Goal: Transaction & Acquisition: Purchase product/service

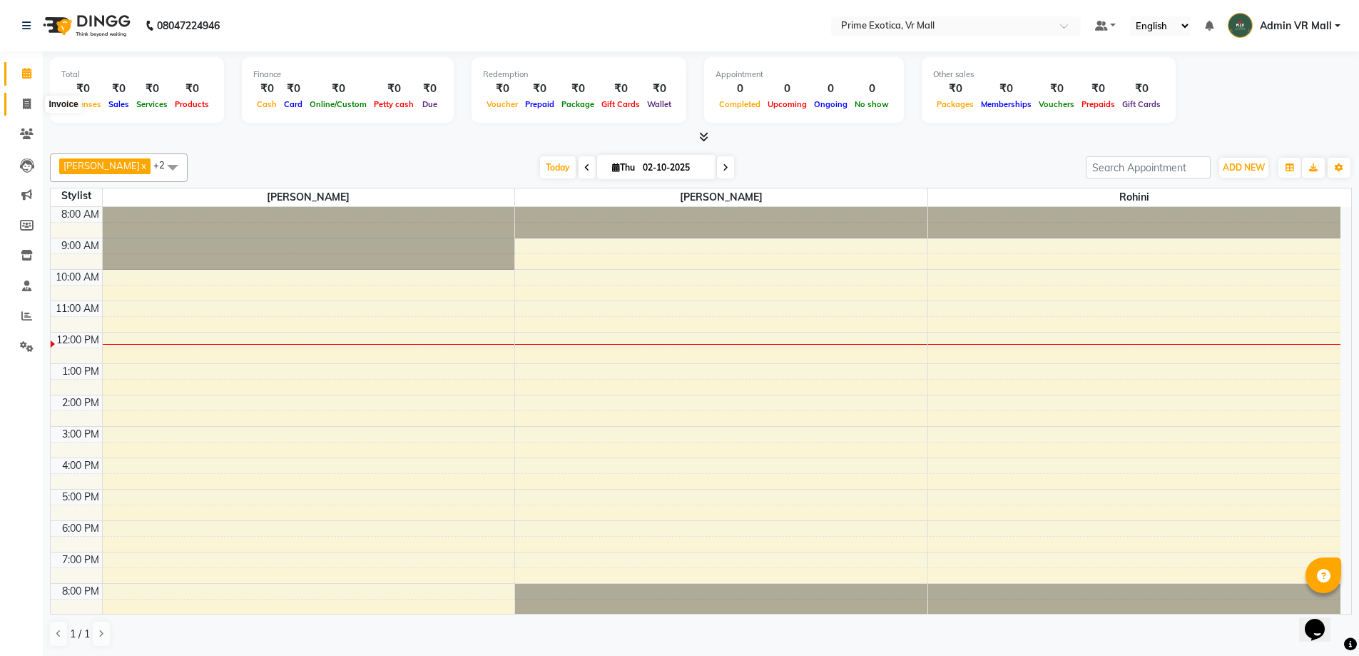
click at [21, 102] on span at bounding box center [26, 104] width 25 height 16
select select "service"
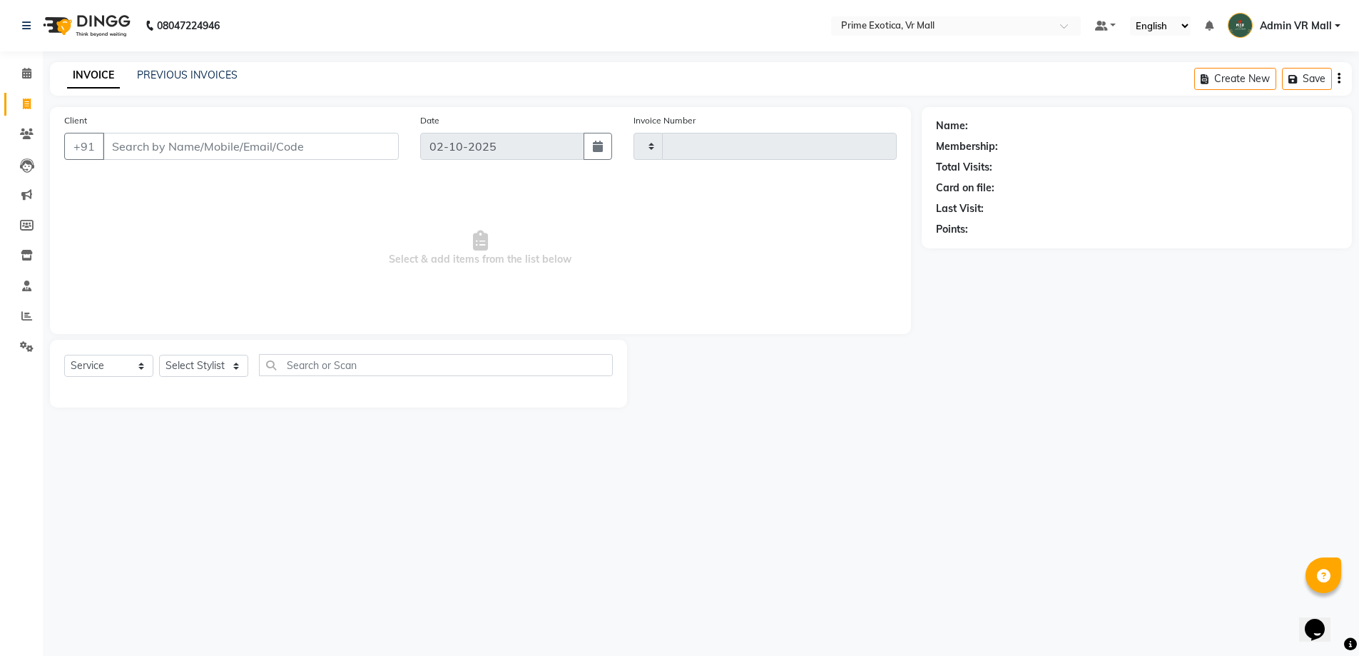
type input "1947"
select select "6077"
click at [191, 158] on input "Client" at bounding box center [252, 146] width 299 height 27
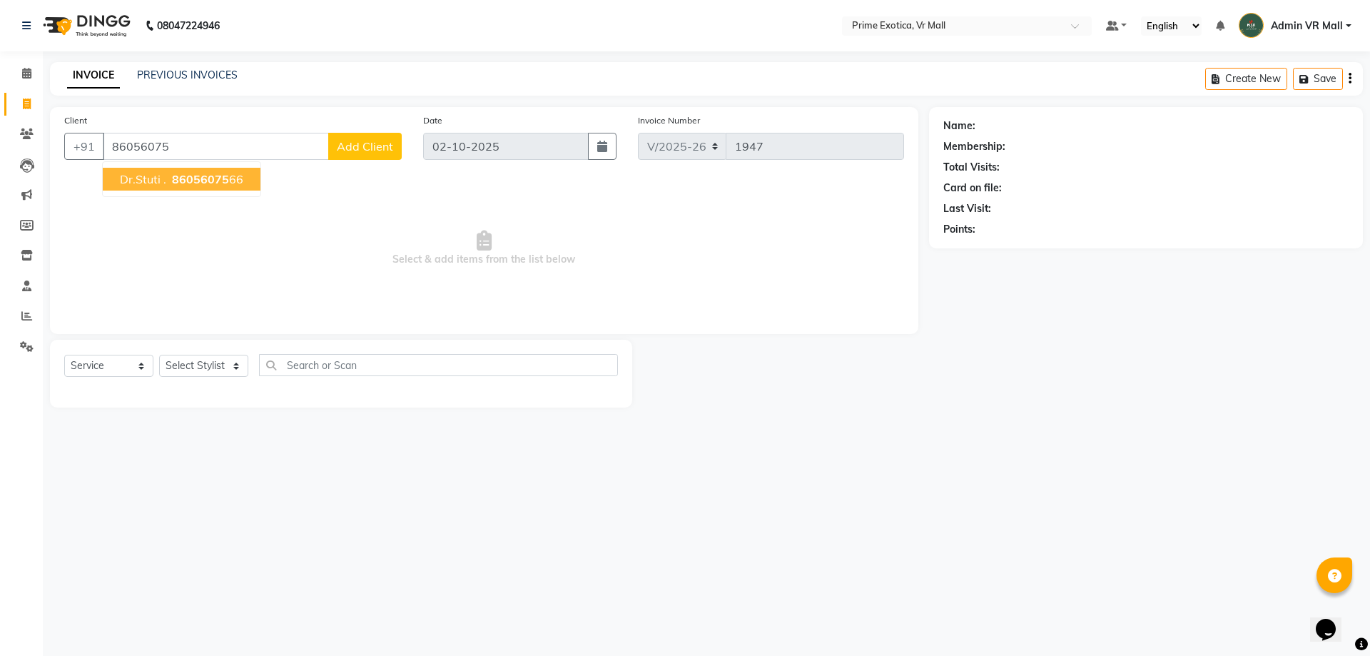
click at [216, 189] on button "Dr.Stuti . 86056075 66" at bounding box center [182, 179] width 158 height 23
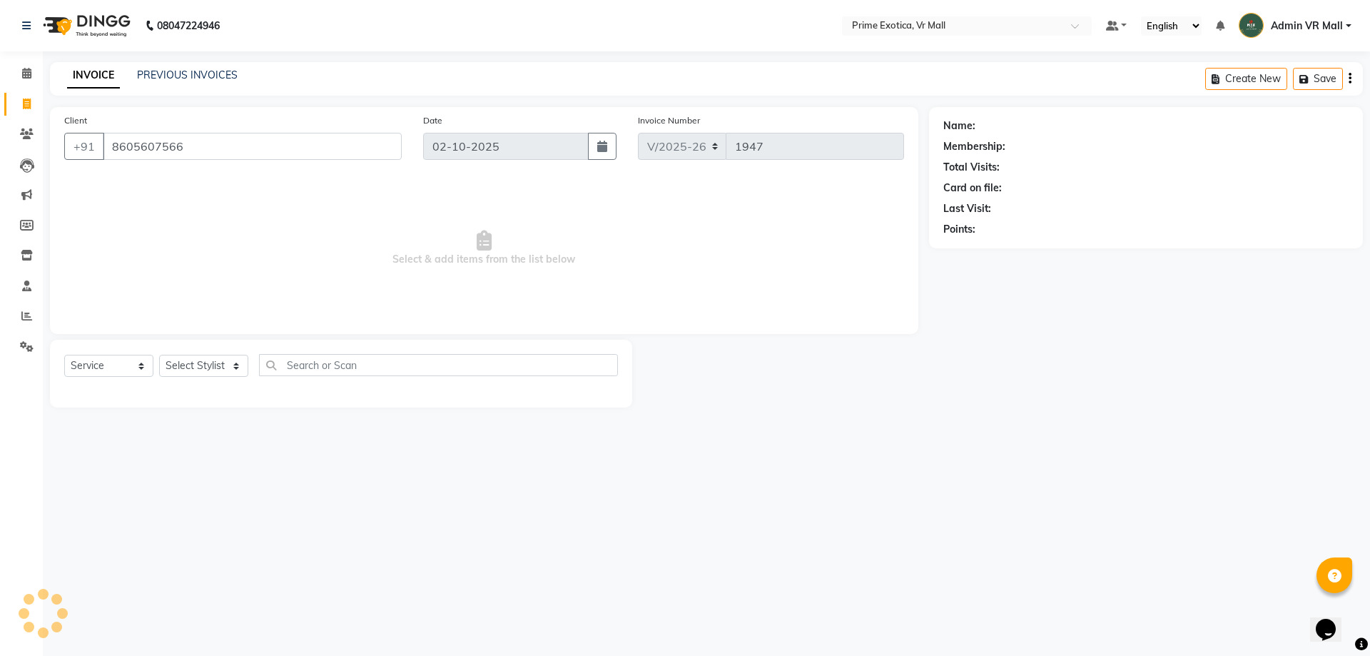
type input "8605607566"
click at [981, 131] on link "Dr.stuti ." at bounding box center [997, 125] width 38 height 15
click at [208, 353] on div "Select Service Product Membership Package Voucher Prepaid Gift Card Select Styl…" at bounding box center [341, 374] width 582 height 68
drag, startPoint x: 227, startPoint y: 366, endPoint x: 226, endPoint y: 376, distance: 10.1
click at [227, 366] on select "Select Stylist [PERSON_NAME] Admin VR Mall [PERSON_NAME] [PERSON_NAME] Archana …" at bounding box center [203, 366] width 89 height 22
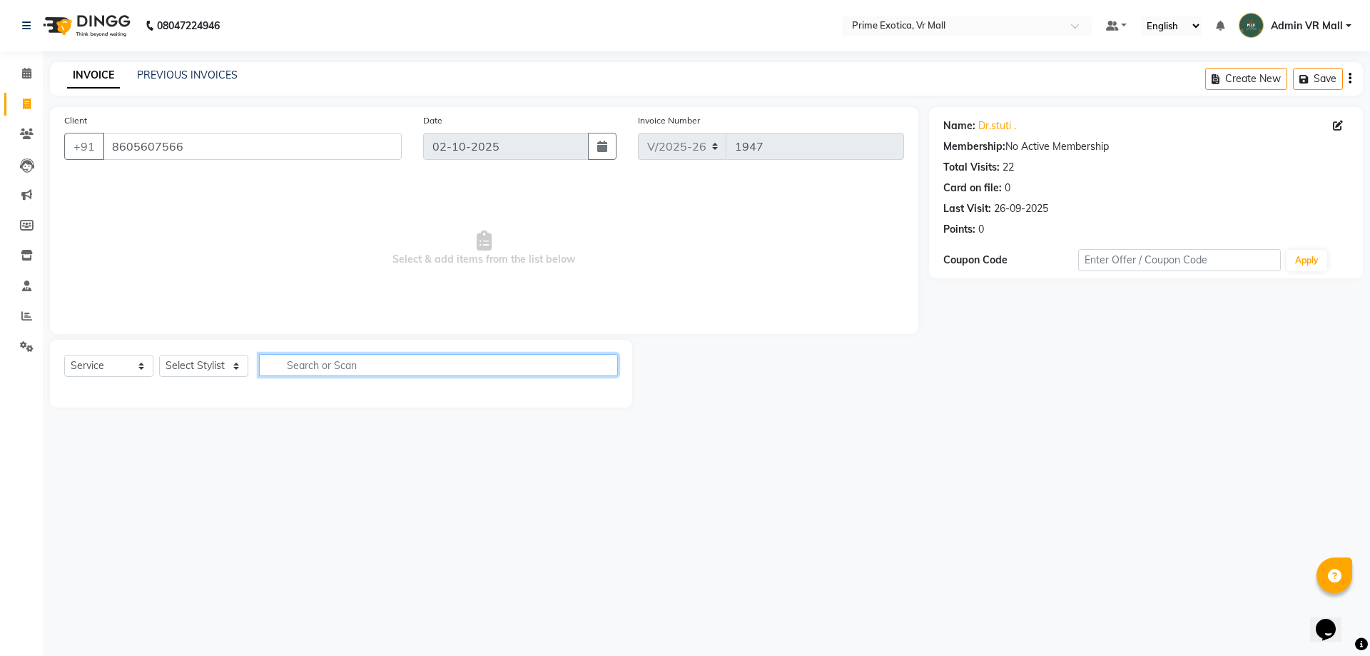
click at [314, 362] on input "text" at bounding box center [438, 365] width 359 height 22
type input "W"
drag, startPoint x: 222, startPoint y: 369, endPoint x: 215, endPoint y: 376, distance: 10.1
click at [222, 369] on select "Select Stylist [PERSON_NAME] Admin VR Mall [PERSON_NAME] [PERSON_NAME] Archana …" at bounding box center [203, 366] width 89 height 22
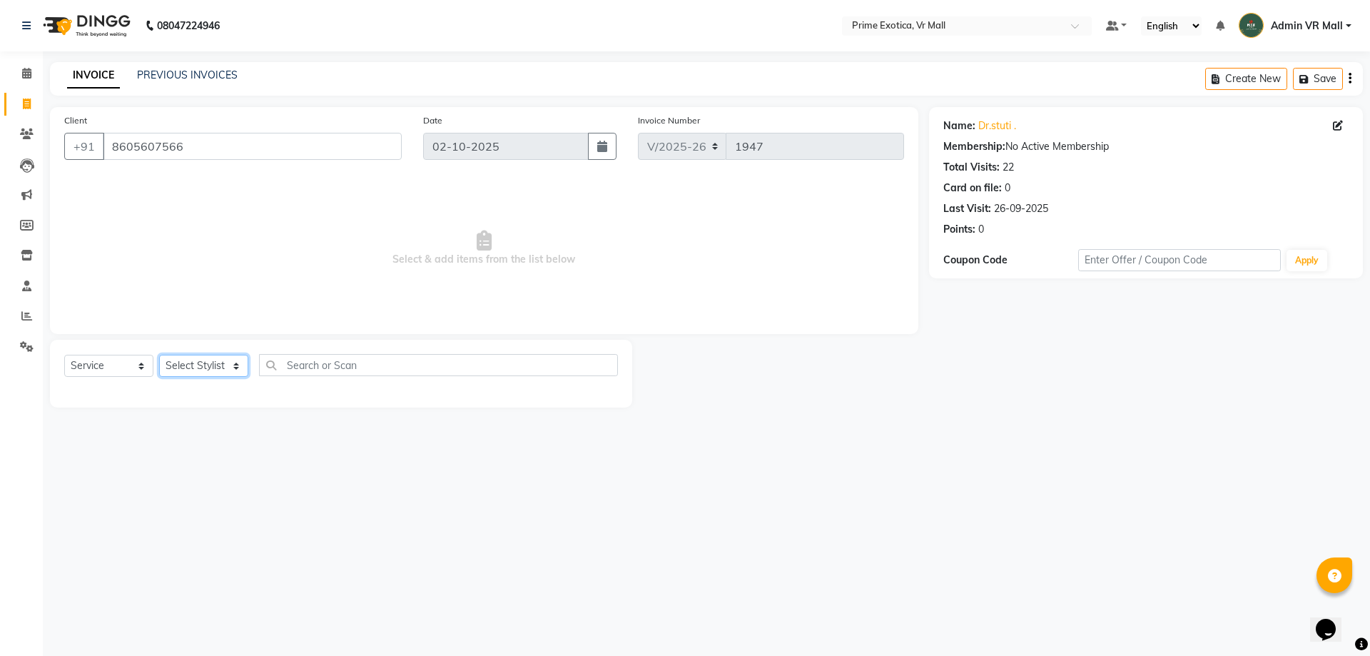
select select "65217"
click at [159, 355] on select "Select Stylist [PERSON_NAME] Admin VR Mall [PERSON_NAME] [PERSON_NAME] Archana …" at bounding box center [203, 366] width 89 height 22
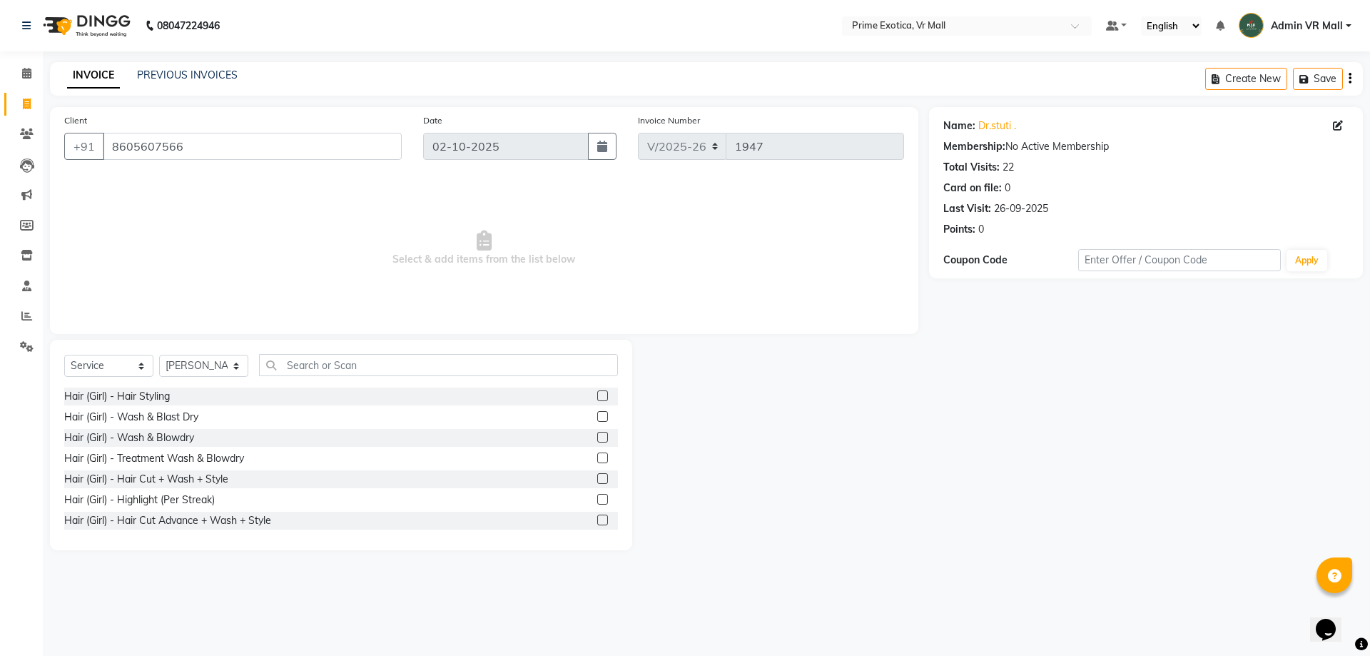
click at [597, 452] on label at bounding box center [602, 457] width 11 height 11
click at [597, 454] on input "checkbox" at bounding box center [601, 458] width 9 height 9
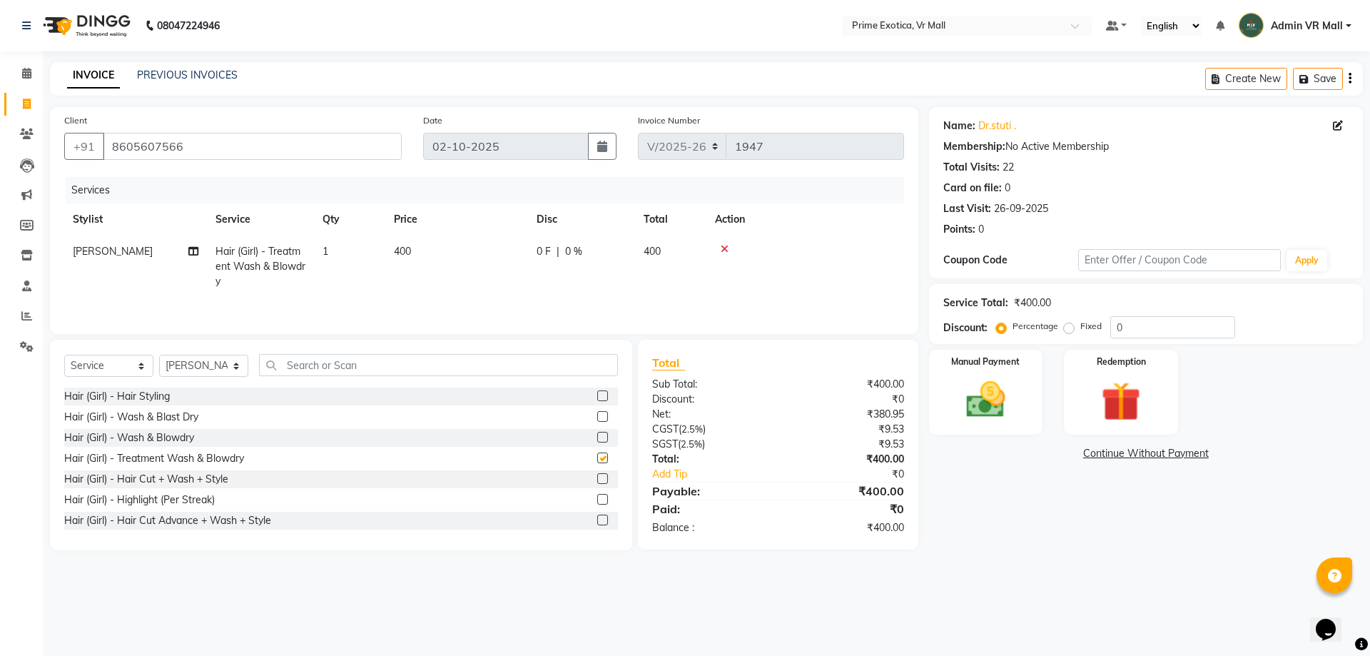
checkbox input "false"
click at [998, 394] on img at bounding box center [986, 399] width 66 height 47
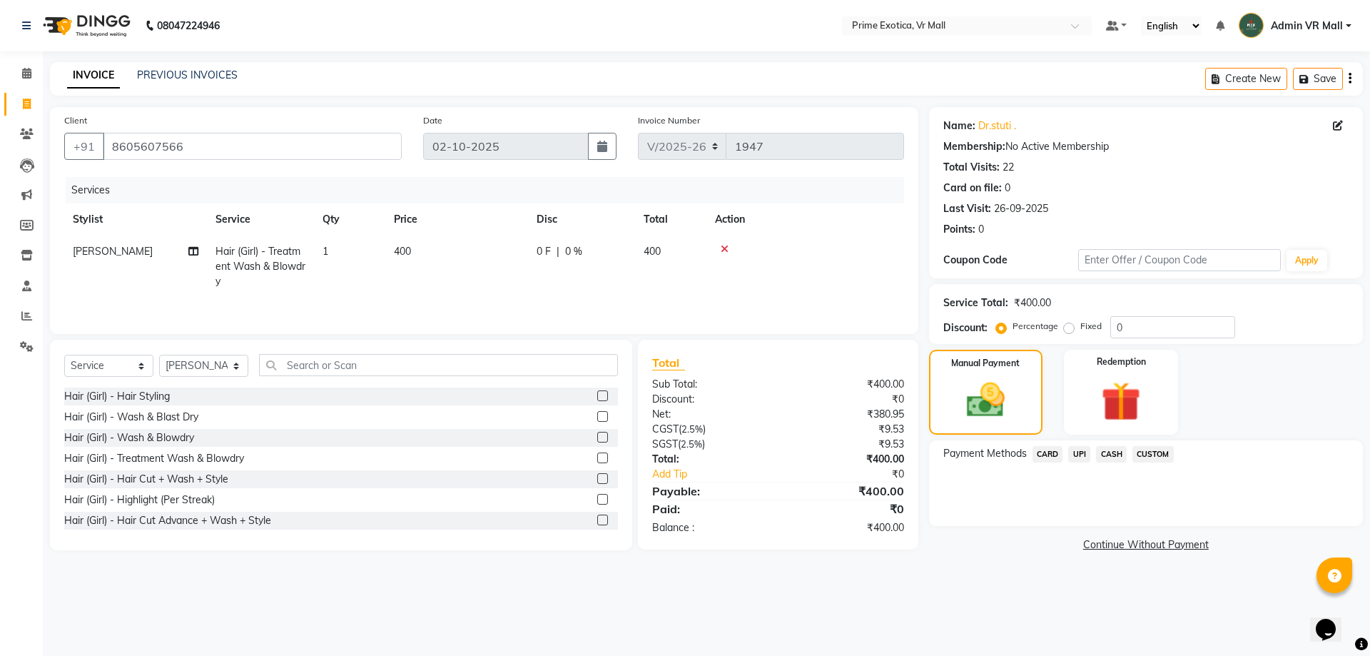
click at [1078, 446] on span "UPI" at bounding box center [1079, 454] width 22 height 16
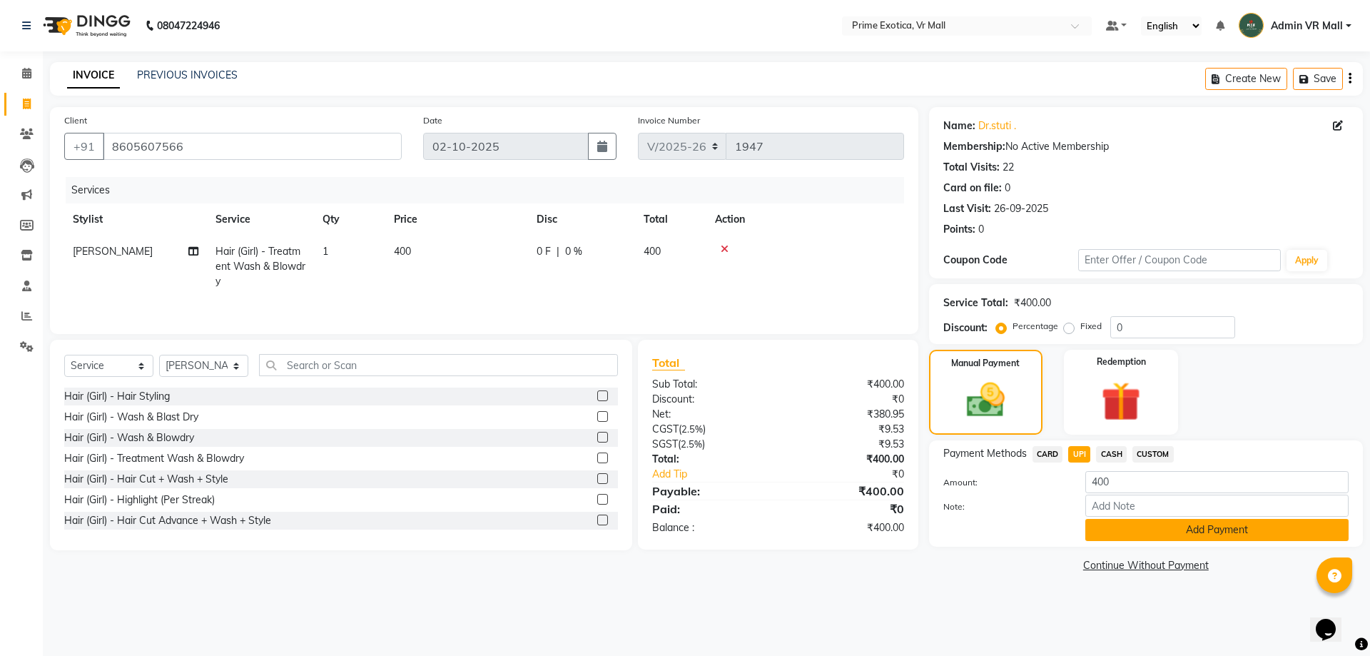
click at [1119, 524] on button "Add Payment" at bounding box center [1216, 530] width 263 height 22
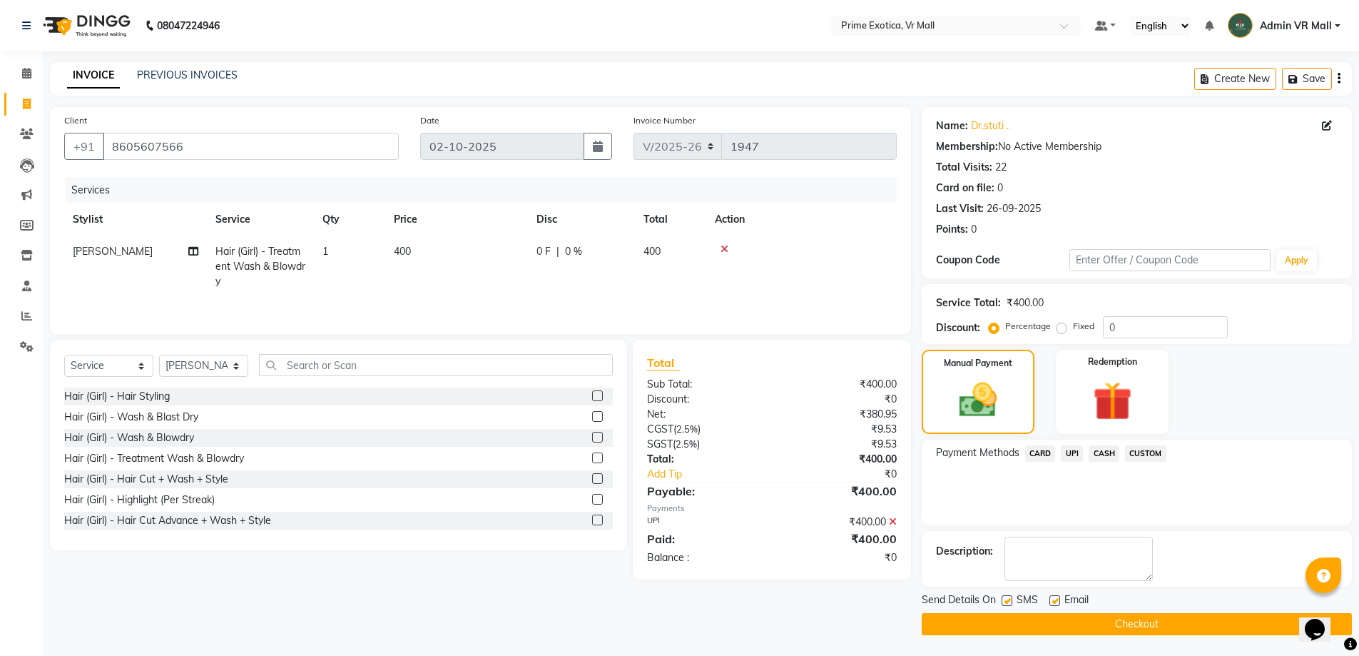
click at [1146, 633] on button "Checkout" at bounding box center [1137, 624] width 430 height 22
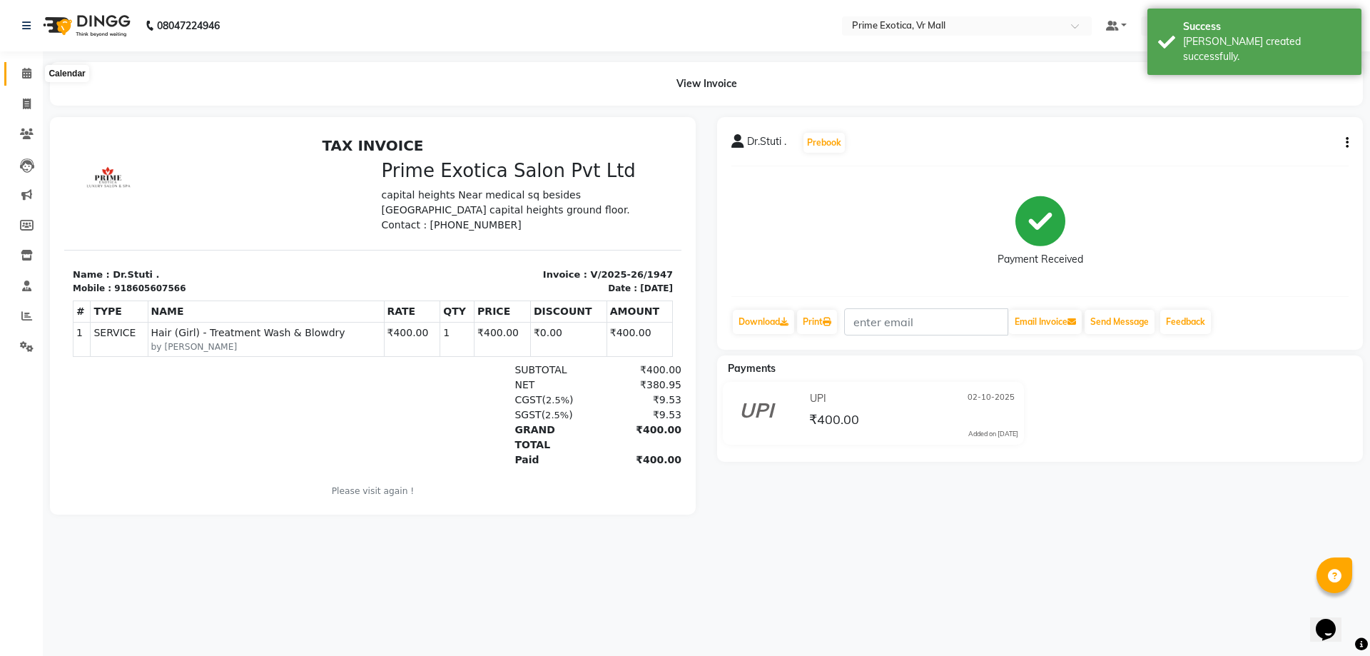
click at [16, 78] on span at bounding box center [26, 74] width 25 height 16
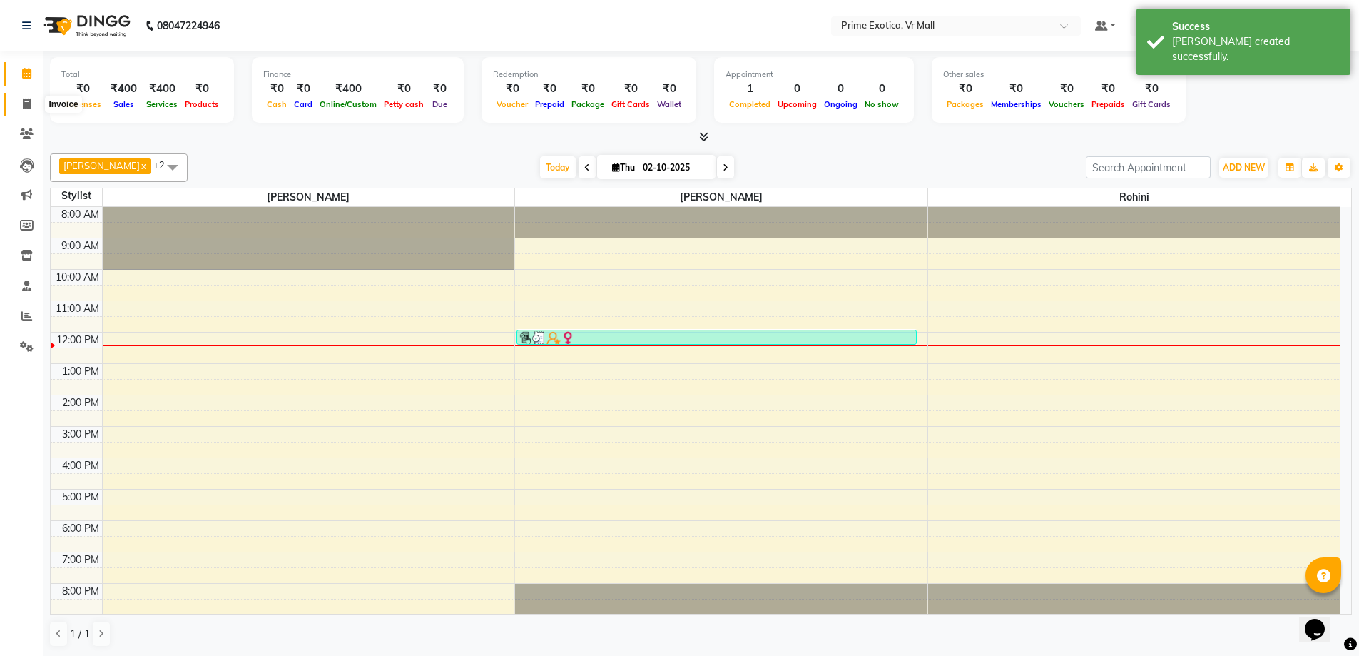
click at [33, 96] on span at bounding box center [26, 104] width 25 height 16
select select "service"
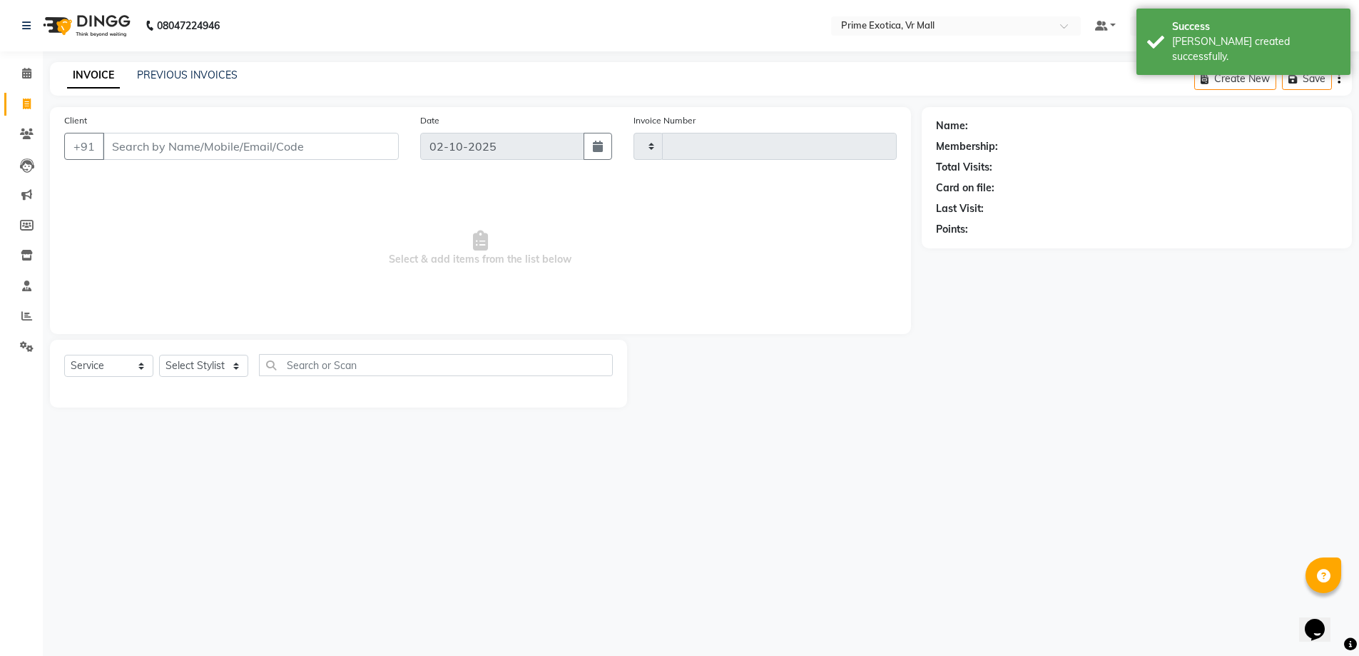
type input "1948"
select select "6077"
click at [245, 365] on select "Select Stylist abhijeet Admin VR Mall AKSHAY RAJENDRRA MANKAR ANGELA S JOHN Arc…" at bounding box center [203, 366] width 89 height 22
select select "69613"
click at [159, 355] on select "Select Stylist abhijeet Admin VR Mall AKSHAY RAJENDRRA MANKAR ANGELA S JOHN Arc…" at bounding box center [203, 366] width 89 height 22
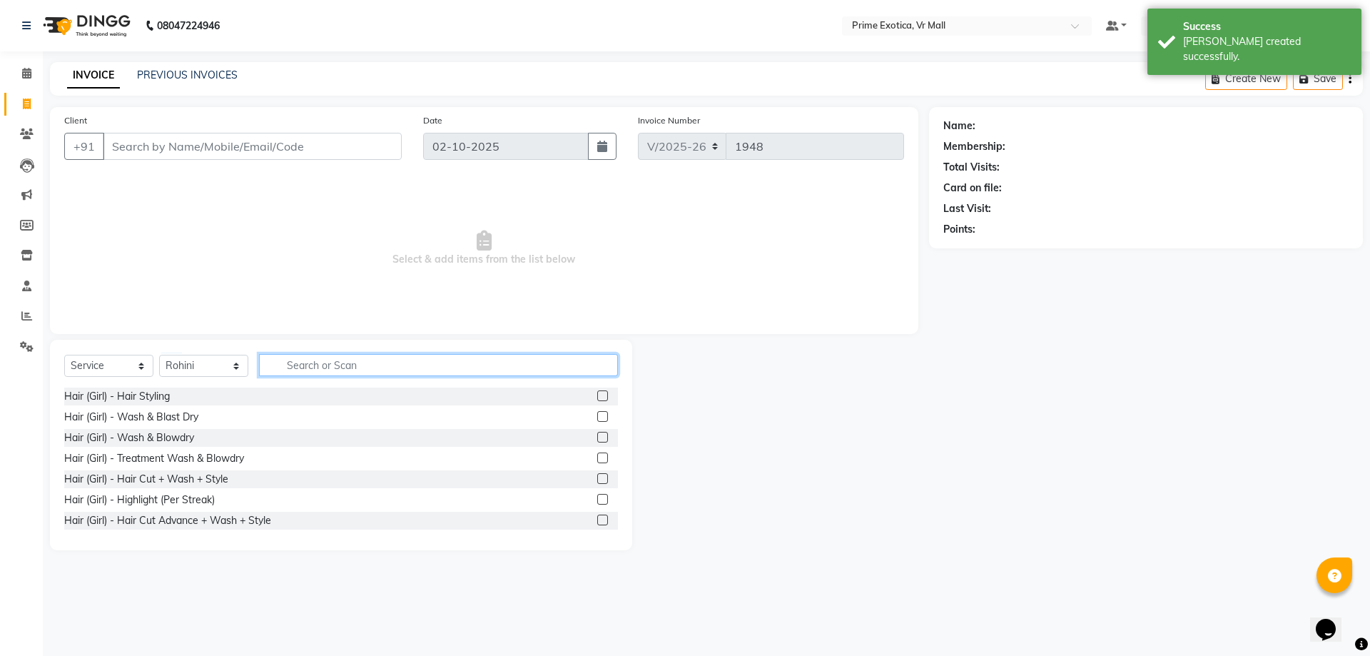
click at [308, 365] on input "text" at bounding box center [438, 365] width 359 height 22
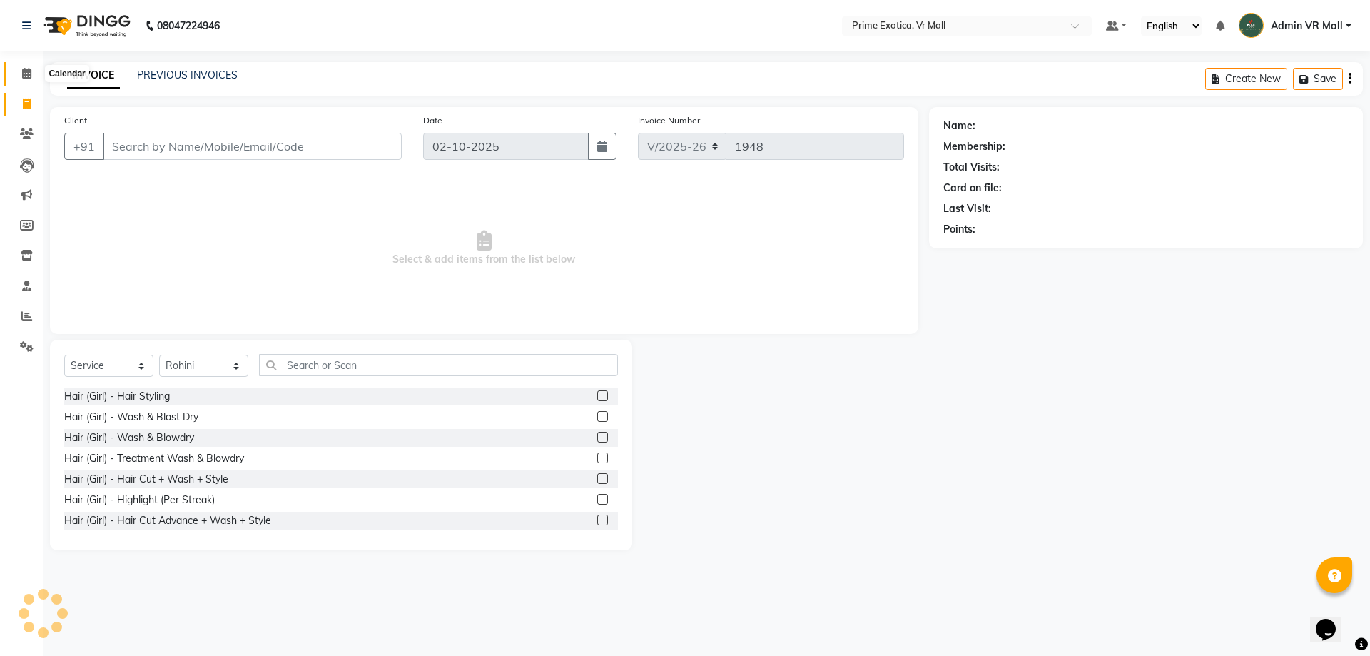
click at [18, 72] on span at bounding box center [26, 74] width 25 height 16
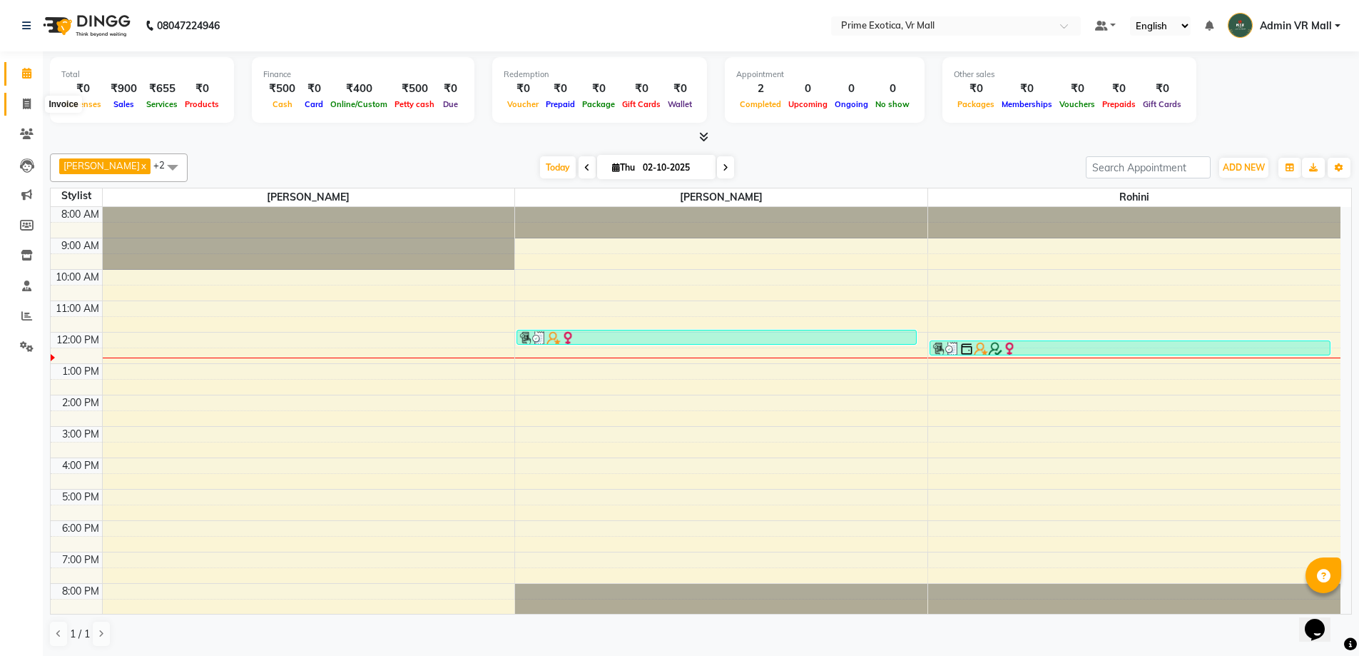
drag, startPoint x: 19, startPoint y: 99, endPoint x: 21, endPoint y: 111, distance: 12.5
click at [19, 100] on span at bounding box center [26, 104] width 25 height 16
select select "6077"
select select "service"
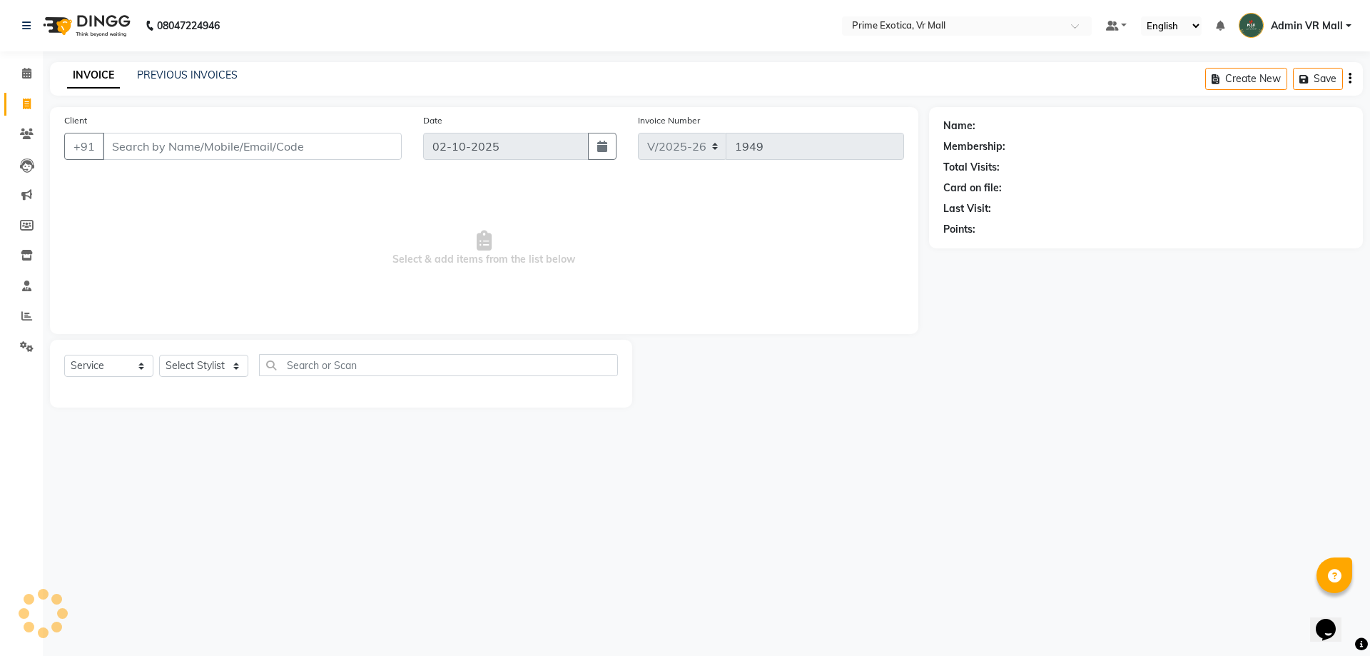
click at [143, 146] on input "Client" at bounding box center [252, 146] width 299 height 27
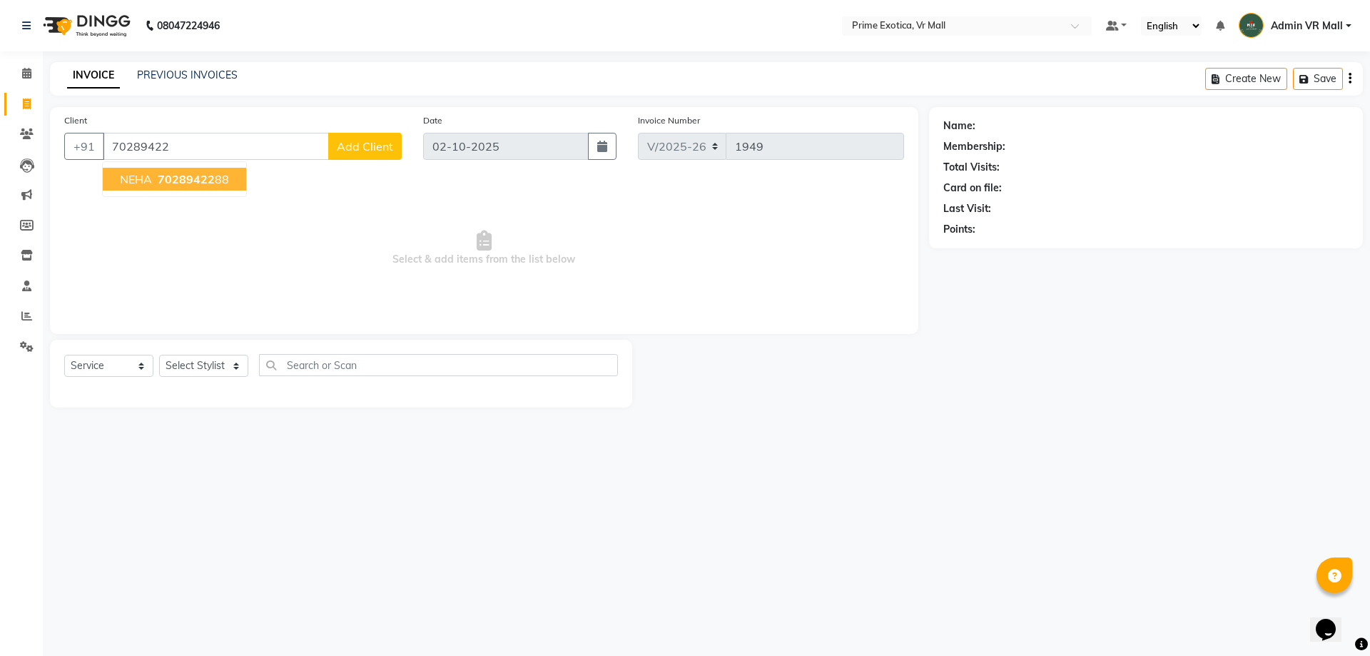
click at [216, 183] on ngb-highlight "70289422 88" at bounding box center [192, 179] width 74 height 14
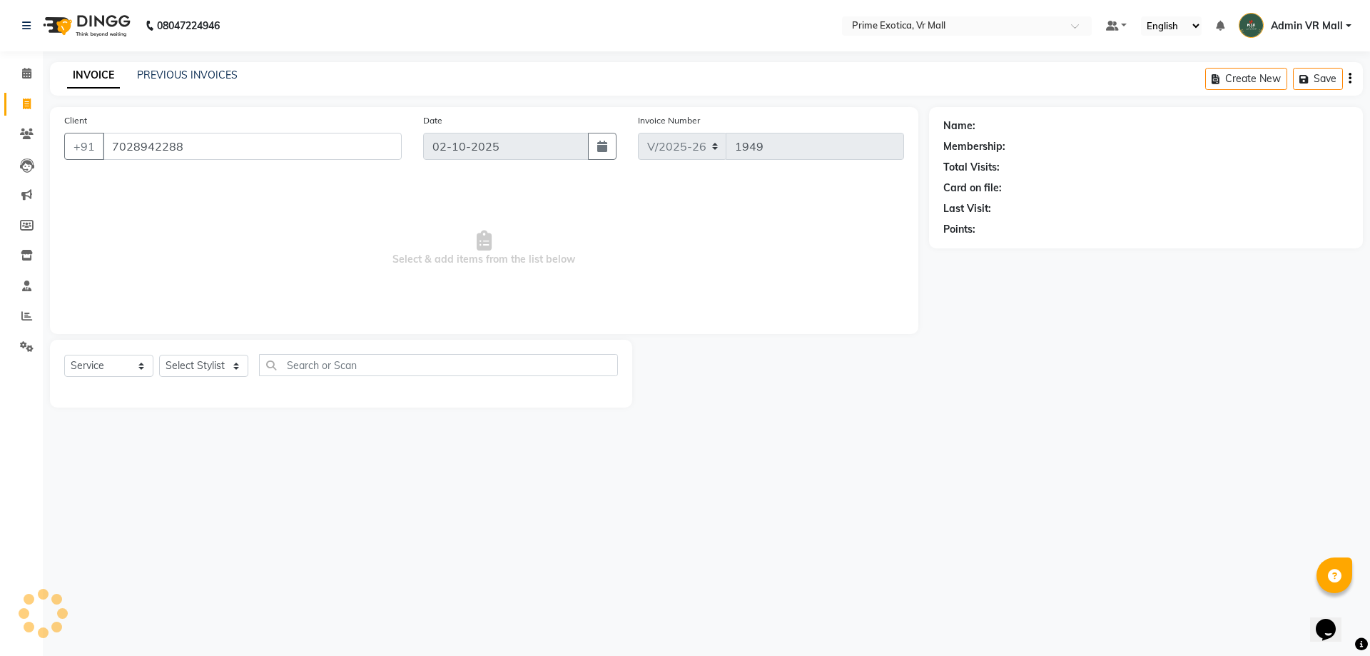
type input "7028942288"
select select "1: Object"
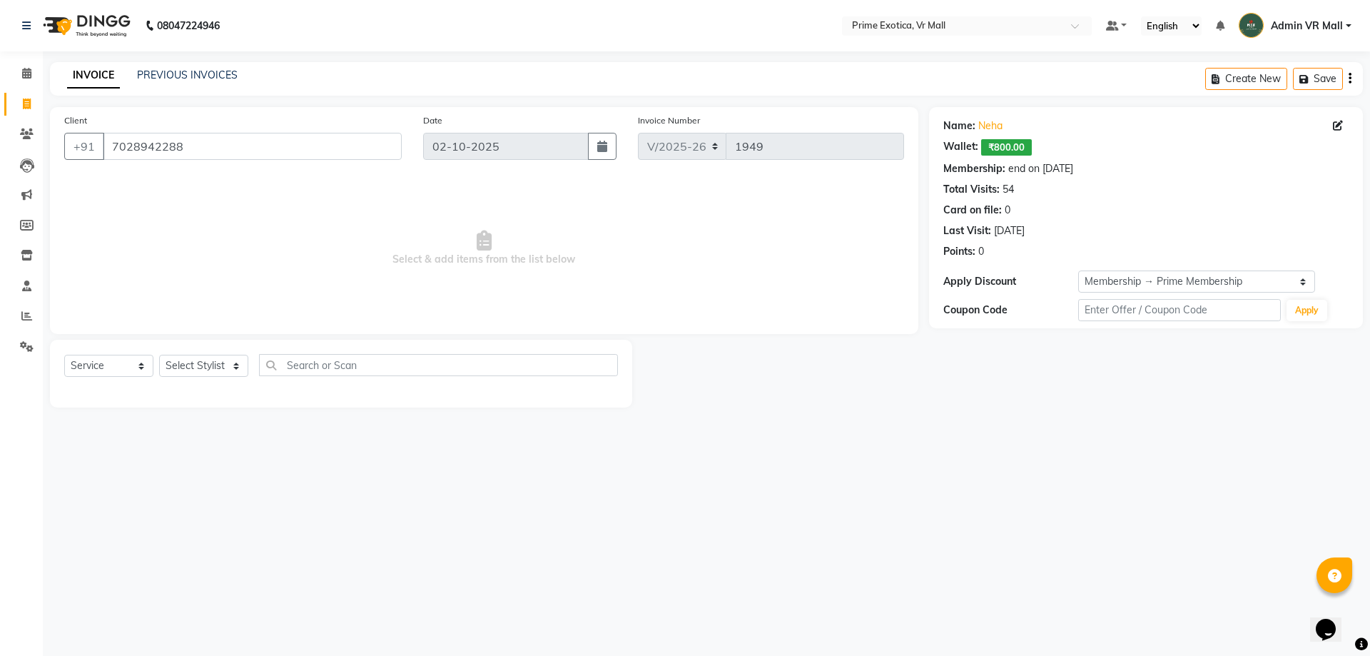
click at [0, 21] on nav "08047224946 Select Location × Prime Exotica, Vr Mall Default Panel My Panel Eng…" at bounding box center [685, 25] width 1370 height 51
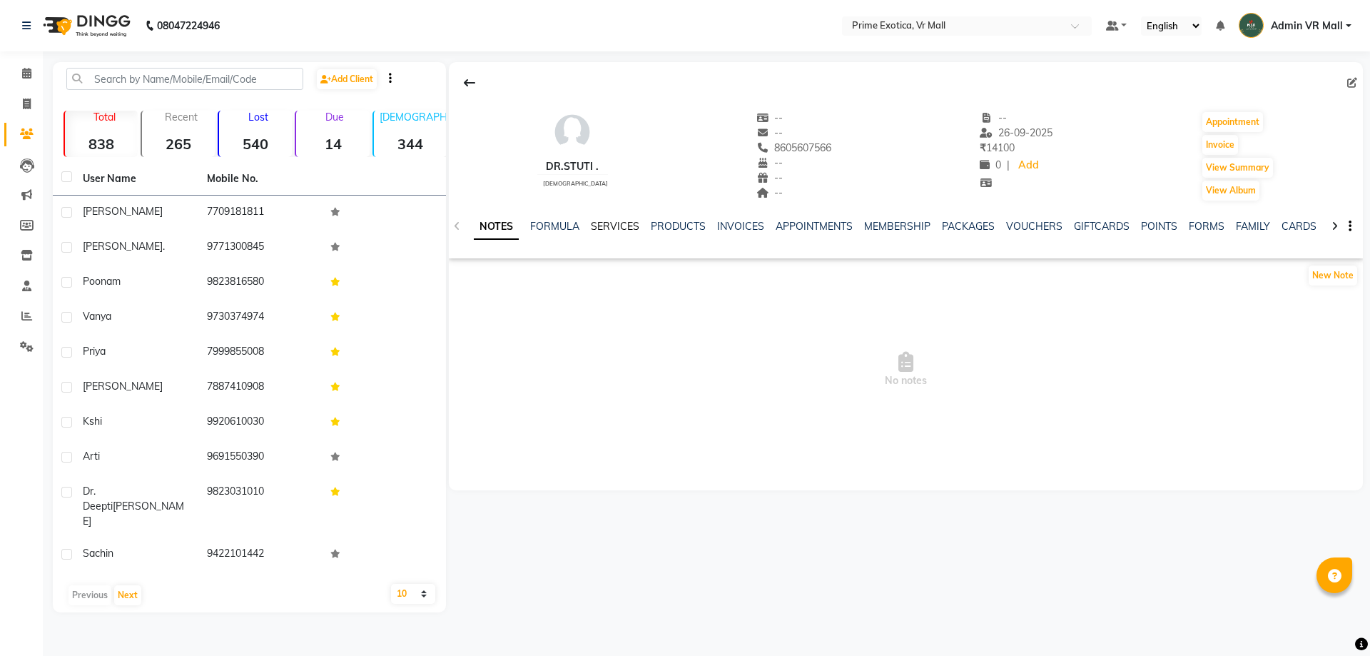
click at [624, 227] on link "SERVICES" at bounding box center [615, 226] width 49 height 13
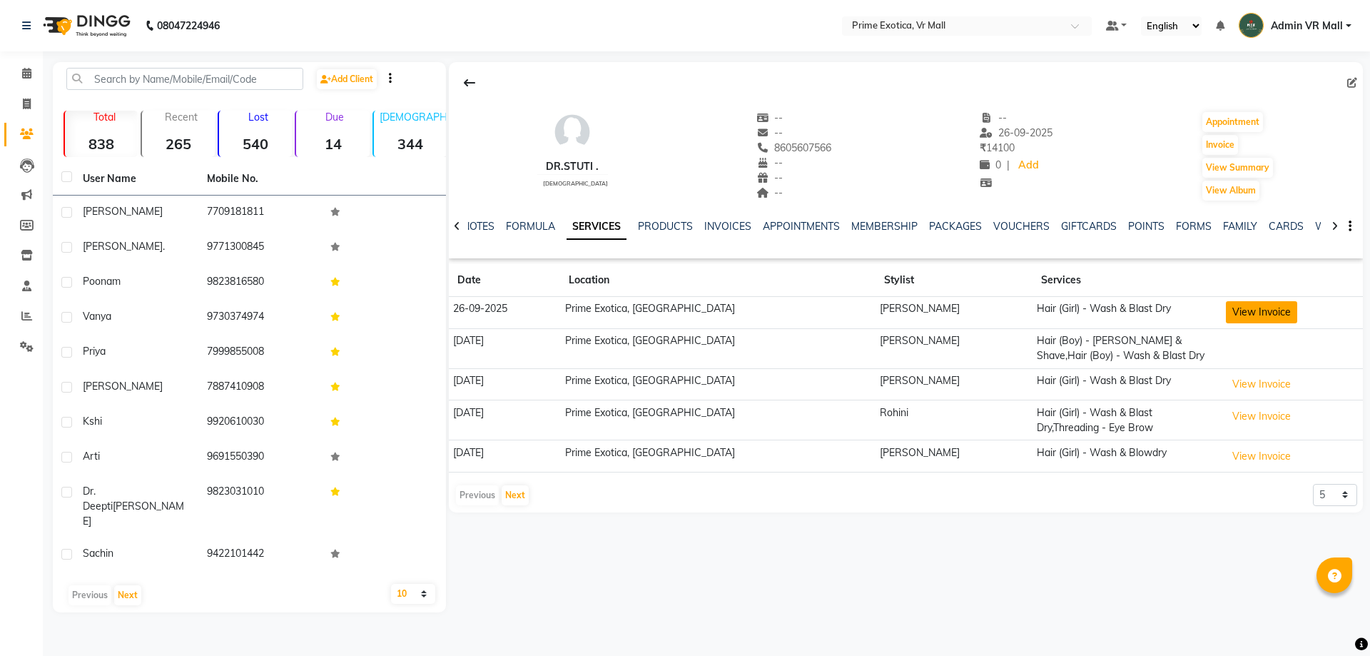
click at [1257, 313] on button "View Invoice" at bounding box center [1261, 312] width 71 height 22
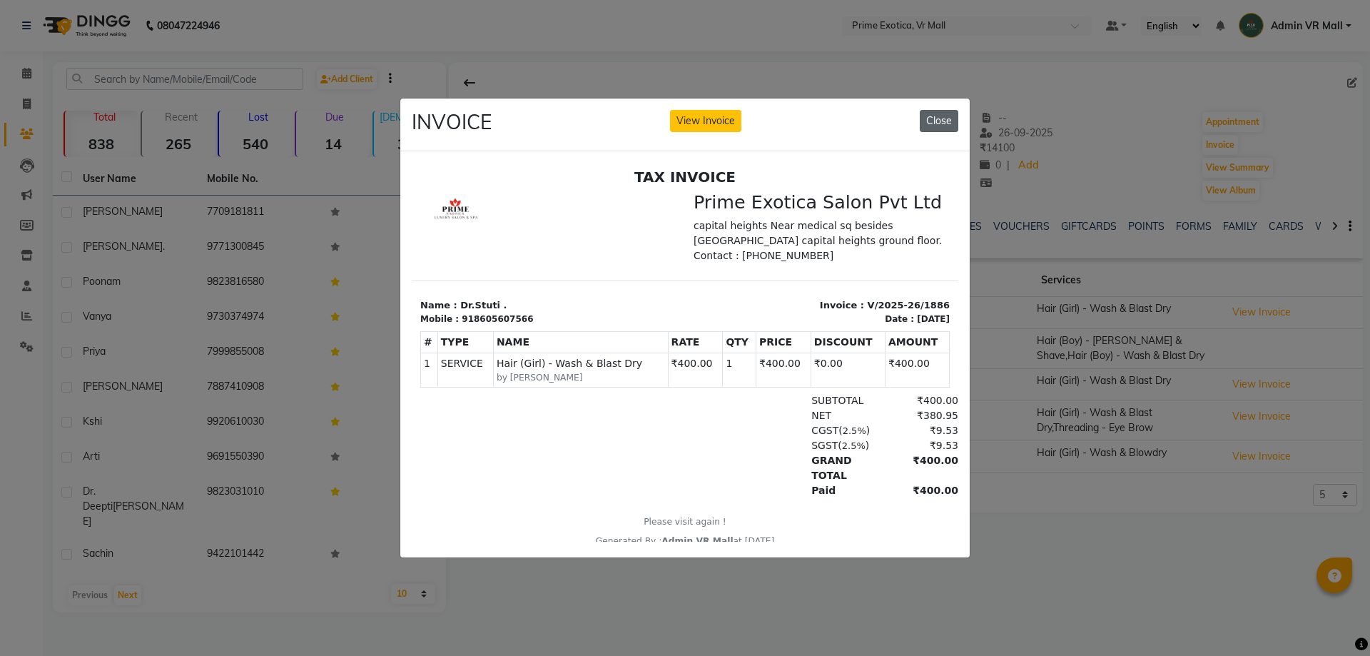
click at [948, 115] on button "Close" at bounding box center [939, 121] width 39 height 22
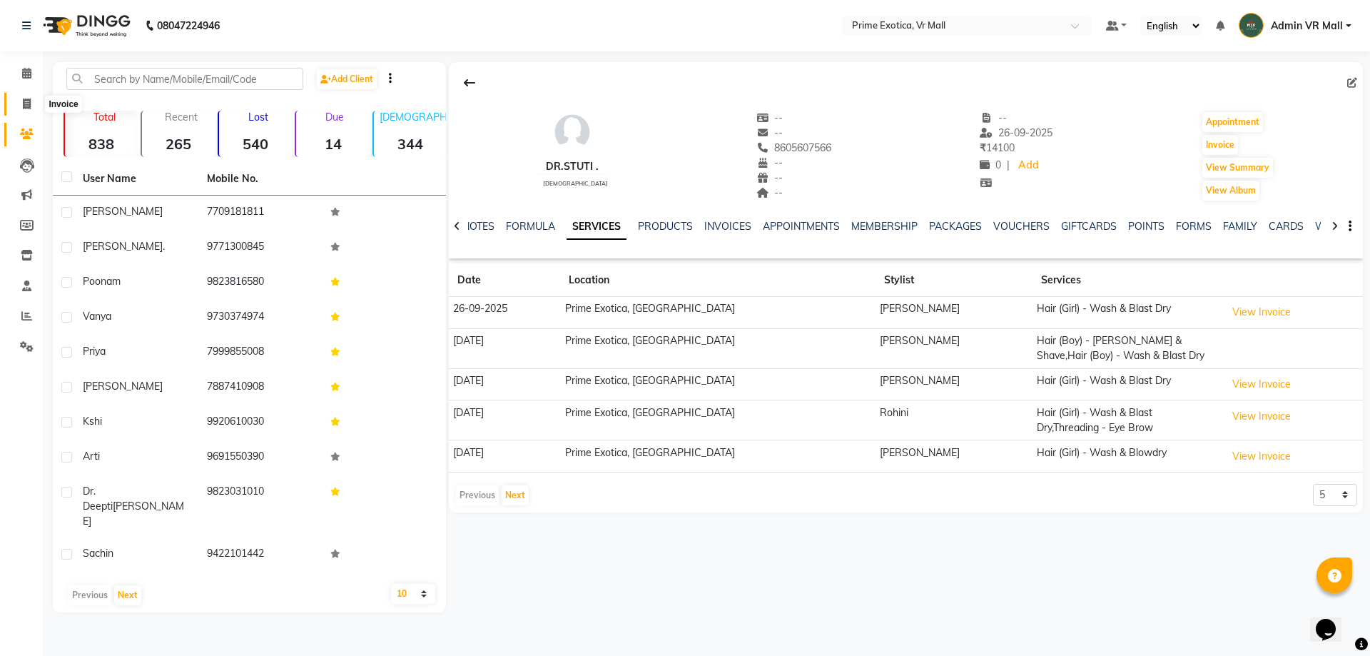
drag, startPoint x: 16, startPoint y: 109, endPoint x: 50, endPoint y: 111, distance: 33.6
click at [16, 108] on span at bounding box center [26, 104] width 25 height 16
select select "6077"
select select "service"
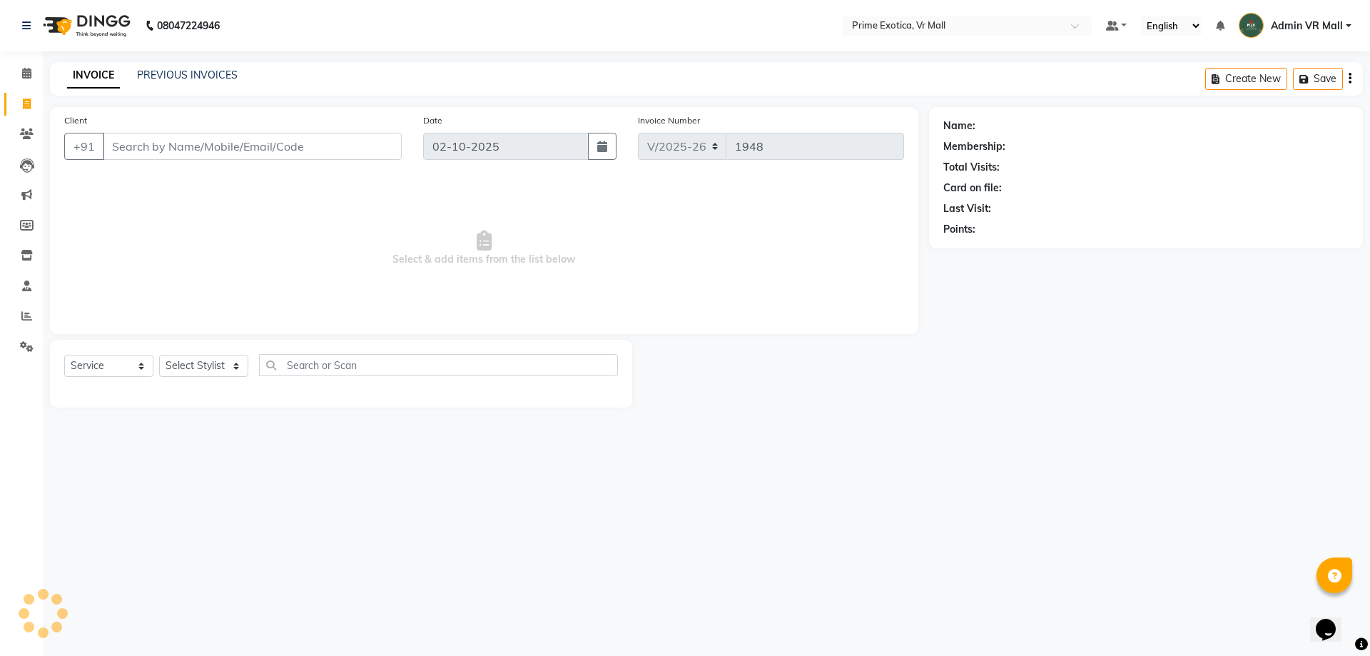
click at [218, 67] on div "INVOICE PREVIOUS INVOICES Create New Save" at bounding box center [706, 79] width 1313 height 34
click at [212, 76] on link "PREVIOUS INVOICES" at bounding box center [187, 75] width 101 height 13
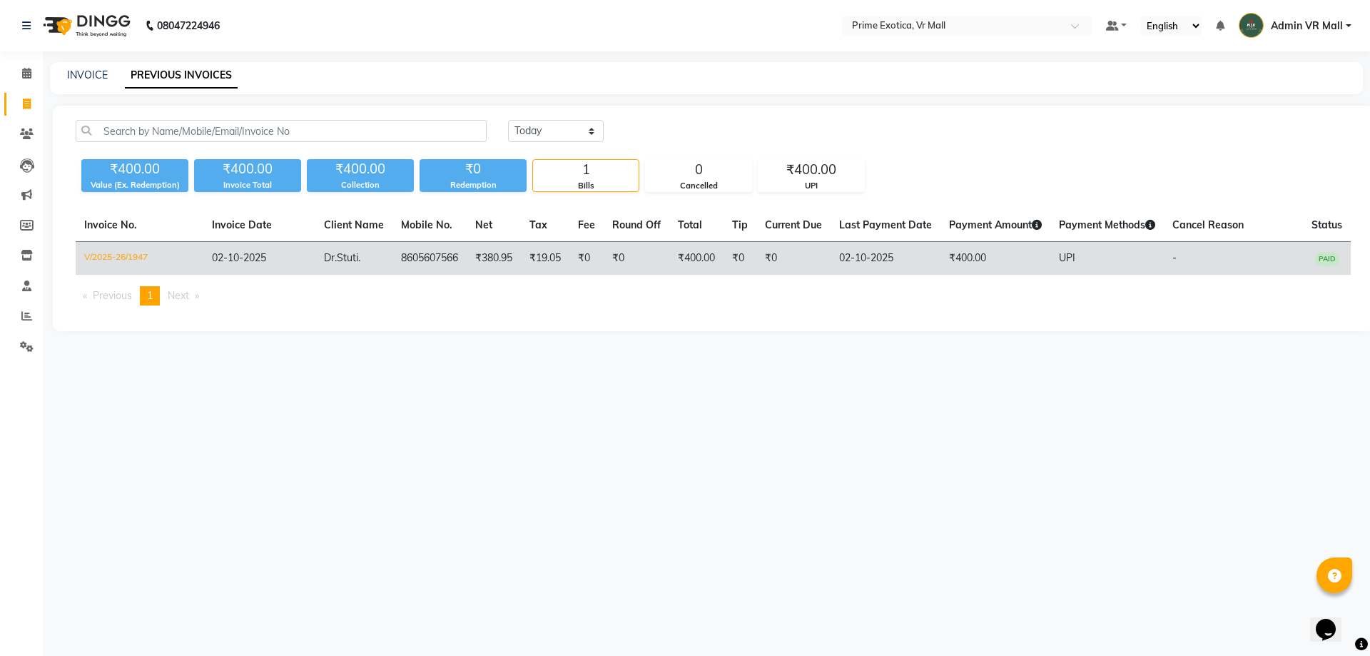
click at [138, 253] on td "V/2025-26/1947" at bounding box center [140, 259] width 128 height 34
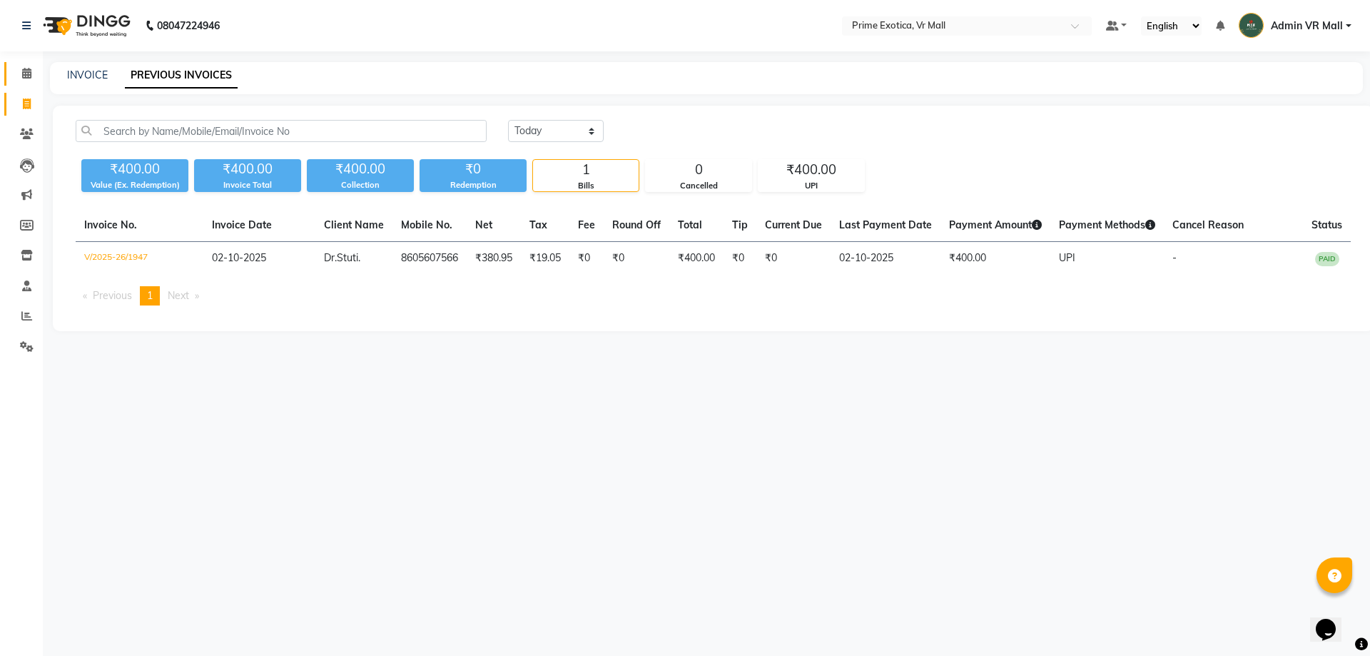
click at [22, 73] on span at bounding box center [26, 74] width 25 height 16
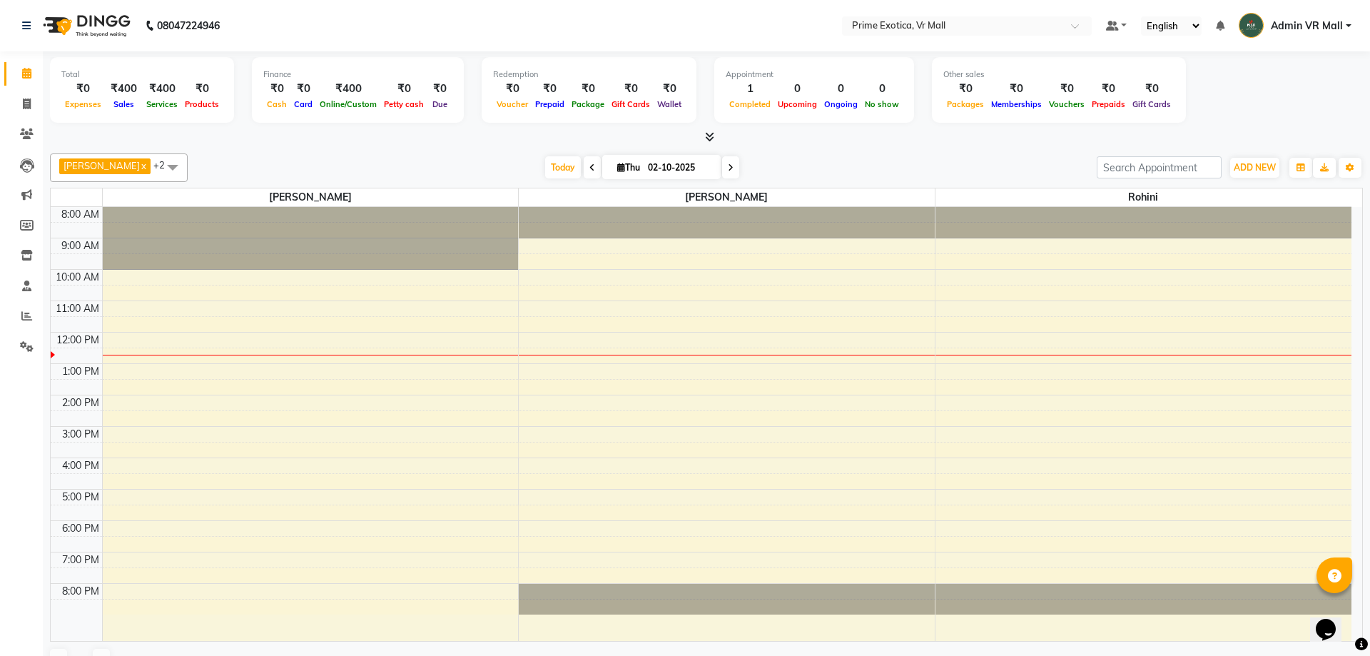
click at [80, 71] on div "Calendar" at bounding box center [67, 73] width 44 height 17
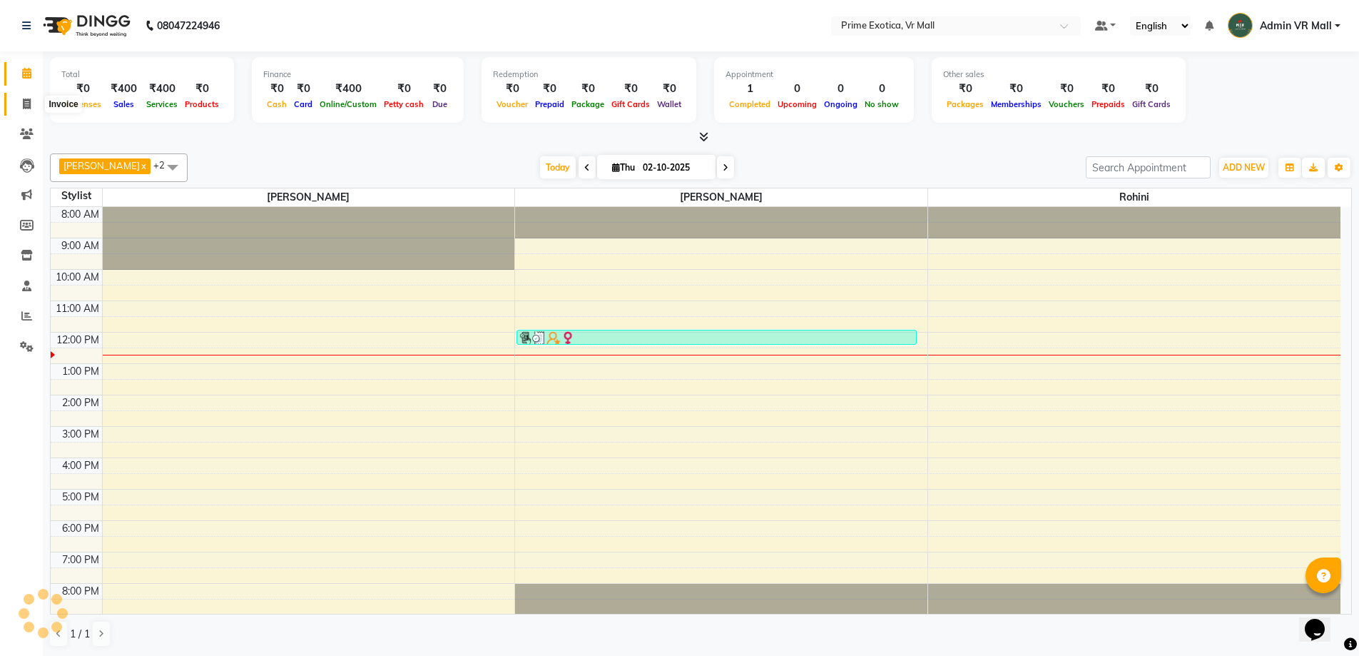
click at [16, 105] on span at bounding box center [26, 104] width 25 height 16
select select "service"
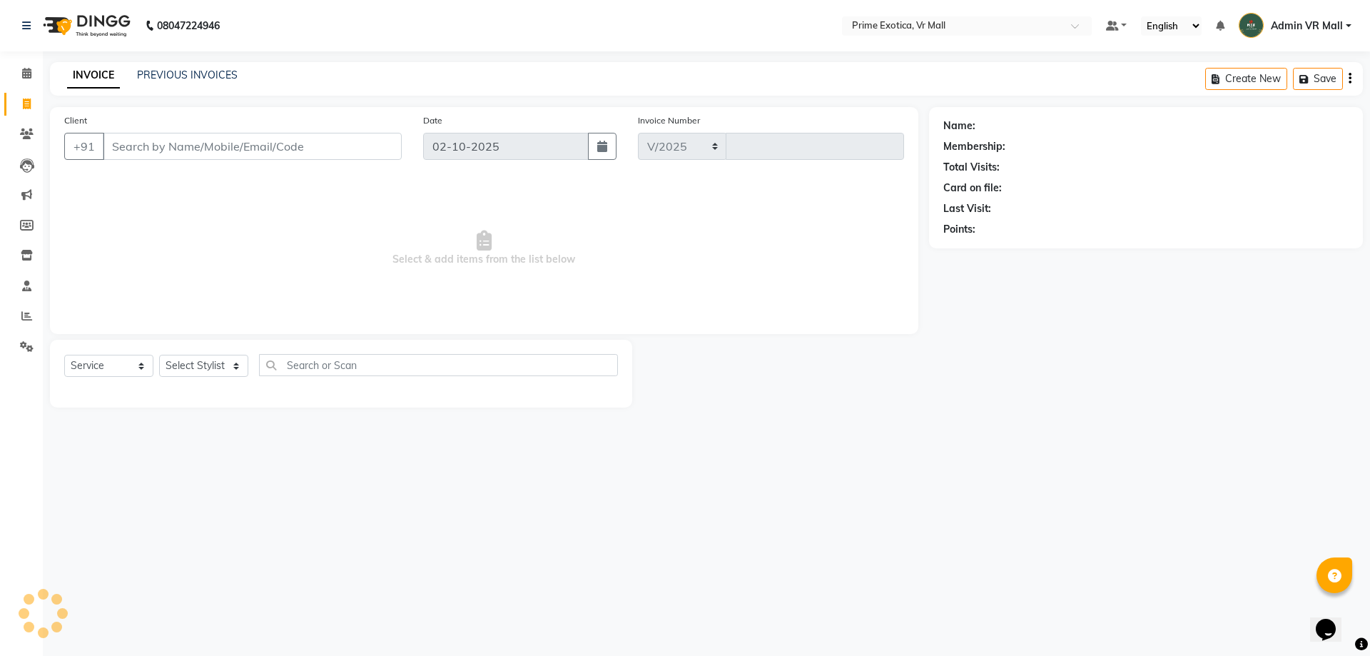
select select "6077"
type input "1948"
click at [131, 158] on input "Client" at bounding box center [252, 146] width 299 height 27
type input "3"
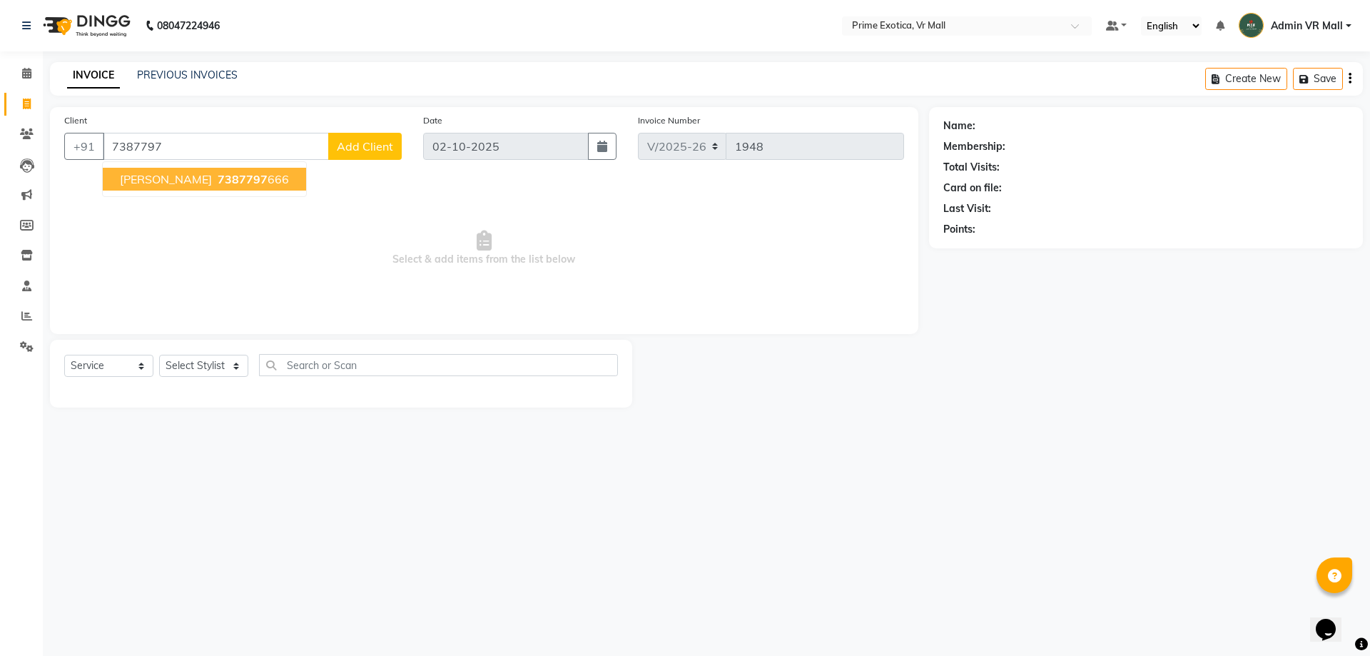
click at [171, 189] on button "manvi ahuja 7387797 666" at bounding box center [204, 179] width 203 height 23
type input "7387797666"
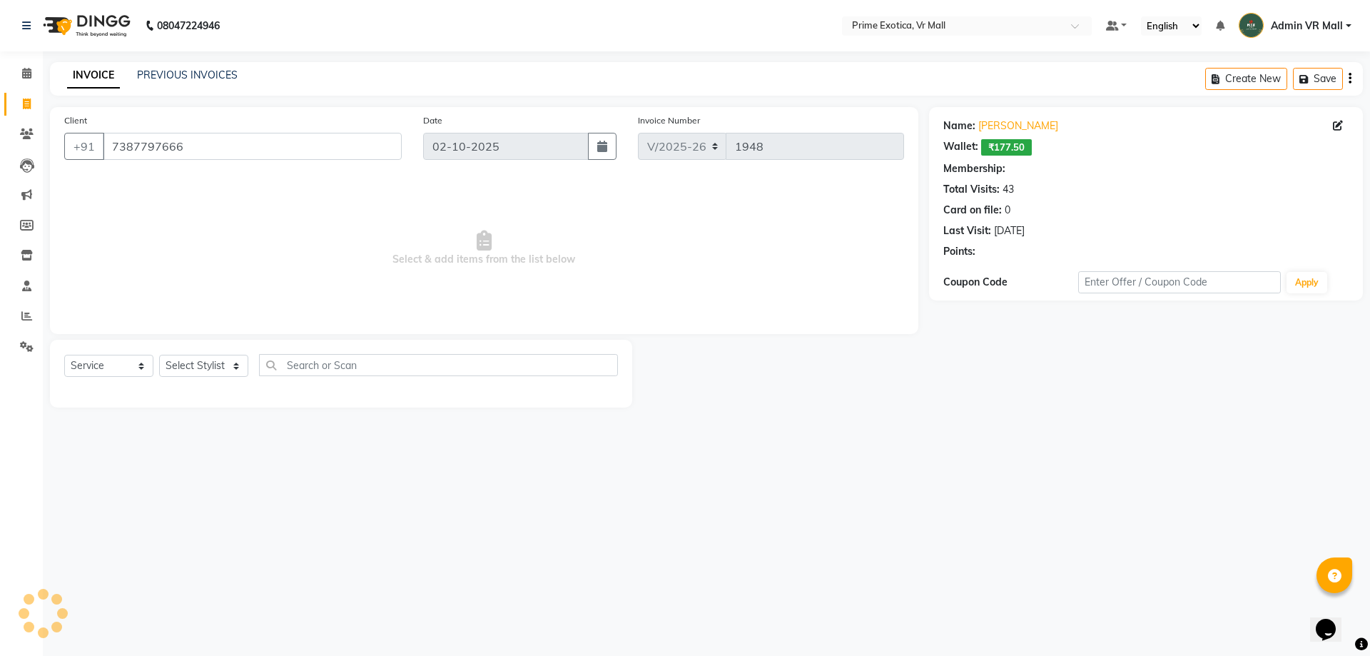
select select "1: Object"
click at [228, 365] on select "Select Stylist [PERSON_NAME] Admin VR Mall [PERSON_NAME] [PERSON_NAME] Archana …" at bounding box center [203, 366] width 89 height 22
select select "69613"
click at [159, 355] on select "Select Stylist [PERSON_NAME] Admin VR Mall [PERSON_NAME] [PERSON_NAME] Archana …" at bounding box center [203, 366] width 89 height 22
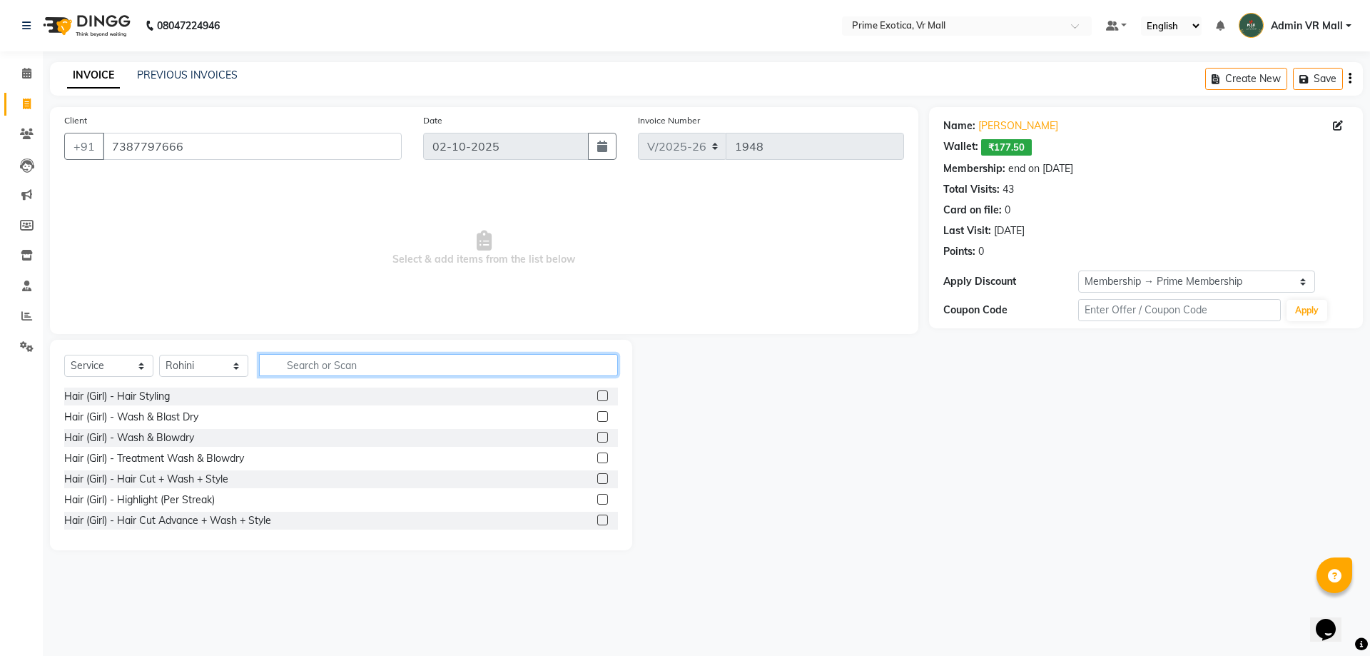
click at [348, 366] on input "text" at bounding box center [438, 365] width 359 height 22
click at [597, 433] on label at bounding box center [602, 437] width 11 height 11
click at [597, 433] on input "checkbox" at bounding box center [601, 437] width 9 height 9
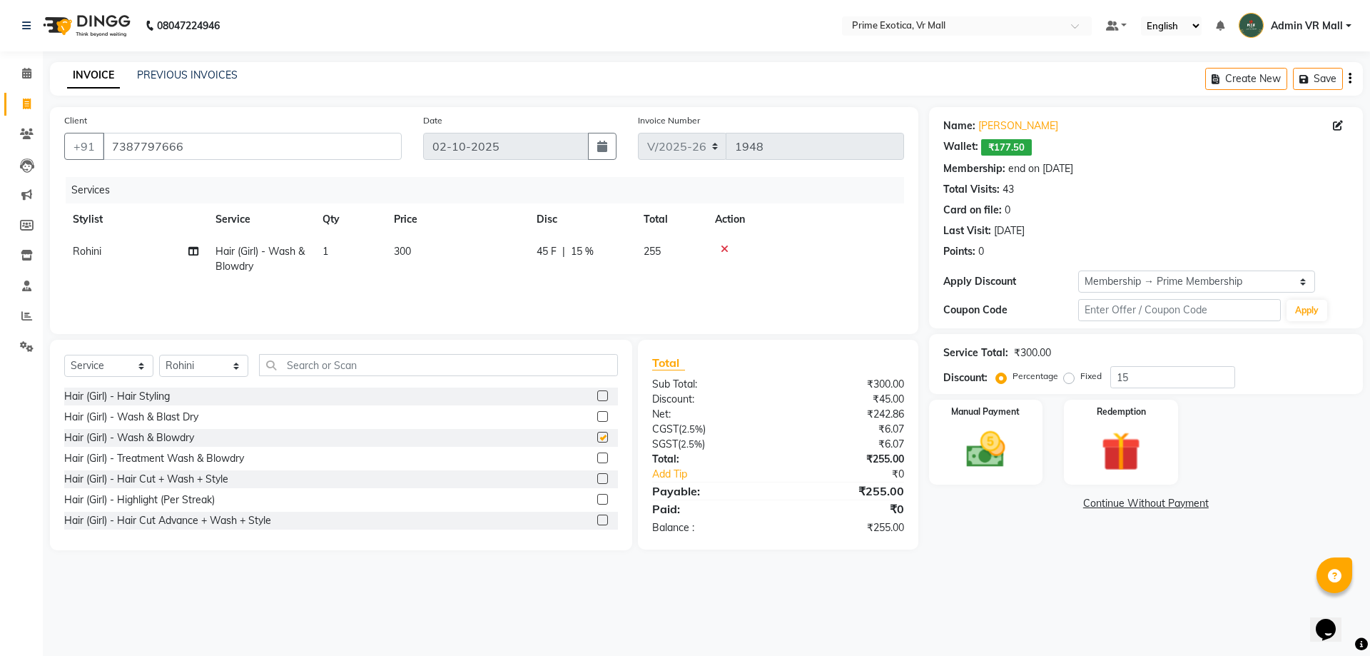
checkbox input "false"
click at [1002, 440] on img at bounding box center [986, 449] width 66 height 47
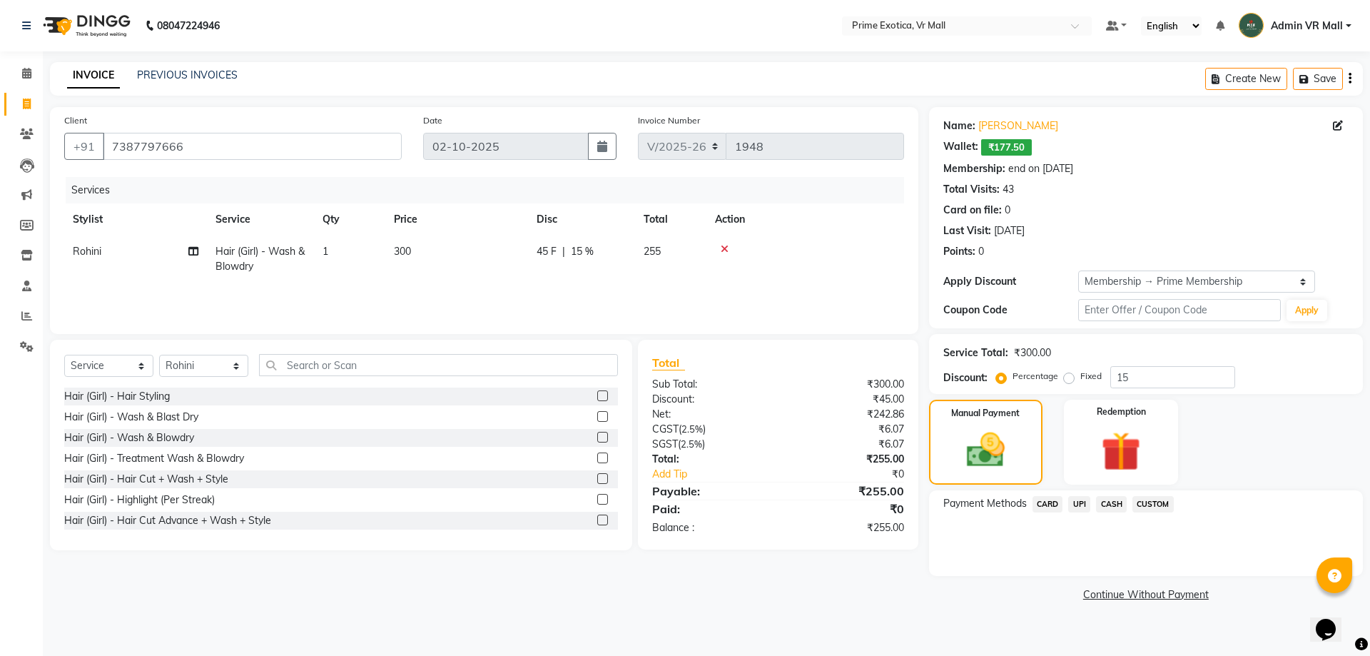
click at [1113, 497] on span "CASH" at bounding box center [1111, 504] width 31 height 16
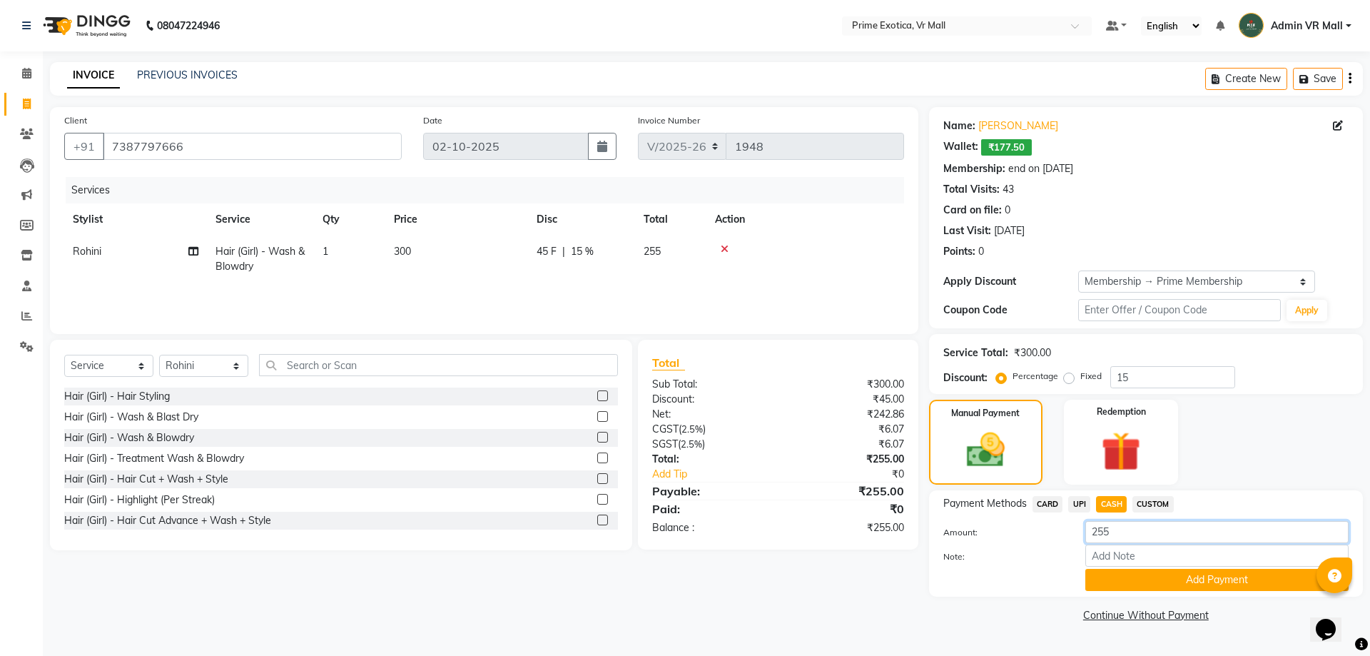
click at [1113, 530] on input "255" at bounding box center [1216, 532] width 263 height 22
type input "2"
type input "500"
click at [1201, 579] on button "Add Payment" at bounding box center [1216, 580] width 263 height 22
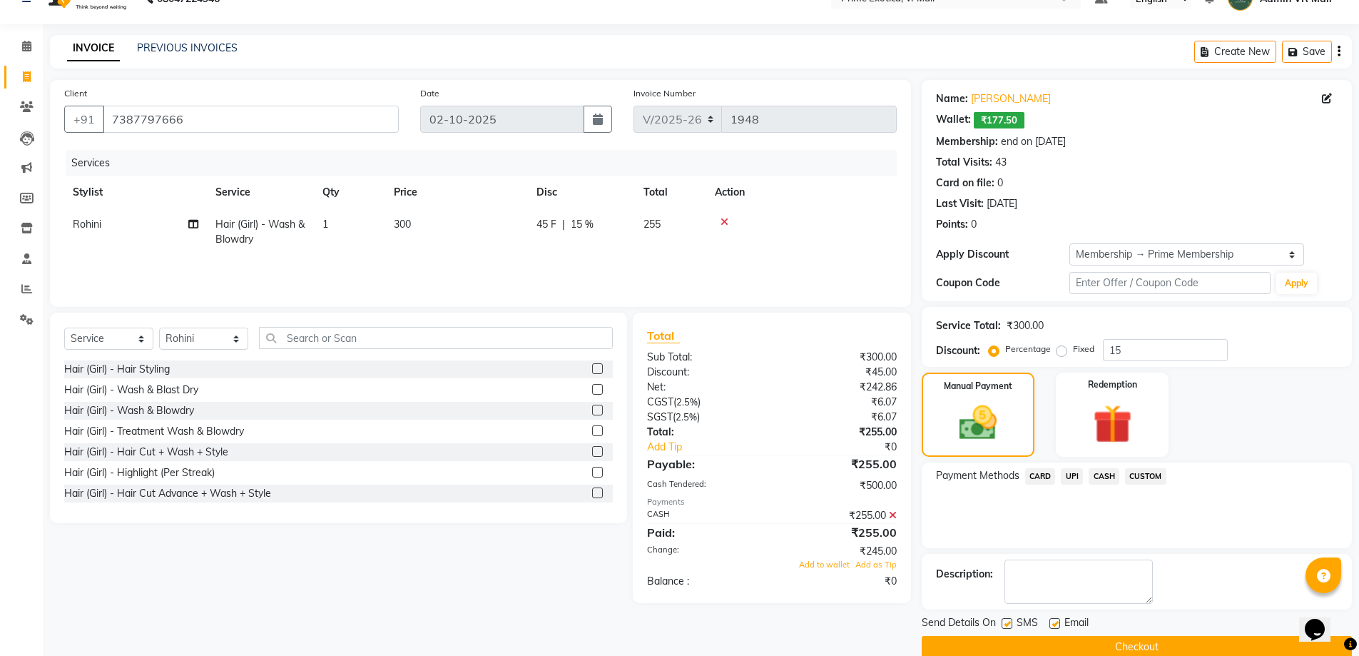
scroll to position [51, 0]
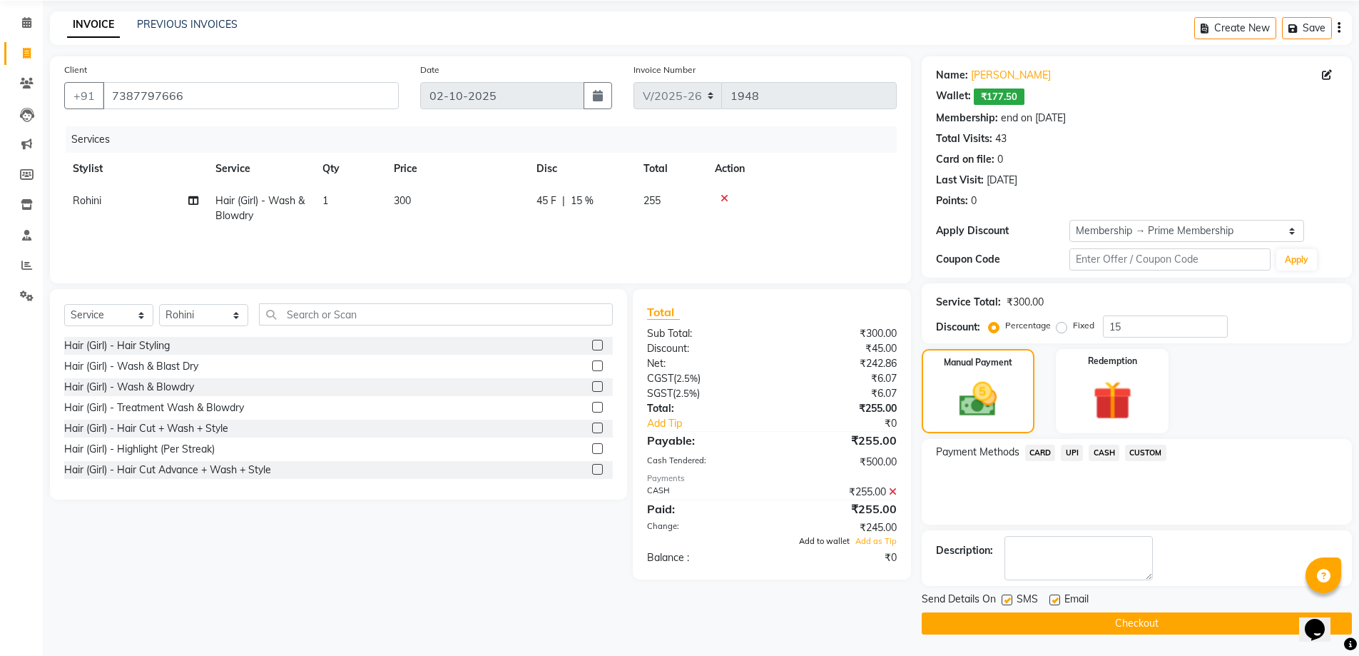
click at [832, 542] on span "Add to wallet" at bounding box center [824, 541] width 51 height 10
click at [1165, 622] on button "Checkout" at bounding box center [1137, 623] width 430 height 22
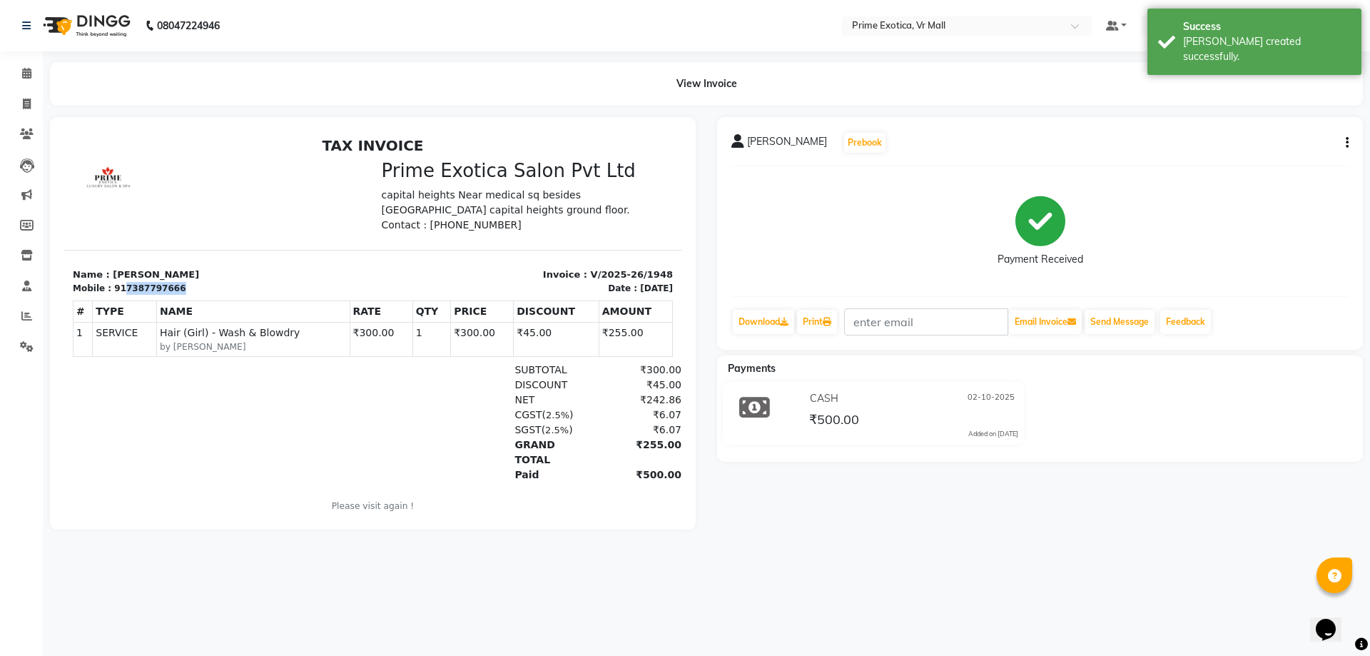
copy div "7387797666"
drag, startPoint x: 116, startPoint y: 289, endPoint x: 176, endPoint y: 289, distance: 59.2
click at [176, 289] on div "Mobile : 917387797666" at bounding box center [219, 288] width 292 height 13
click at [29, 73] on icon at bounding box center [26, 73] width 9 height 11
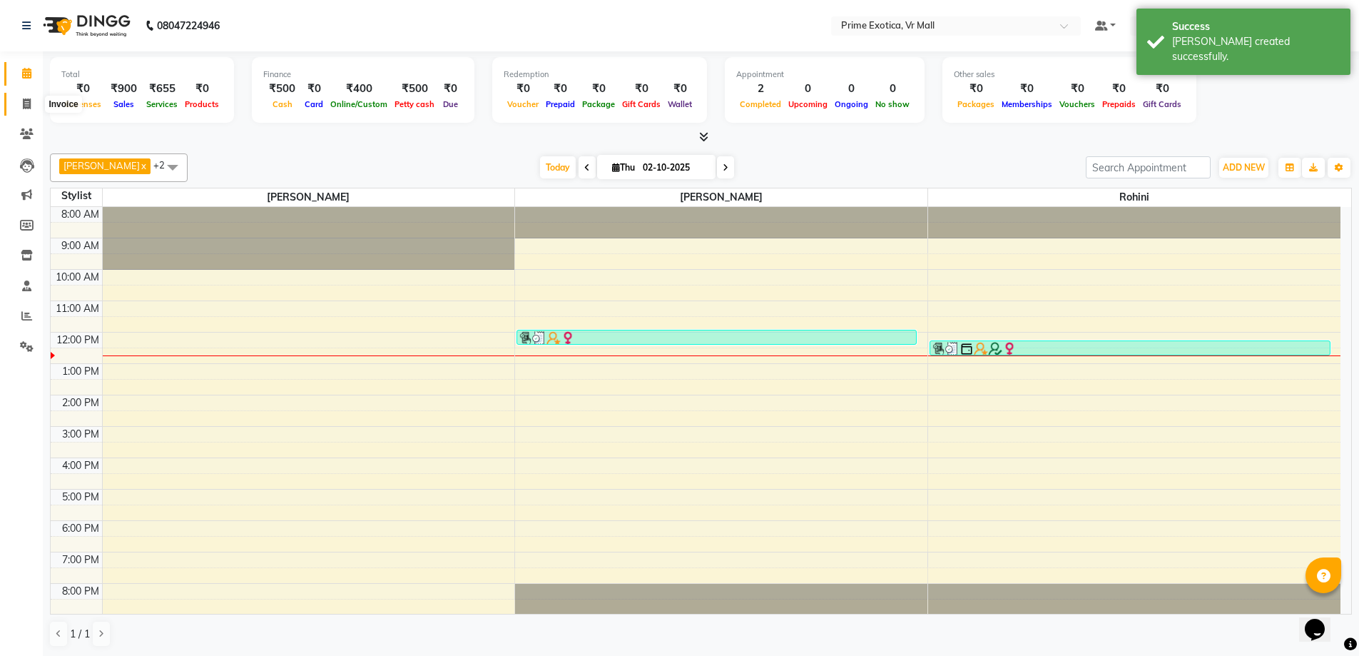
drag, startPoint x: 34, startPoint y: 96, endPoint x: 36, endPoint y: 121, distance: 25.8
click at [34, 95] on link "Invoice" at bounding box center [21, 105] width 34 height 24
select select "6077"
select select "service"
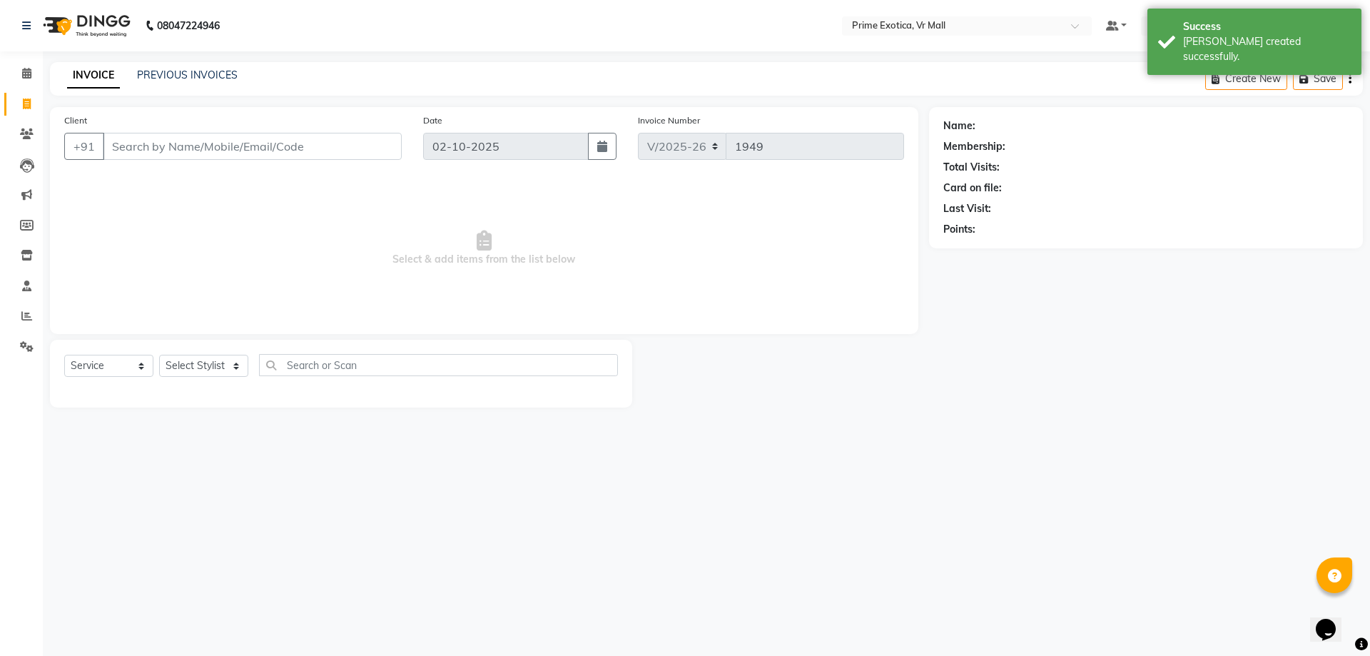
click at [124, 155] on input "Client" at bounding box center [252, 146] width 299 height 27
type input "7387797666"
select select "1: Object"
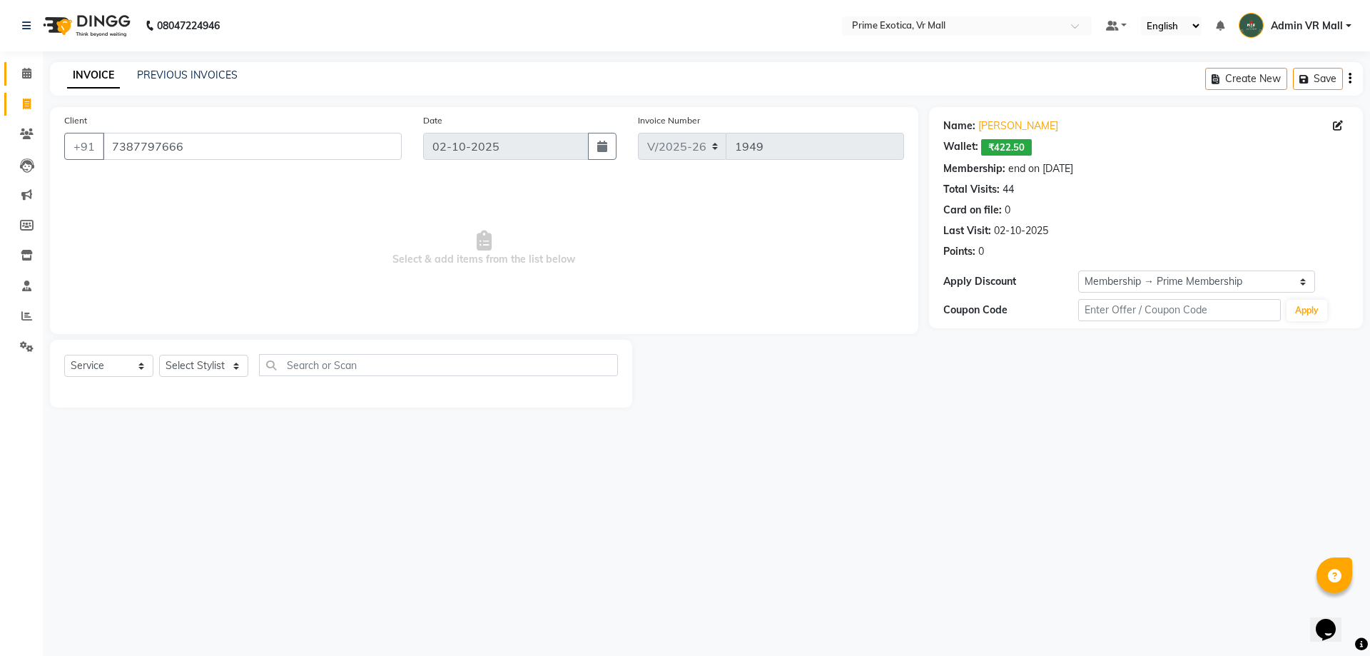
click at [21, 64] on link "Calendar" at bounding box center [21, 74] width 34 height 24
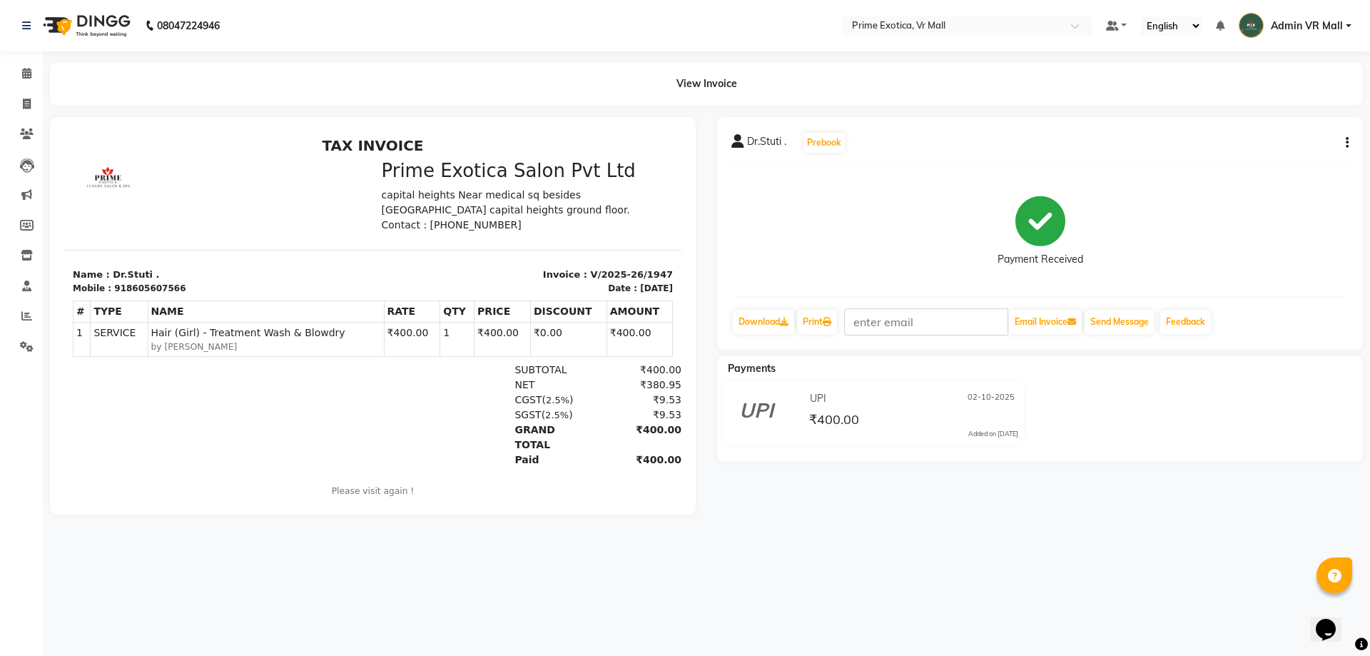
click at [1347, 143] on icon "button" at bounding box center [1347, 143] width 3 height 1
click at [1264, 131] on div "Split Service Amount" at bounding box center [1276, 134] width 98 height 18
select select "65217"
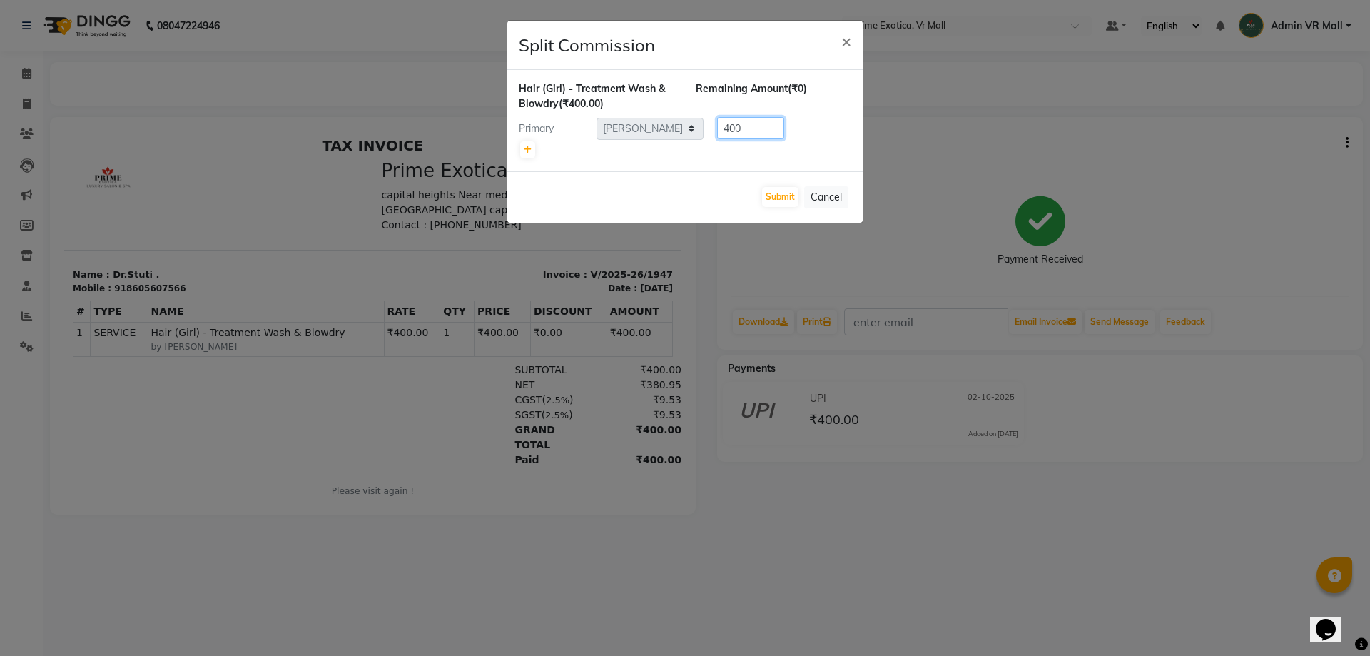
click at [749, 125] on input "400" at bounding box center [750, 128] width 67 height 22
type input "4"
click at [526, 144] on link at bounding box center [527, 149] width 15 height 17
type input "200"
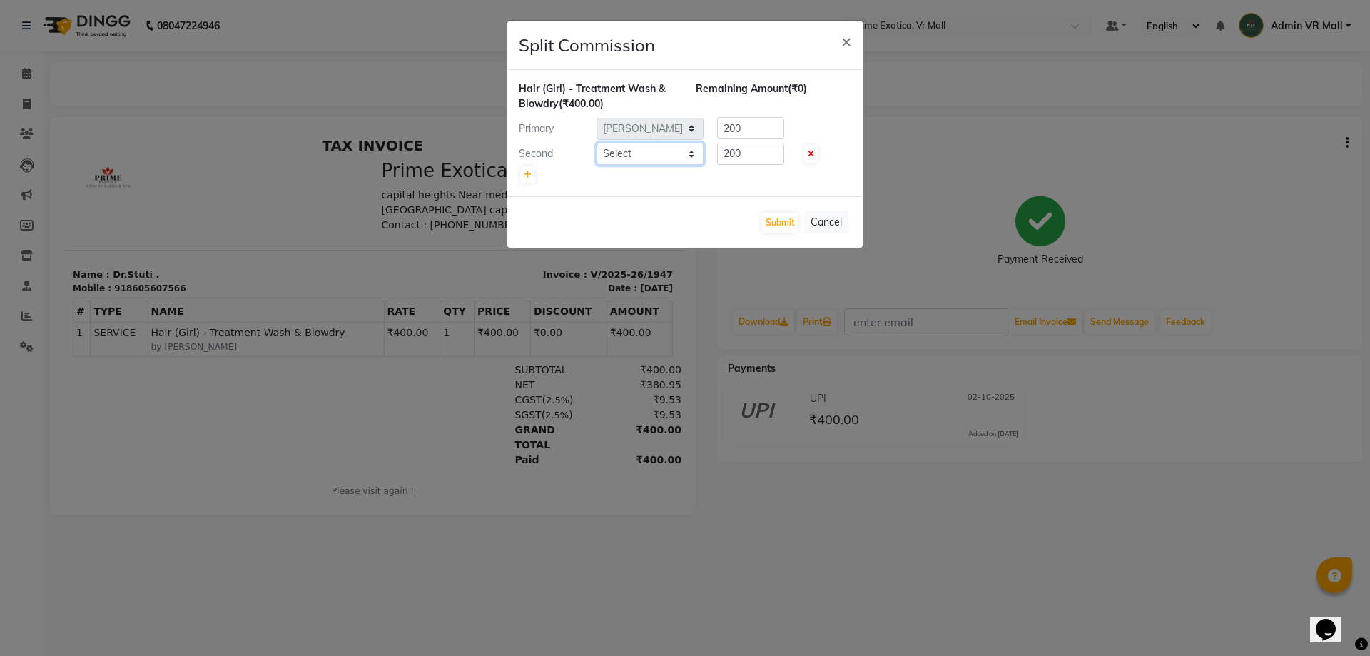
click at [637, 146] on select "Select abhijeet Admin VR Mall AKSHAY RAJENDRRA MANKAR ANGELA S JOHN Archana Gou…" at bounding box center [650, 154] width 107 height 22
click at [652, 159] on select "Select abhijeet Admin VR Mall AKSHAY RAJENDRRA MANKAR ANGELA S JOHN Archana Gou…" at bounding box center [650, 154] width 107 height 22
select select "62441"
click at [597, 143] on select "Select abhijeet Admin VR Mall AKSHAY RAJENDRRA MANKAR ANGELA S JOHN Archana Gou…" at bounding box center [650, 154] width 107 height 22
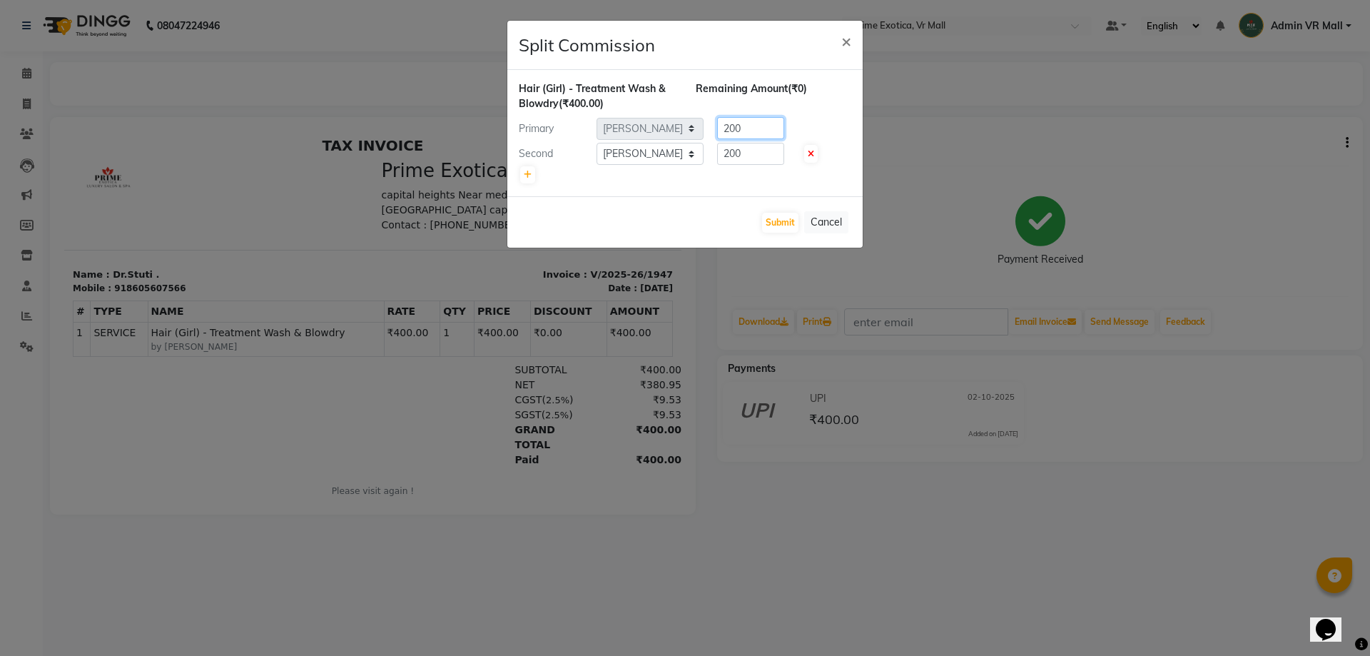
click at [759, 128] on input "200" at bounding box center [750, 128] width 67 height 22
type input "2"
type input "0"
click at [753, 158] on input "200" at bounding box center [750, 154] width 67 height 22
type input "2"
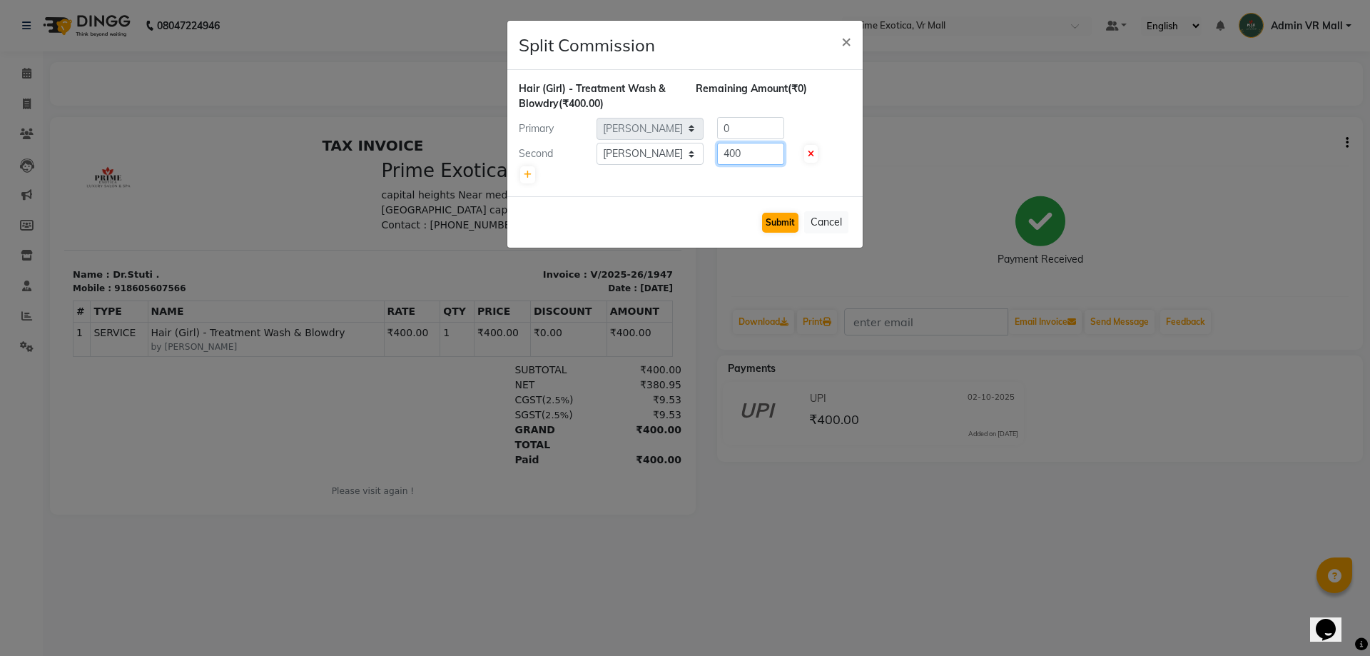
type input "400"
click at [777, 226] on button "Submit" at bounding box center [780, 223] width 36 height 20
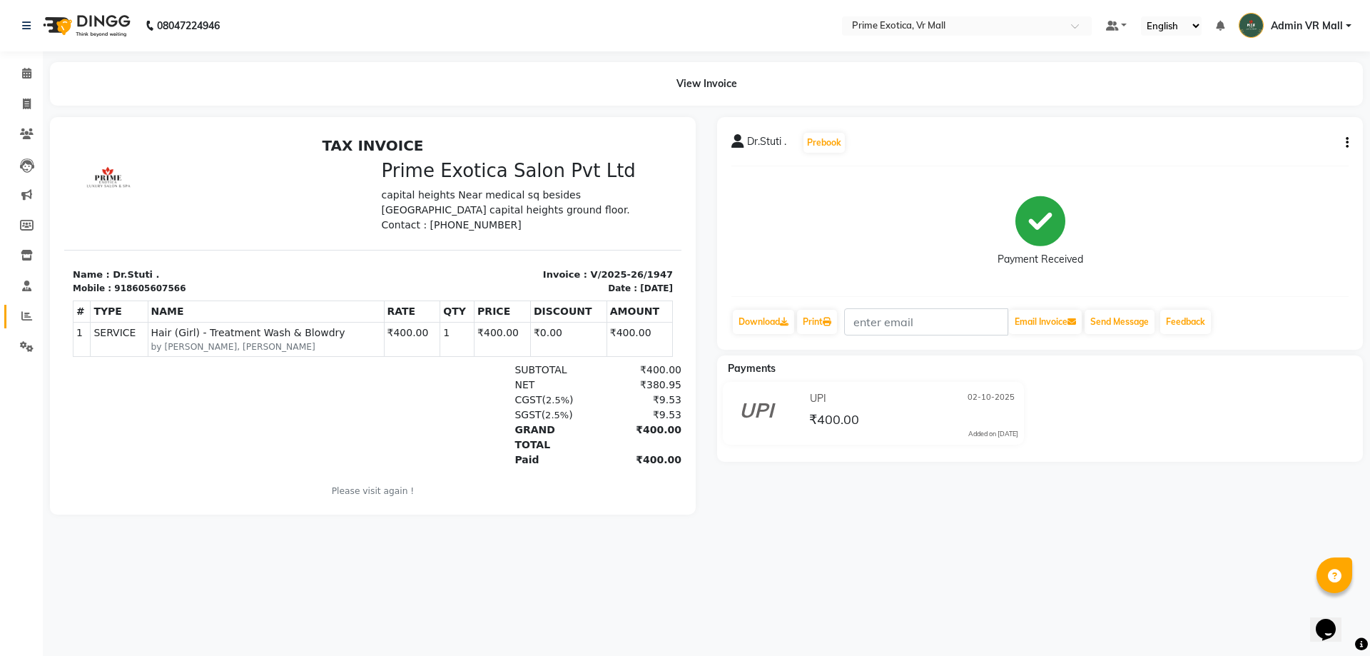
click at [15, 323] on span at bounding box center [26, 316] width 25 height 16
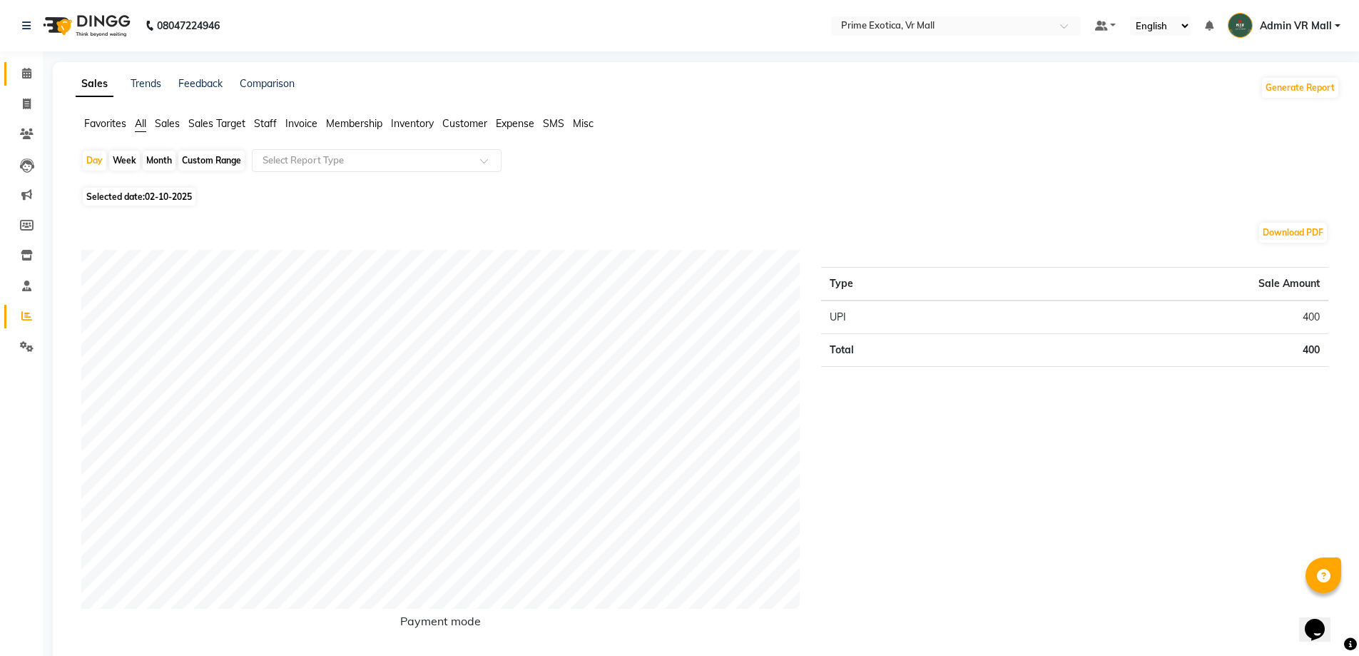
click at [13, 78] on link "Calendar" at bounding box center [21, 74] width 34 height 24
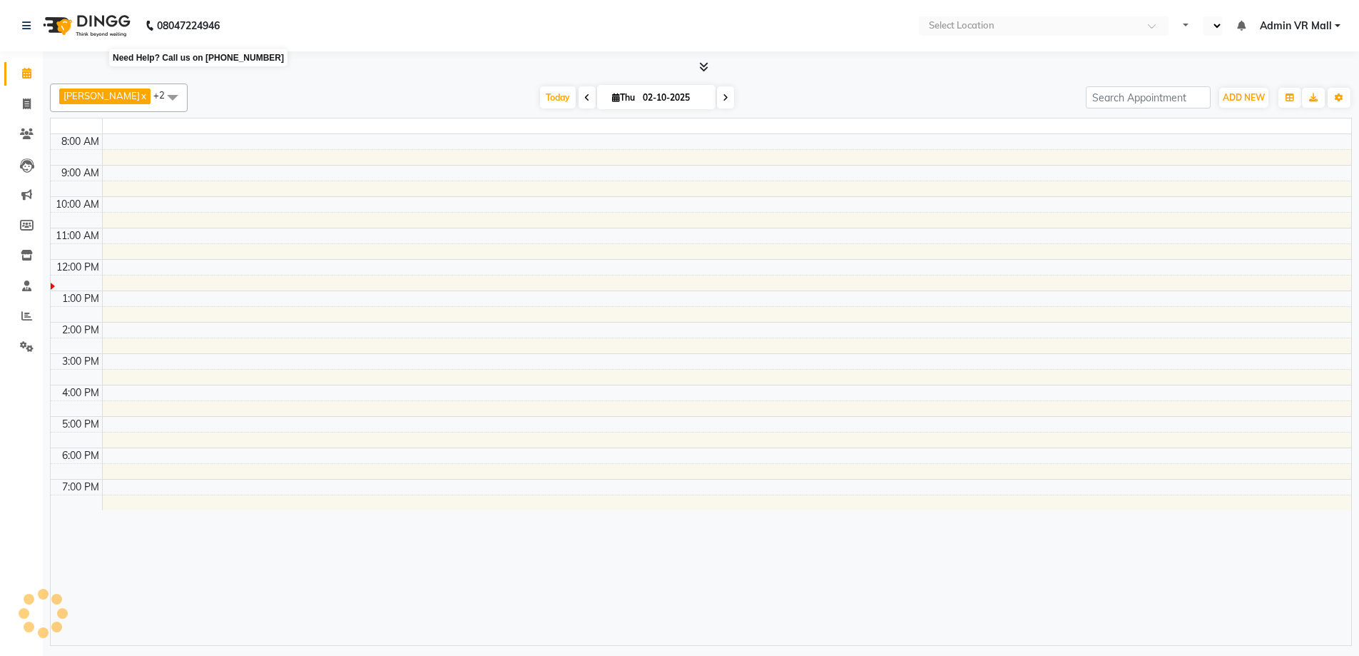
select select "en"
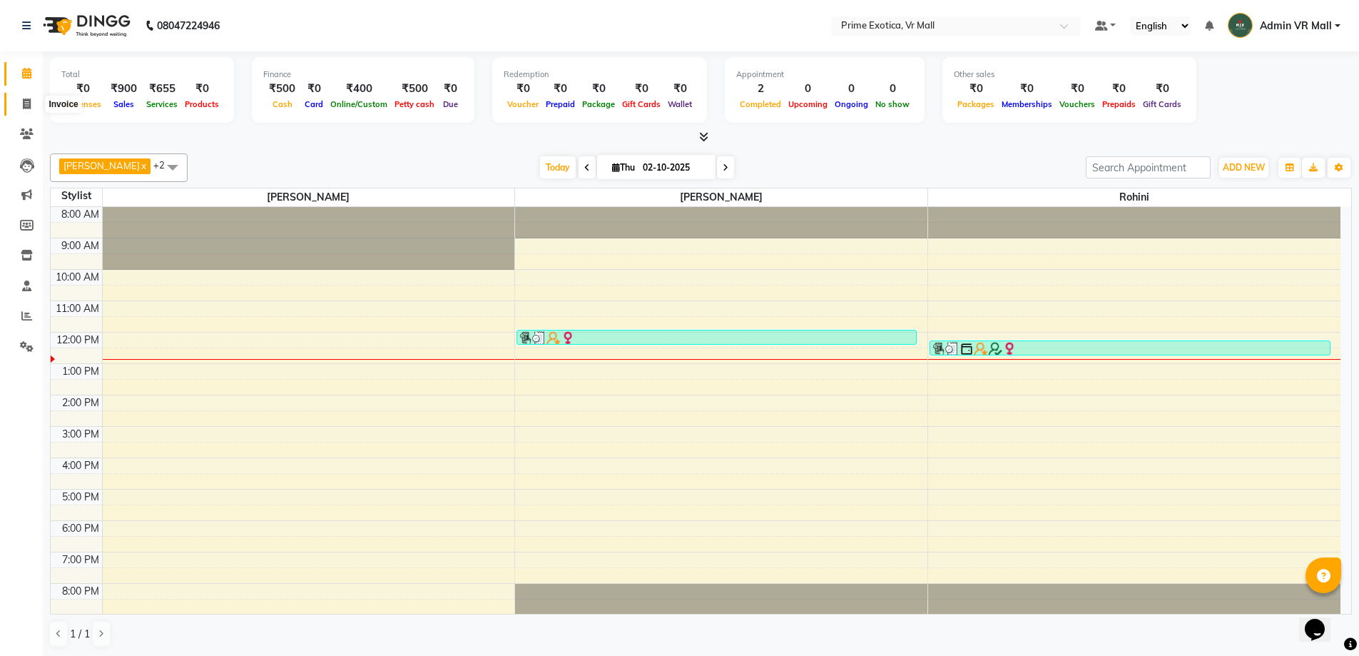
click at [19, 105] on span at bounding box center [26, 104] width 25 height 16
select select "service"
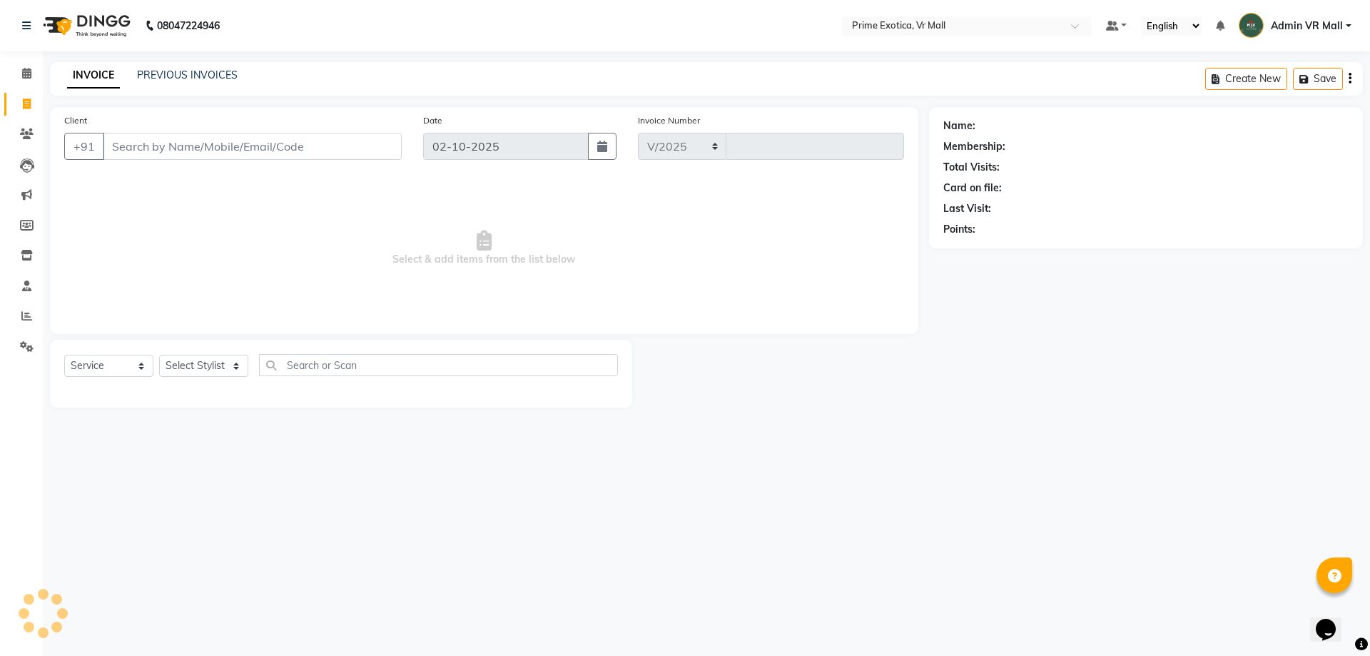
select select "6077"
type input "1949"
click at [158, 148] on input "Client" at bounding box center [252, 146] width 299 height 27
click at [172, 154] on input "Client" at bounding box center [252, 146] width 299 height 27
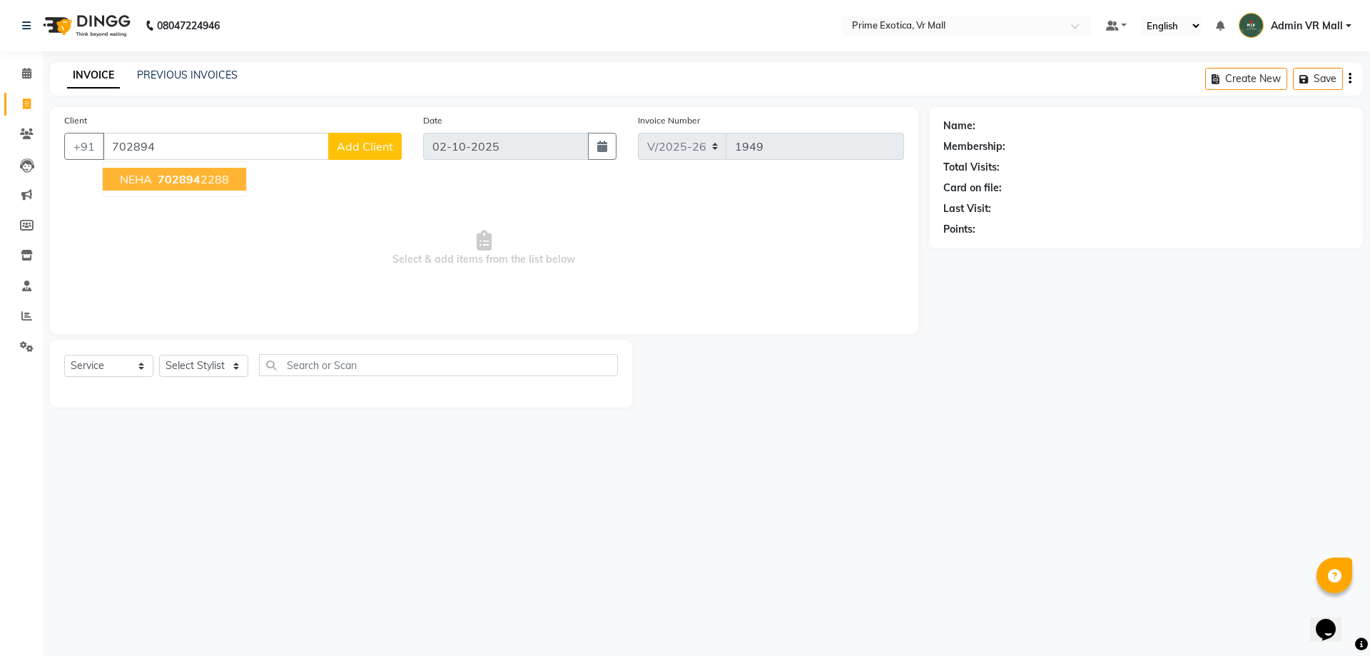
click at [175, 187] on button "NEHA 702894 2288" at bounding box center [174, 179] width 143 height 23
type input "7028942288"
click at [175, 187] on span "Select & add items from the list below" at bounding box center [484, 248] width 840 height 143
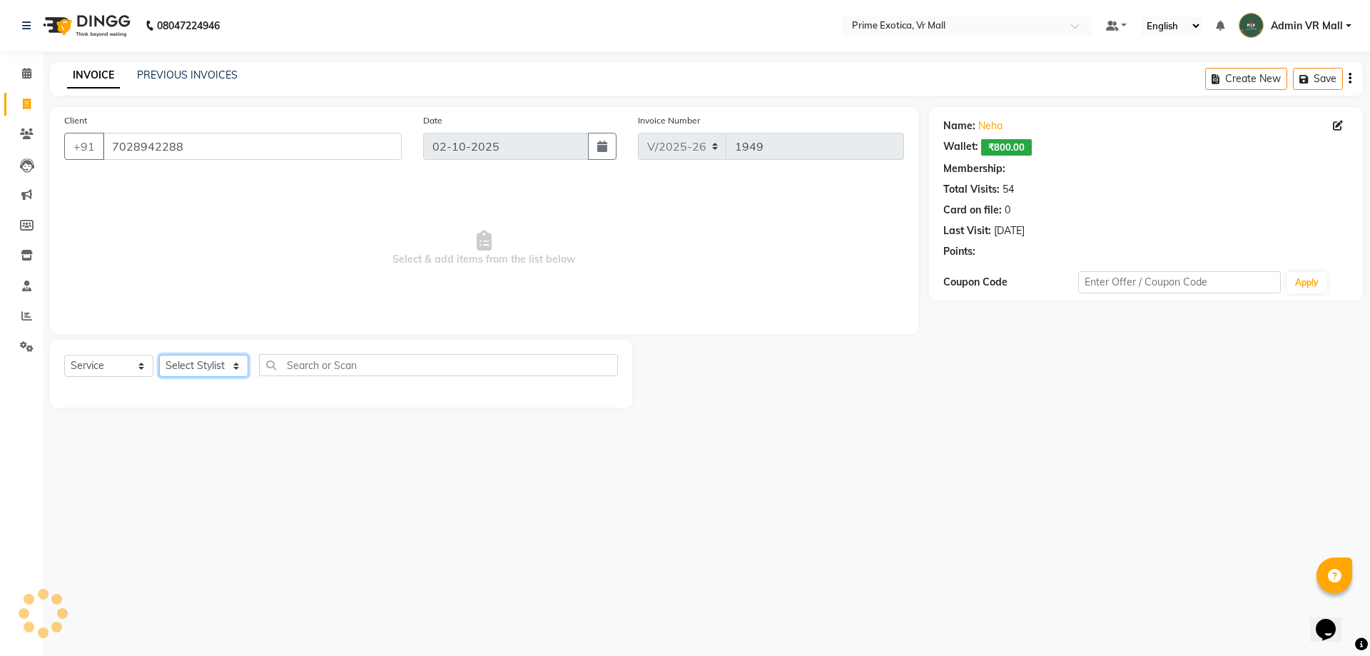
select select "1: Object"
click at [238, 363] on select "Select Stylist [PERSON_NAME] Admin VR Mall [PERSON_NAME] [PERSON_NAME] Archana …" at bounding box center [203, 366] width 89 height 22
select select "69613"
click at [159, 355] on select "Select Stylist [PERSON_NAME] Admin VR Mall [PERSON_NAME] [PERSON_NAME] Archana …" at bounding box center [203, 366] width 89 height 22
click at [190, 407] on div "Select Service Product Membership Package Voucher Prepaid Gift Card Select Styl…" at bounding box center [341, 374] width 582 height 68
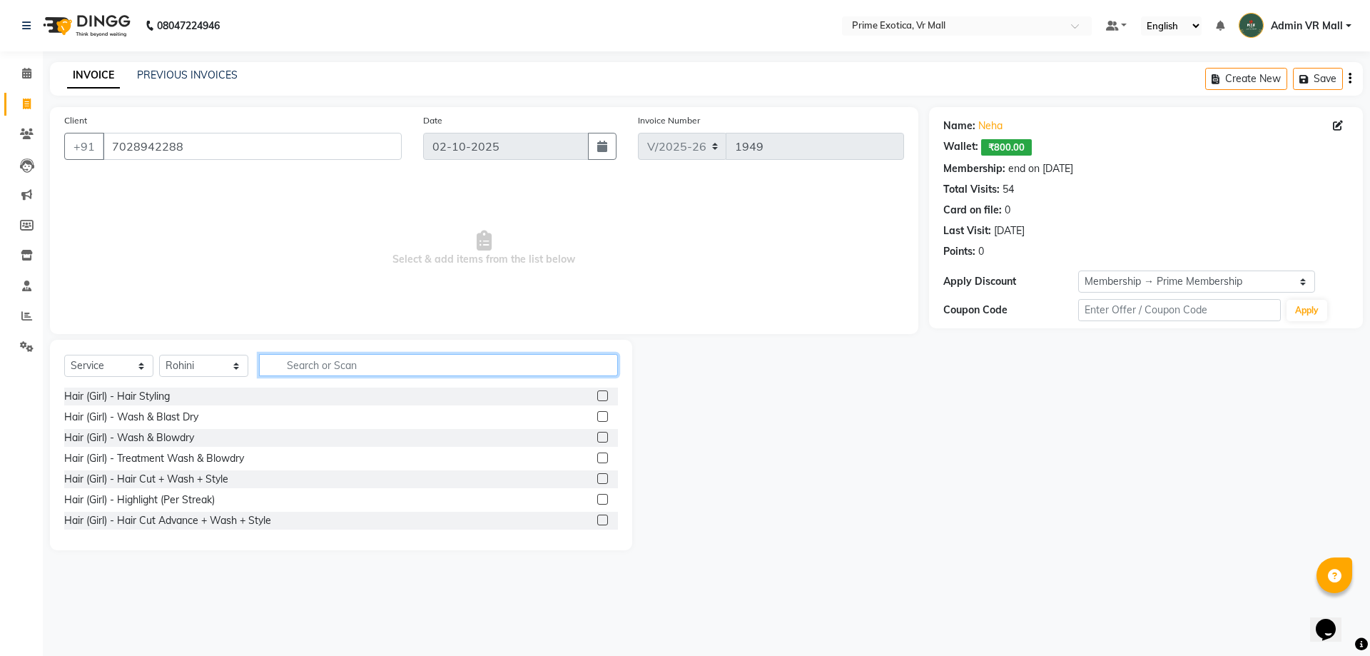
click at [318, 356] on input "text" at bounding box center [438, 365] width 359 height 22
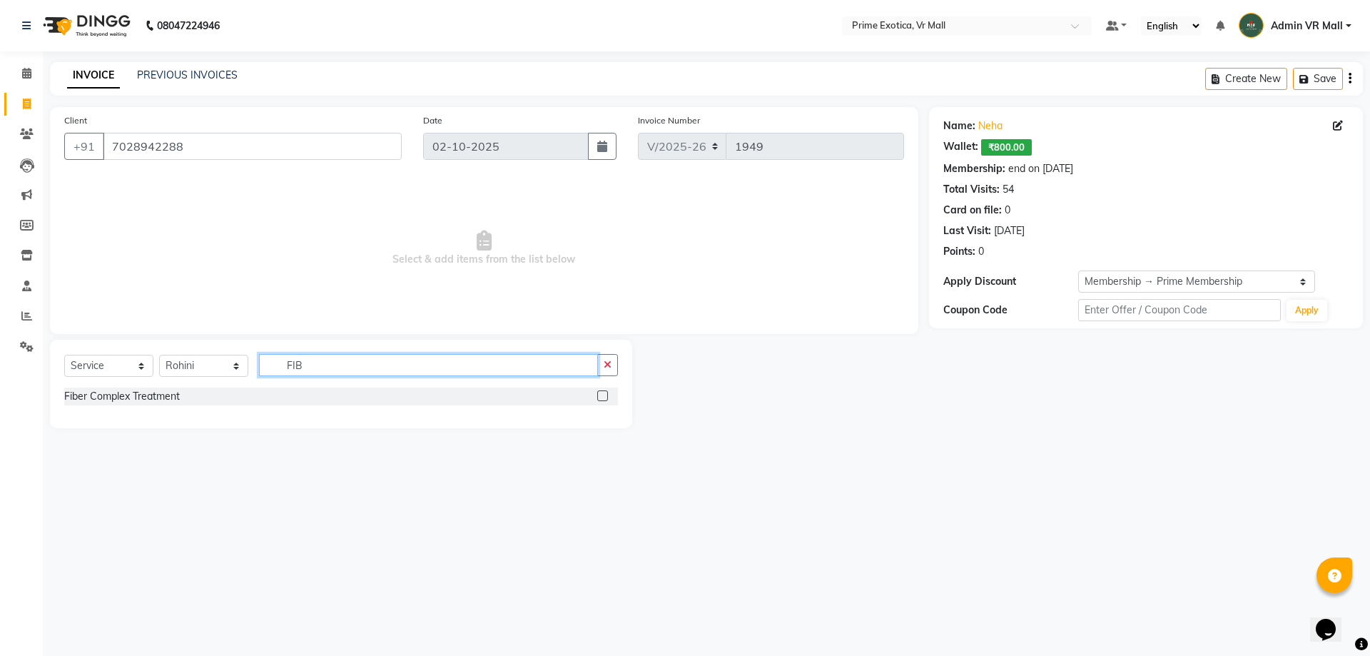
type input "FIB"
click at [601, 395] on label at bounding box center [602, 395] width 11 height 11
click at [601, 395] on input "checkbox" at bounding box center [601, 396] width 9 height 9
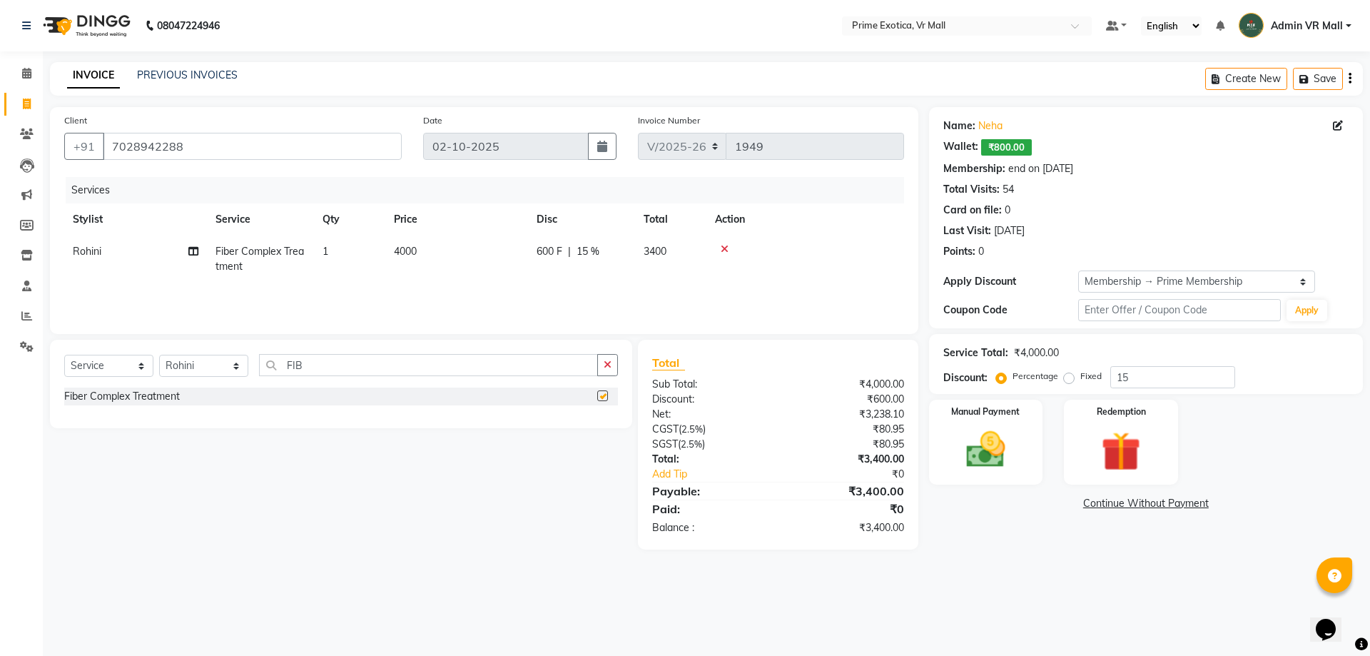
click at [487, 256] on td "4000" at bounding box center [456, 258] width 143 height 47
checkbox input "false"
select select "69613"
click at [549, 256] on input "4000" at bounding box center [524, 255] width 126 height 22
click at [735, 257] on span "3400" at bounding box center [746, 251] width 23 height 13
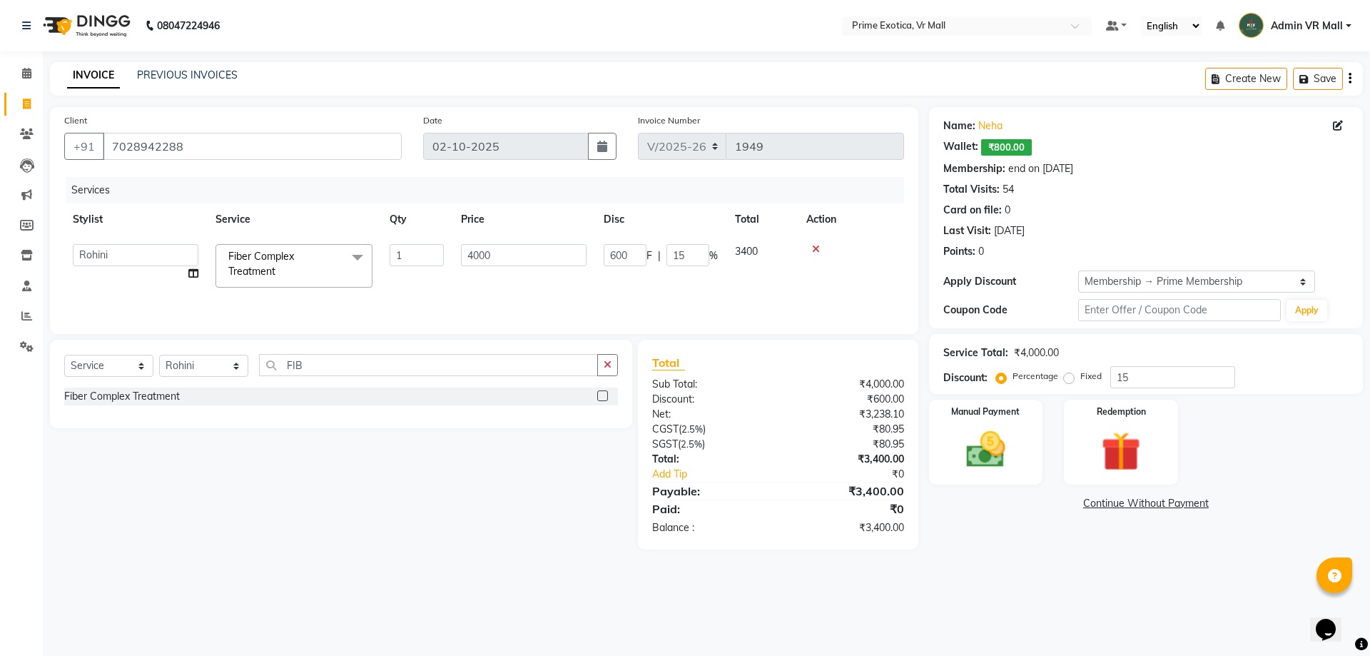
select select "69613"
click at [624, 257] on input "600" at bounding box center [625, 255] width 43 height 22
click at [630, 255] on input "600" at bounding box center [625, 255] width 43 height 22
type input "6"
type input "1755"
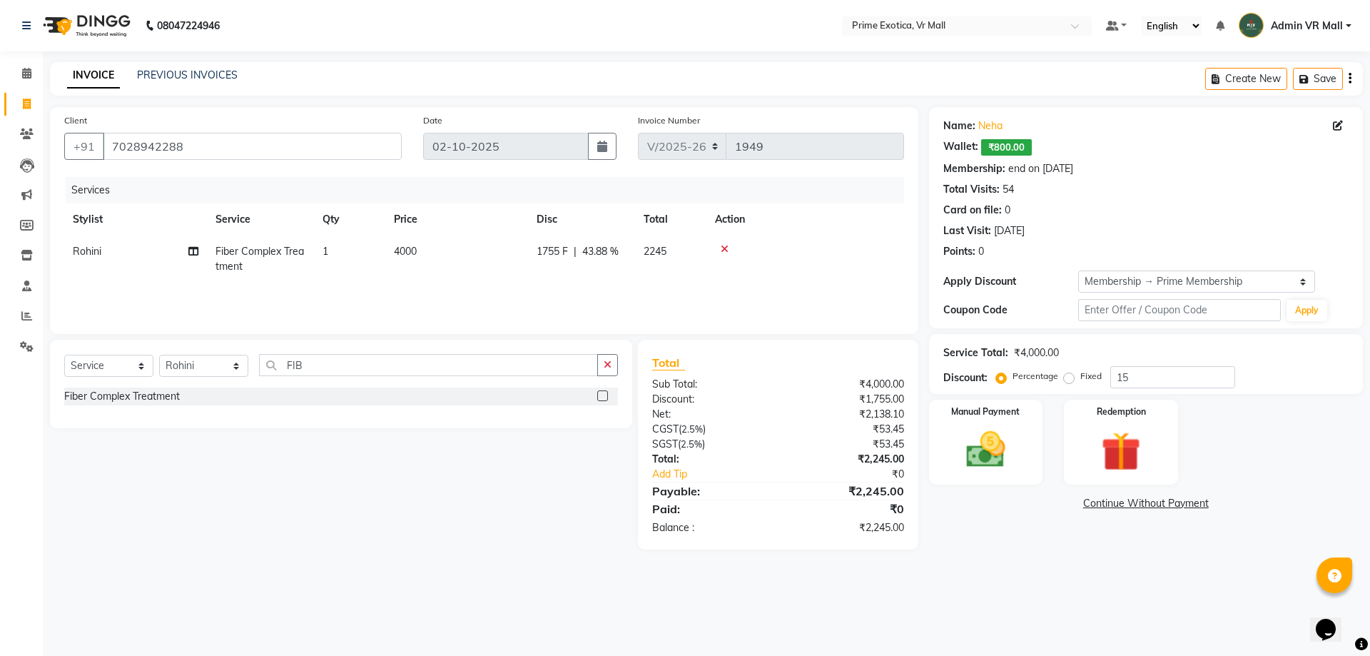
click at [951, 608] on div "08047224946 Select Location × Prime Exotica, Vr Mall Default Panel My Panel Eng…" at bounding box center [685, 328] width 1370 height 656
click at [1103, 452] on img at bounding box center [1121, 451] width 66 height 51
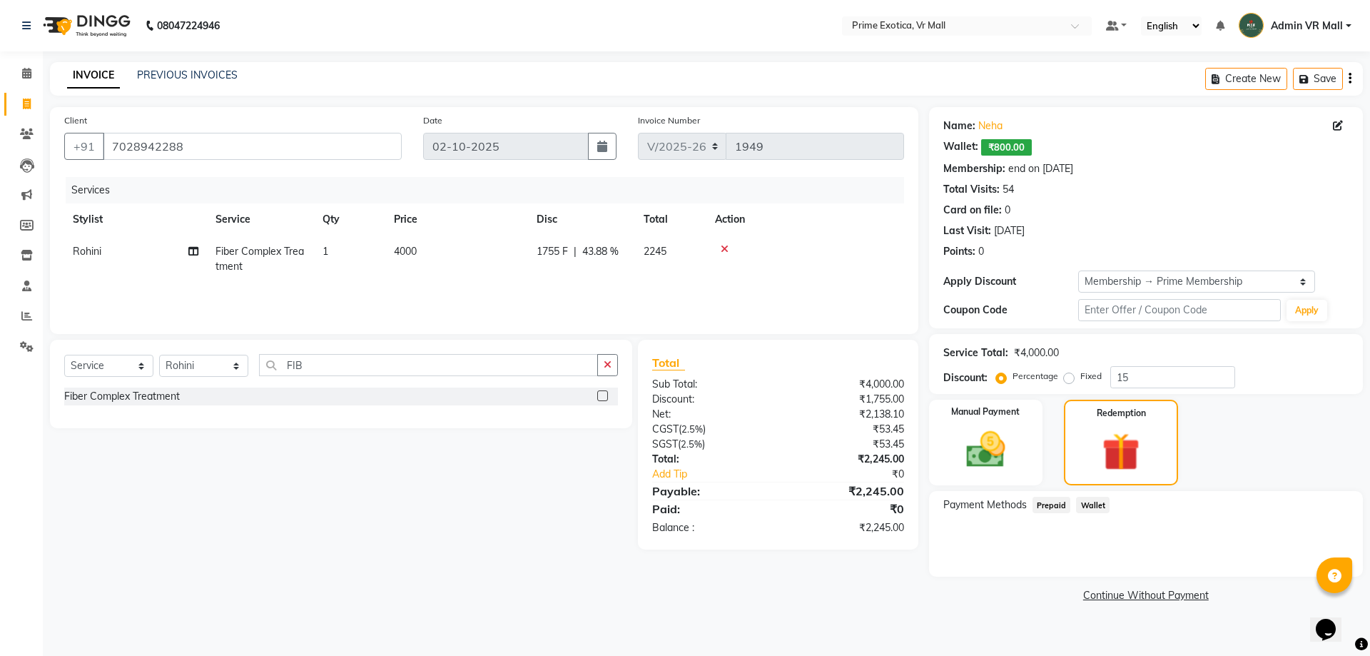
click at [1098, 510] on span "Wallet" at bounding box center [1093, 505] width 34 height 16
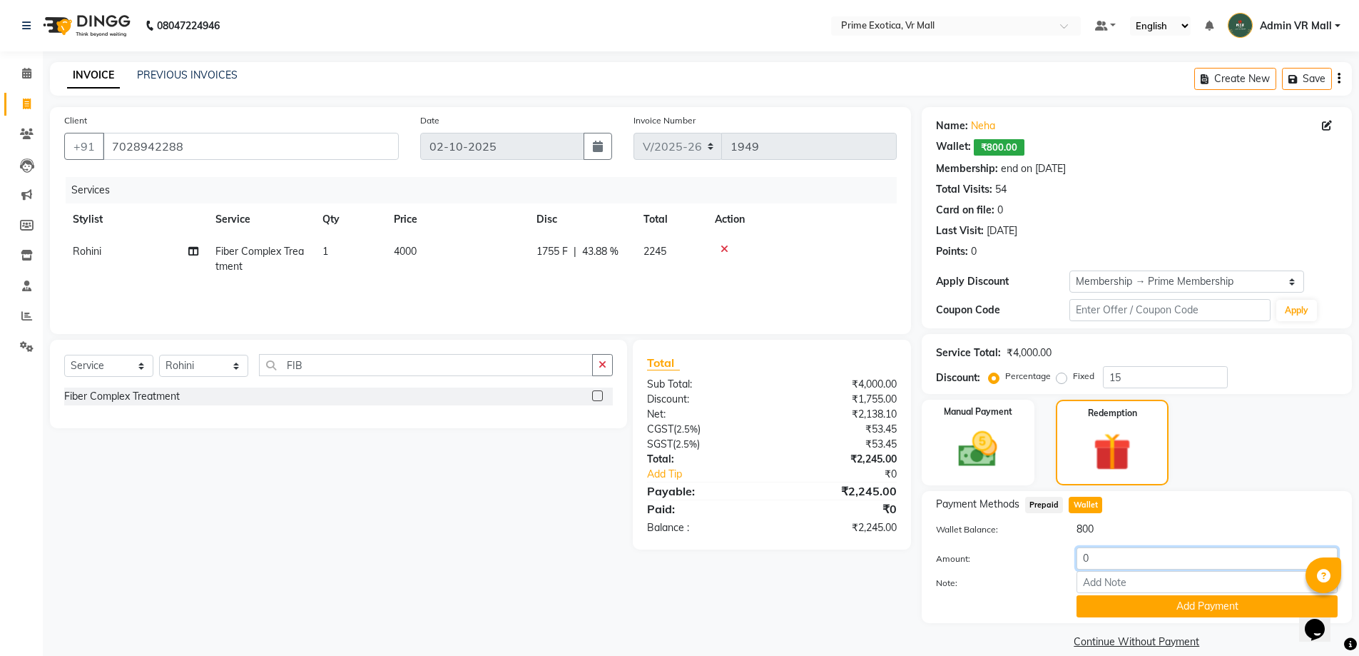
click at [1132, 549] on input "0" at bounding box center [1207, 558] width 261 height 22
type input "800"
click at [1189, 611] on button "Add Payment" at bounding box center [1207, 606] width 261 height 22
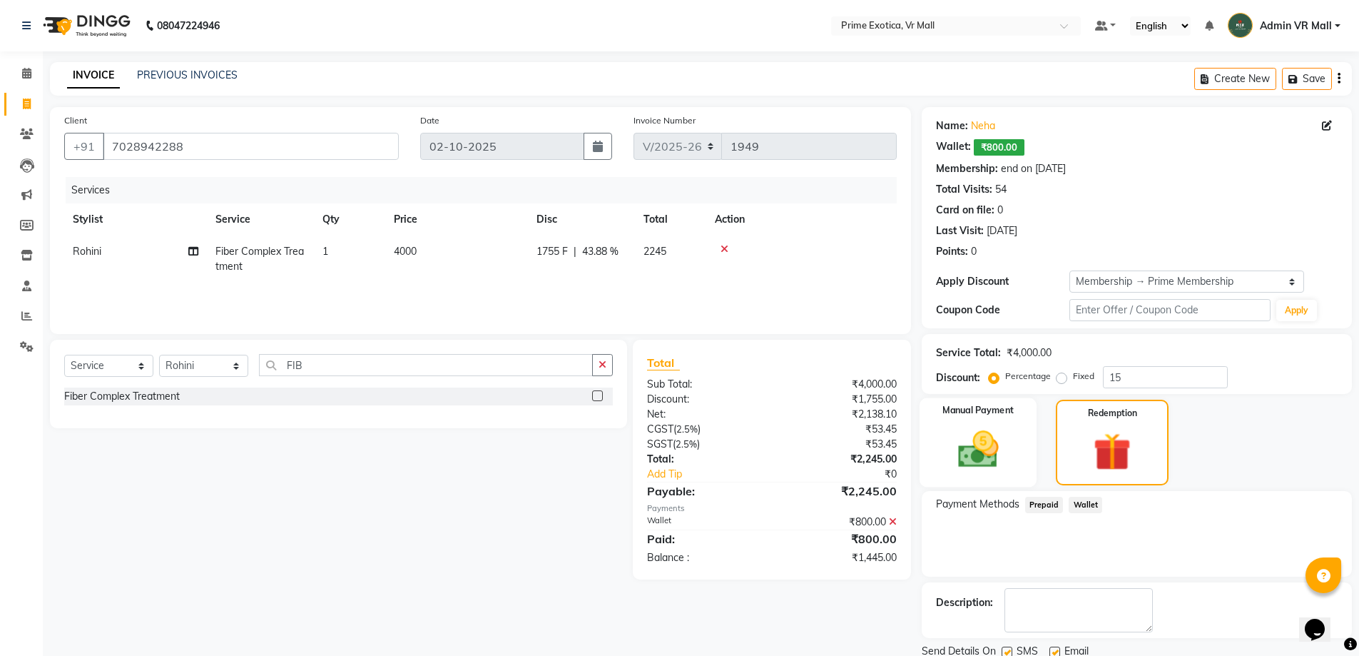
click at [976, 456] on img at bounding box center [979, 449] width 66 height 46
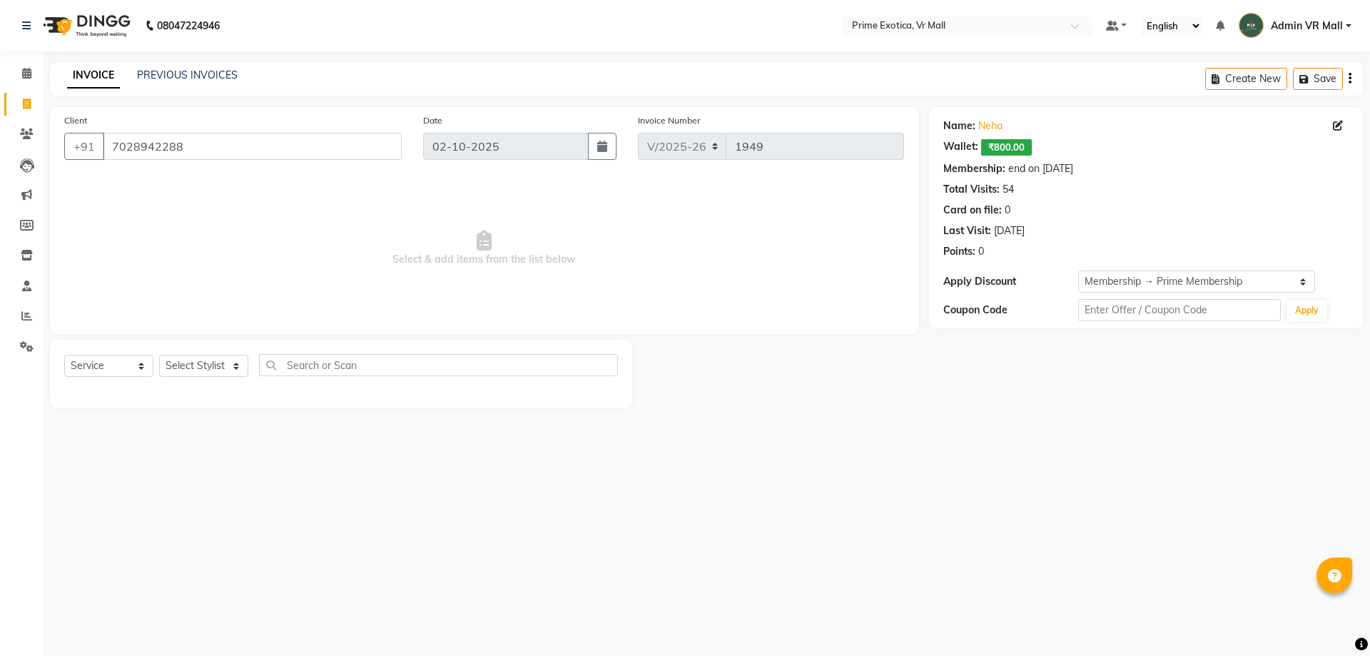
select select "6077"
select select "service"
select select "1: Object"
click at [225, 360] on select "Select Stylist [PERSON_NAME] Admin VR Mall [PERSON_NAME] [PERSON_NAME] Archana …" at bounding box center [203, 366] width 89 height 22
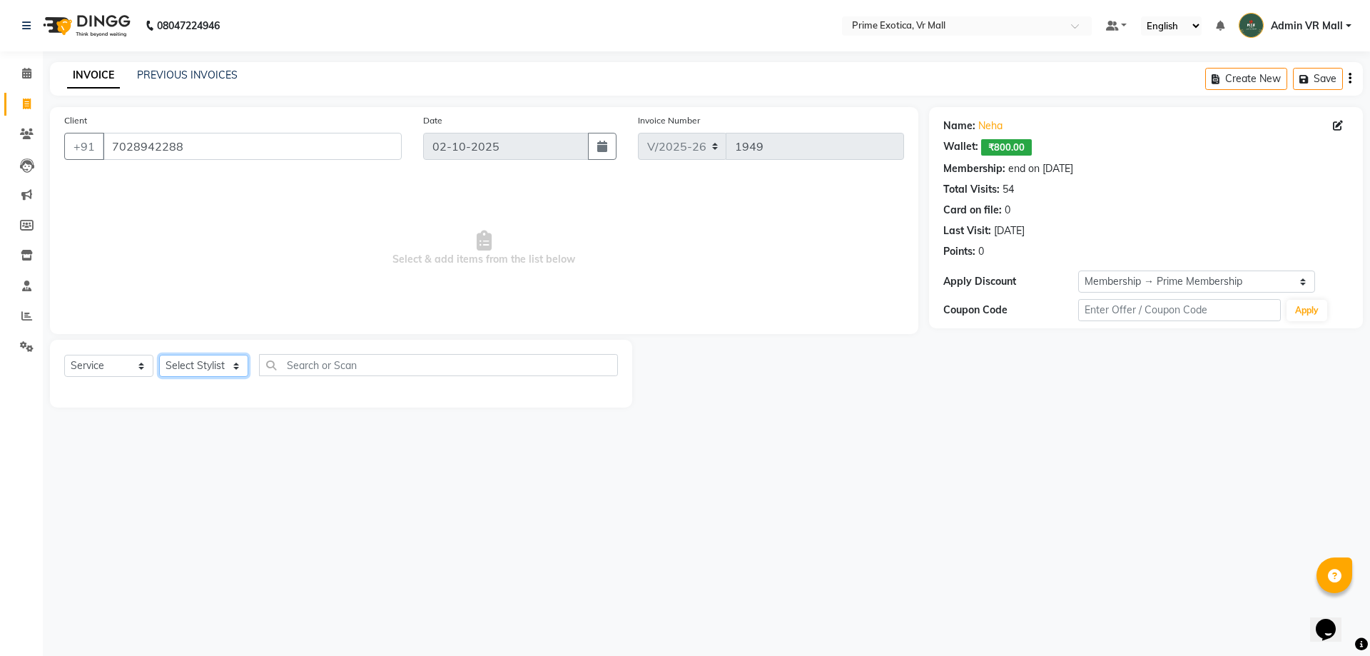
click at [224, 370] on select "Select Stylist [PERSON_NAME] Admin VR Mall [PERSON_NAME] [PERSON_NAME] Archana …" at bounding box center [203, 366] width 89 height 22
click at [238, 375] on select "Select Stylist [PERSON_NAME] Admin VR Mall [PERSON_NAME] [PERSON_NAME] Archana …" at bounding box center [203, 366] width 89 height 22
select select "69613"
click at [159, 355] on select "Select Stylist [PERSON_NAME] Admin VR Mall [PERSON_NAME] [PERSON_NAME] Archana …" at bounding box center [203, 366] width 89 height 22
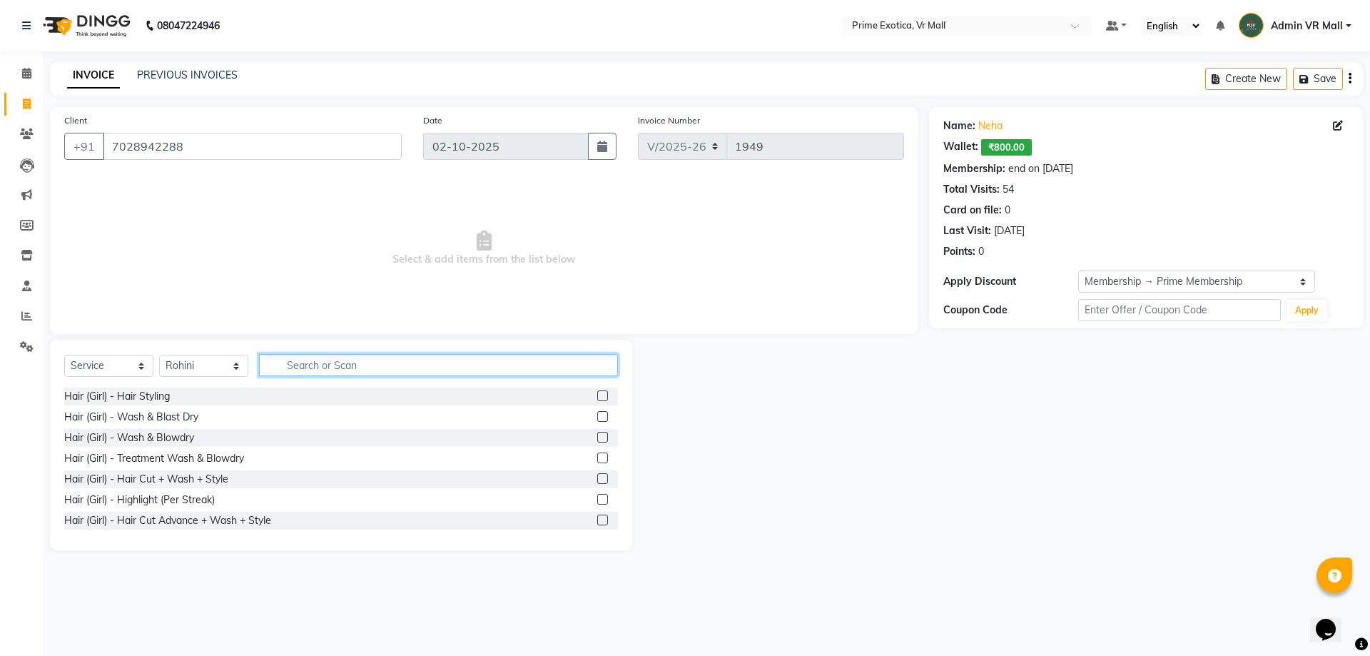
click at [388, 369] on input "text" at bounding box center [438, 365] width 359 height 22
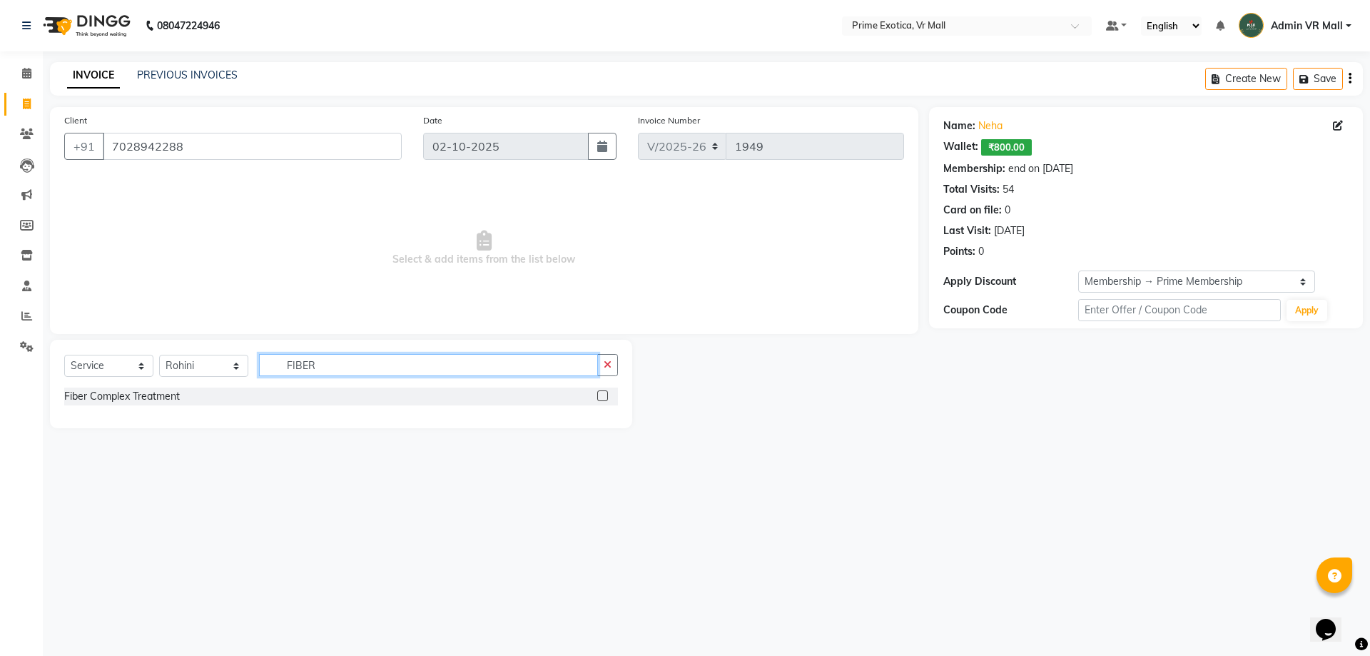
type input "FIBER"
click at [602, 397] on label at bounding box center [602, 395] width 11 height 11
click at [602, 397] on input "checkbox" at bounding box center [601, 396] width 9 height 9
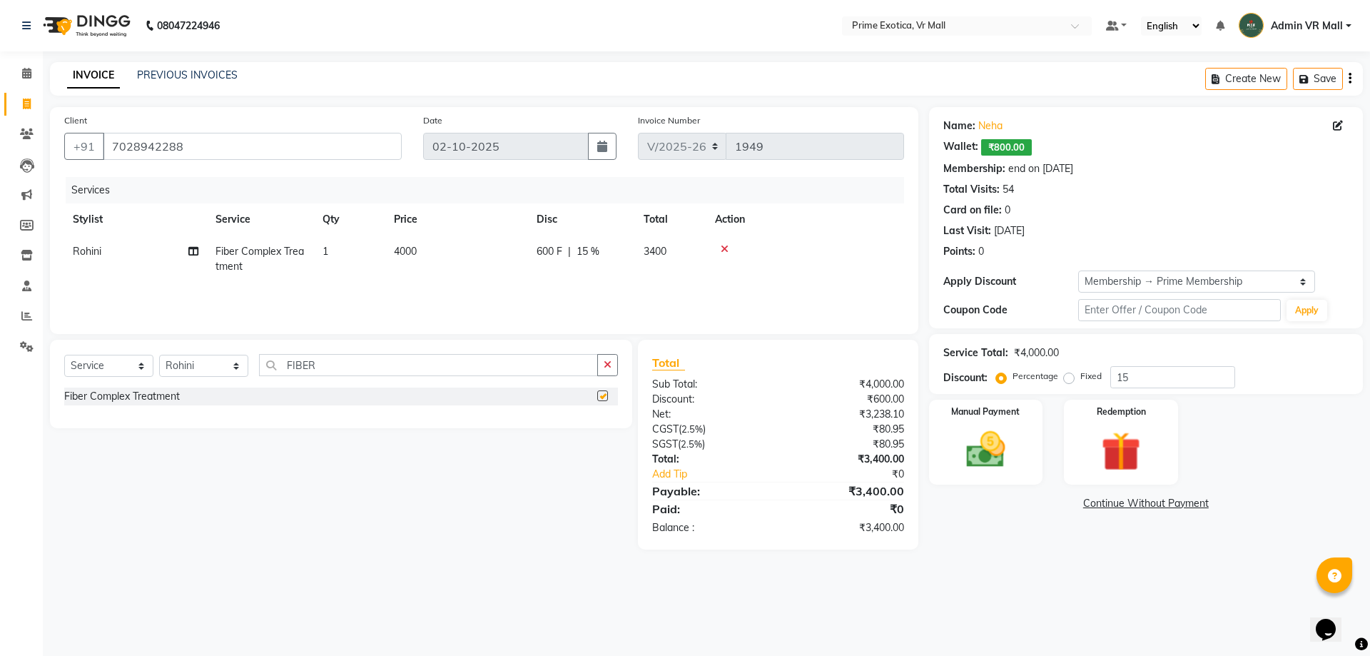
checkbox input "false"
click at [363, 269] on td "1" at bounding box center [349, 258] width 71 height 47
select select "69613"
click at [630, 265] on input "600" at bounding box center [625, 255] width 43 height 22
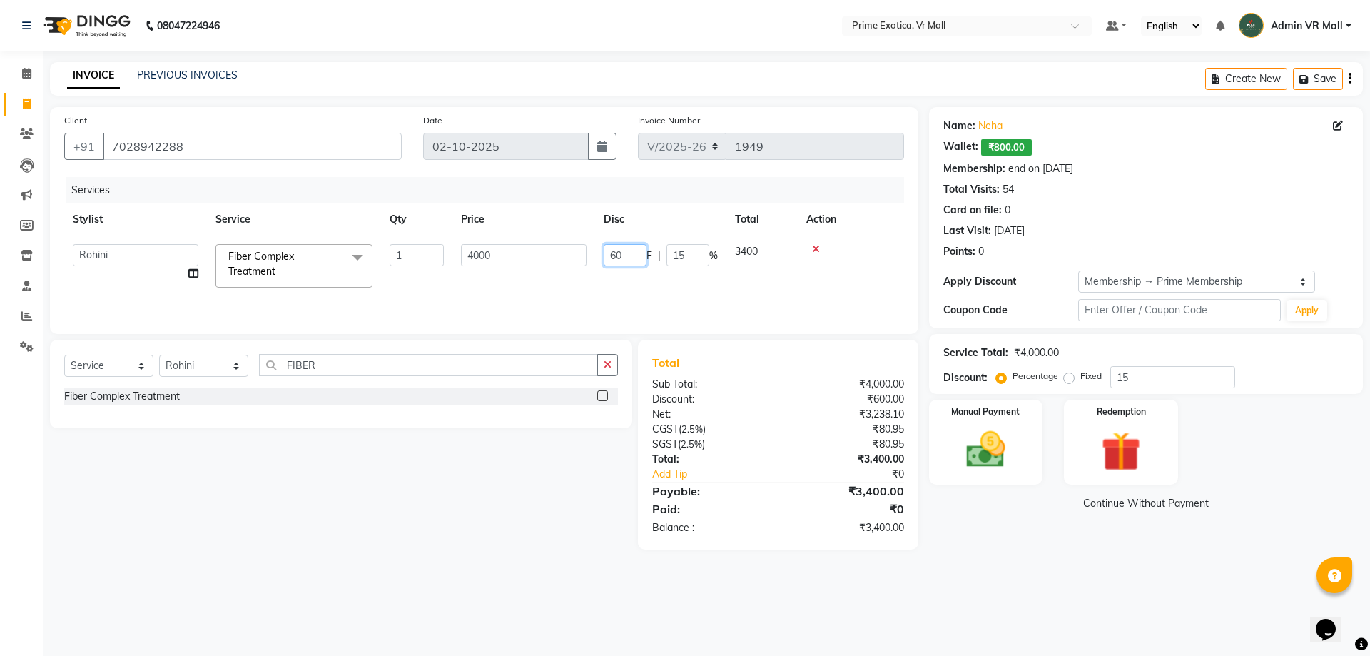
type input "6"
type input "1755"
click at [865, 281] on td at bounding box center [851, 265] width 106 height 61
click at [1135, 452] on img at bounding box center [1121, 451] width 66 height 51
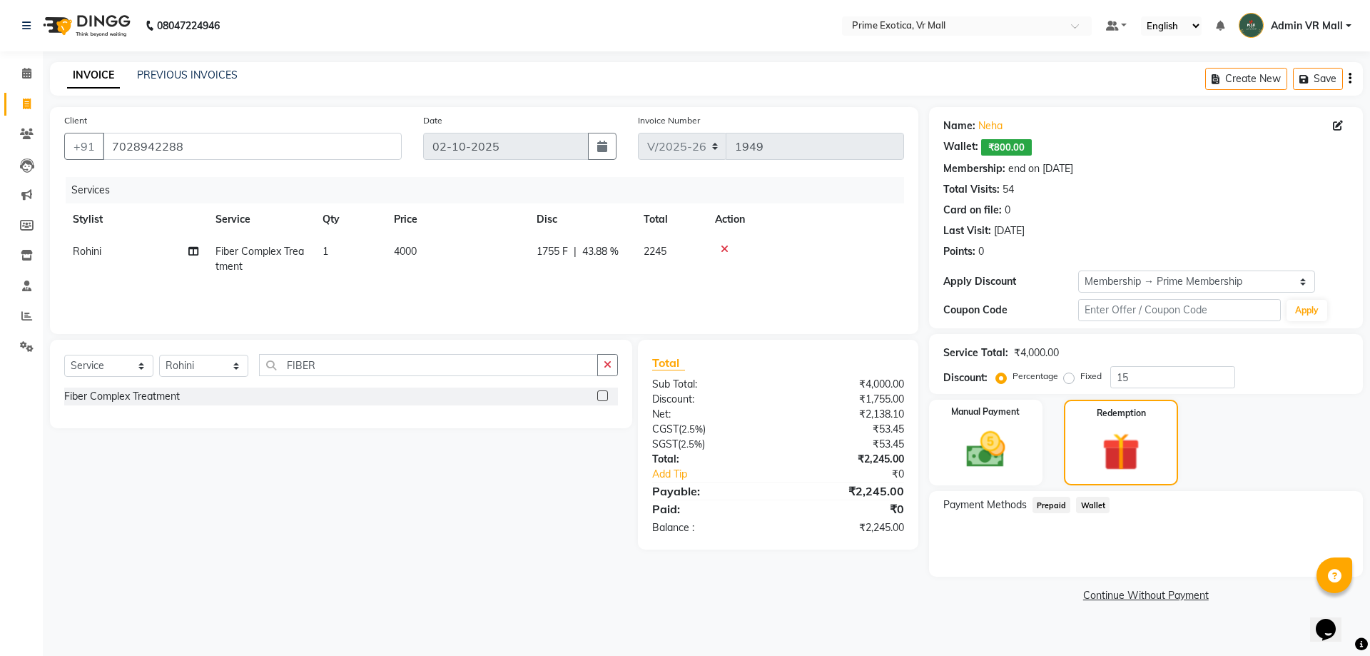
click at [1091, 512] on span "Wallet" at bounding box center [1093, 505] width 34 height 16
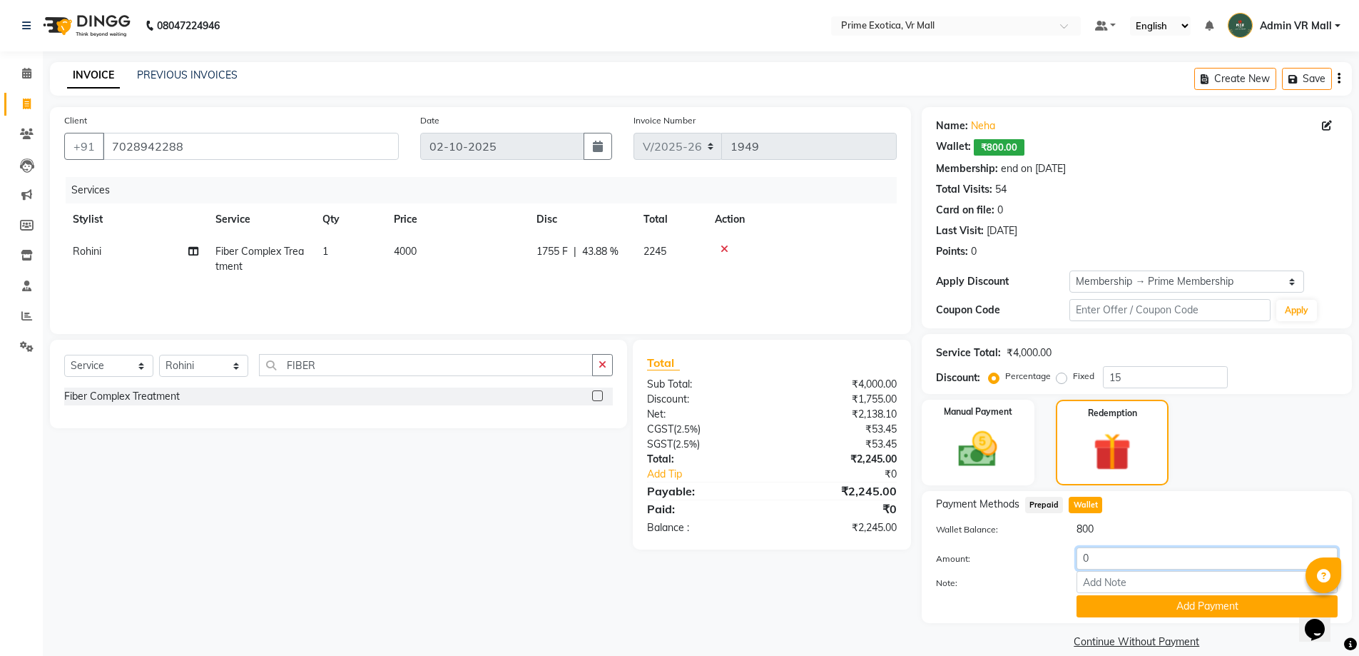
click at [1119, 552] on input "0" at bounding box center [1207, 558] width 261 height 22
type input "800"
click at [1171, 612] on button "Add Payment" at bounding box center [1207, 606] width 261 height 22
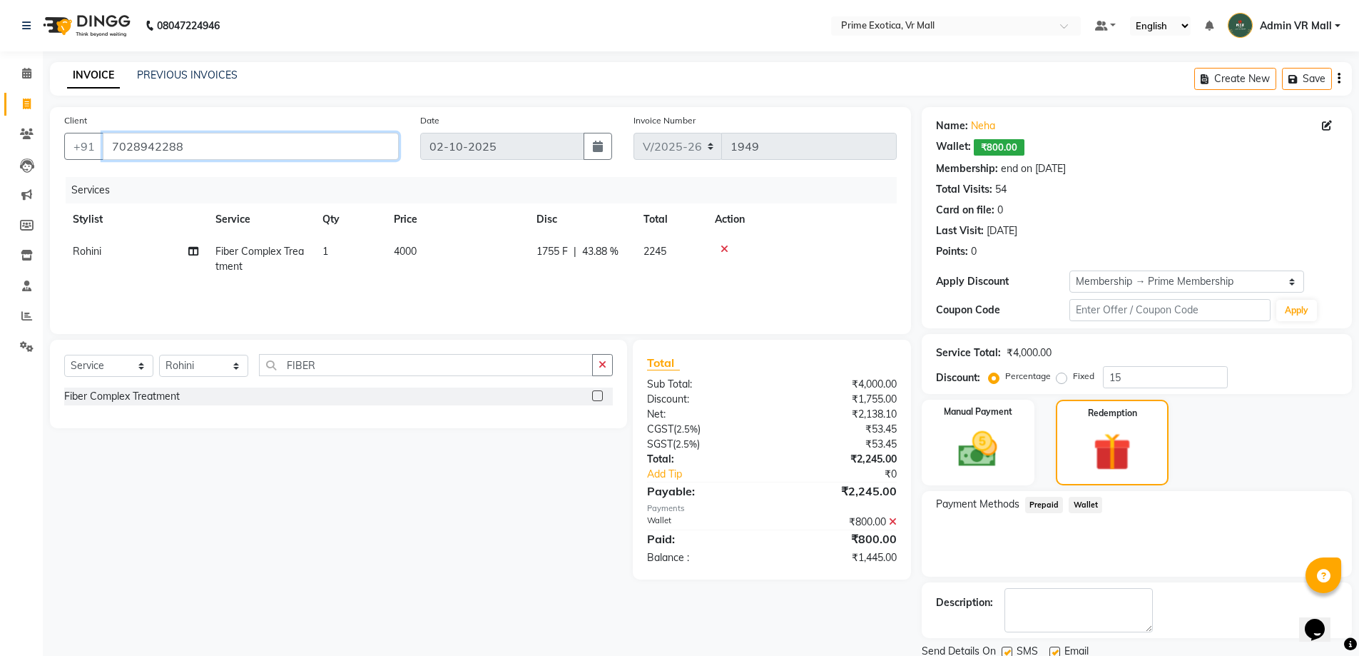
drag, startPoint x: 215, startPoint y: 148, endPoint x: 95, endPoint y: 167, distance: 121.4
click at [108, 149] on input "7028942288" at bounding box center [251, 146] width 296 height 27
type input "9"
type input "0"
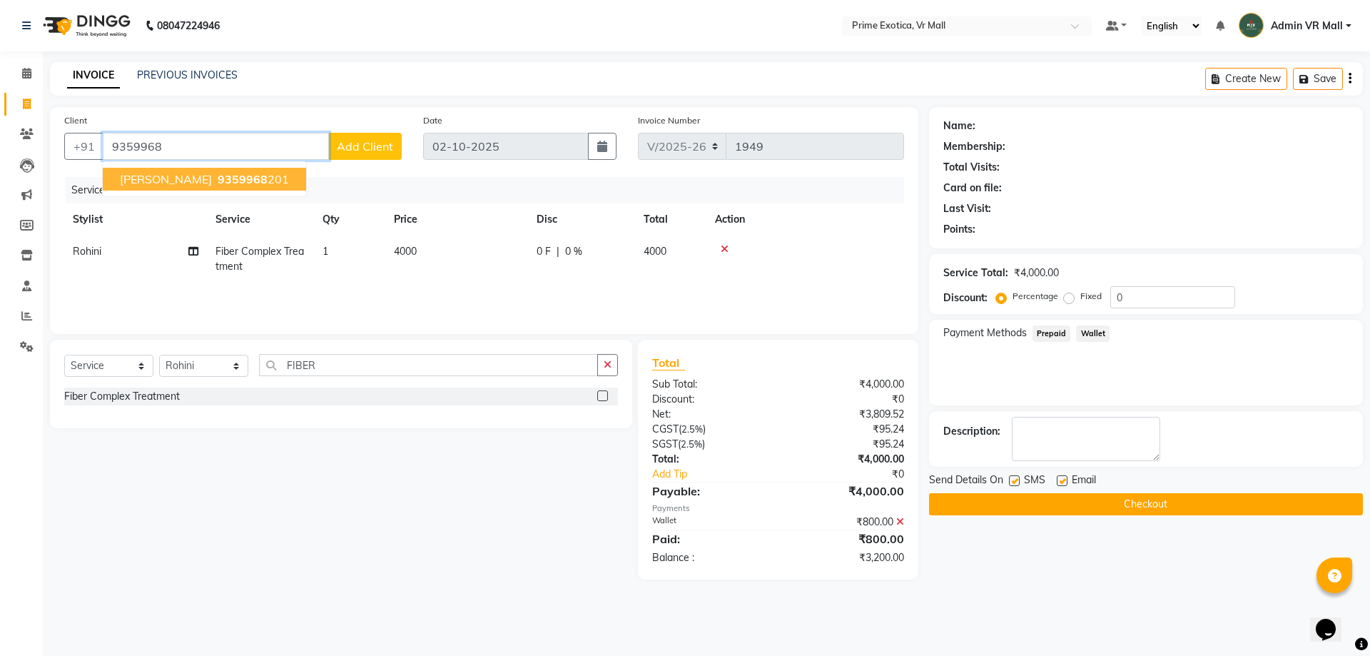
click at [218, 180] on span "9359968" at bounding box center [243, 179] width 50 height 14
type input "9359968201"
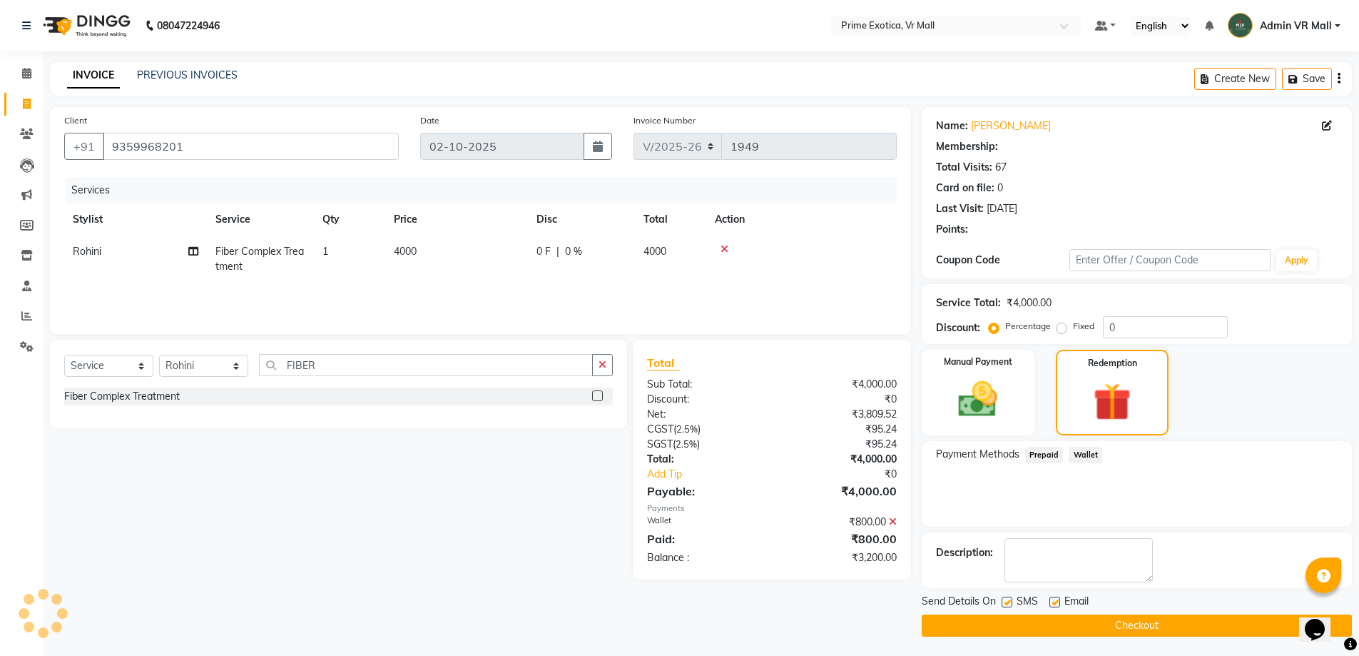
type input "15"
select select "1: Object"
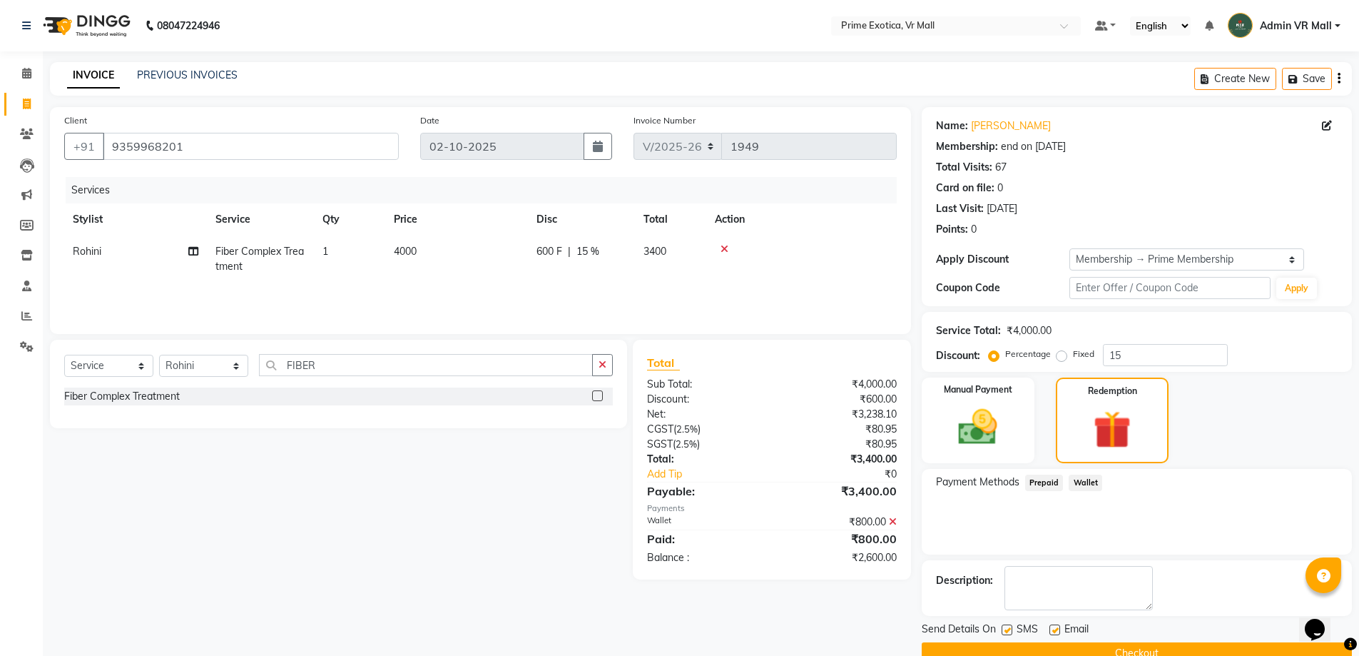
click at [126, 233] on th "Stylist" at bounding box center [135, 219] width 143 height 32
click at [131, 246] on td "Rohini" at bounding box center [135, 258] width 143 height 47
select select "69613"
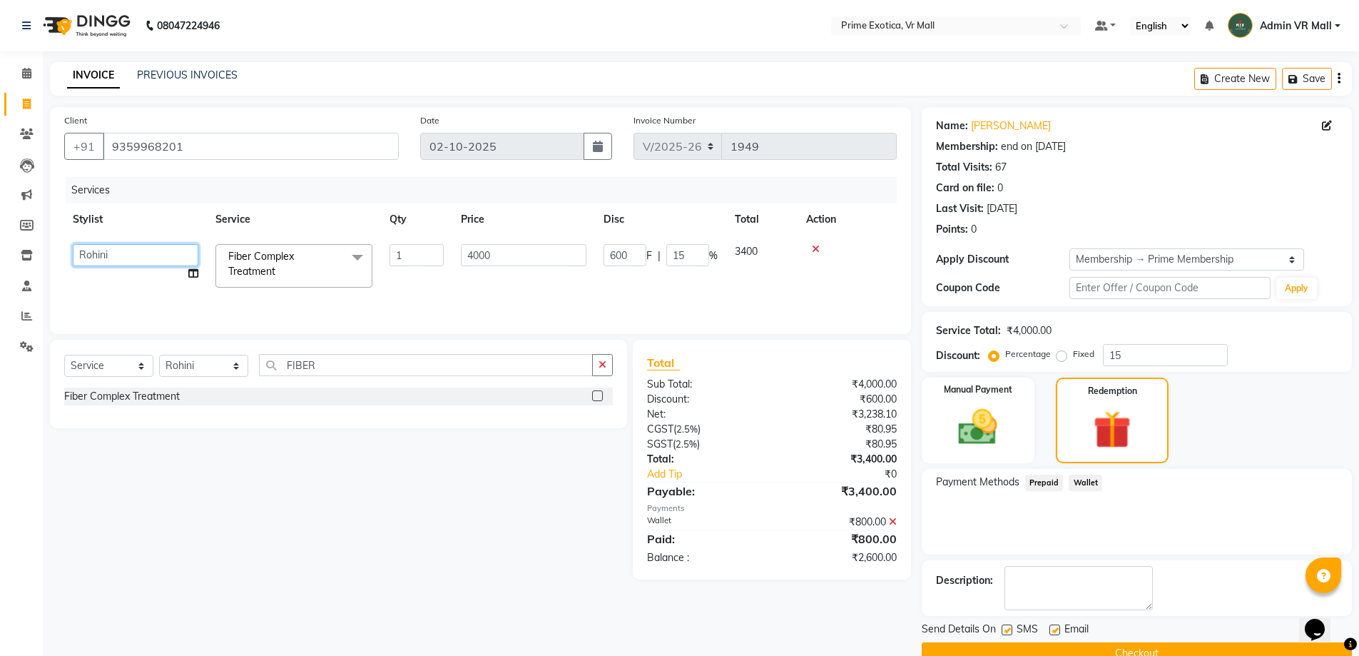
click at [123, 255] on select "abhijeet Admin VR Mall AKSHAY RAJENDRRA MANKAR ANGELA S JOHN Archana Gourkar ka…" at bounding box center [136, 255] width 126 height 22
select select "65217"
click at [355, 268] on span at bounding box center [357, 257] width 29 height 27
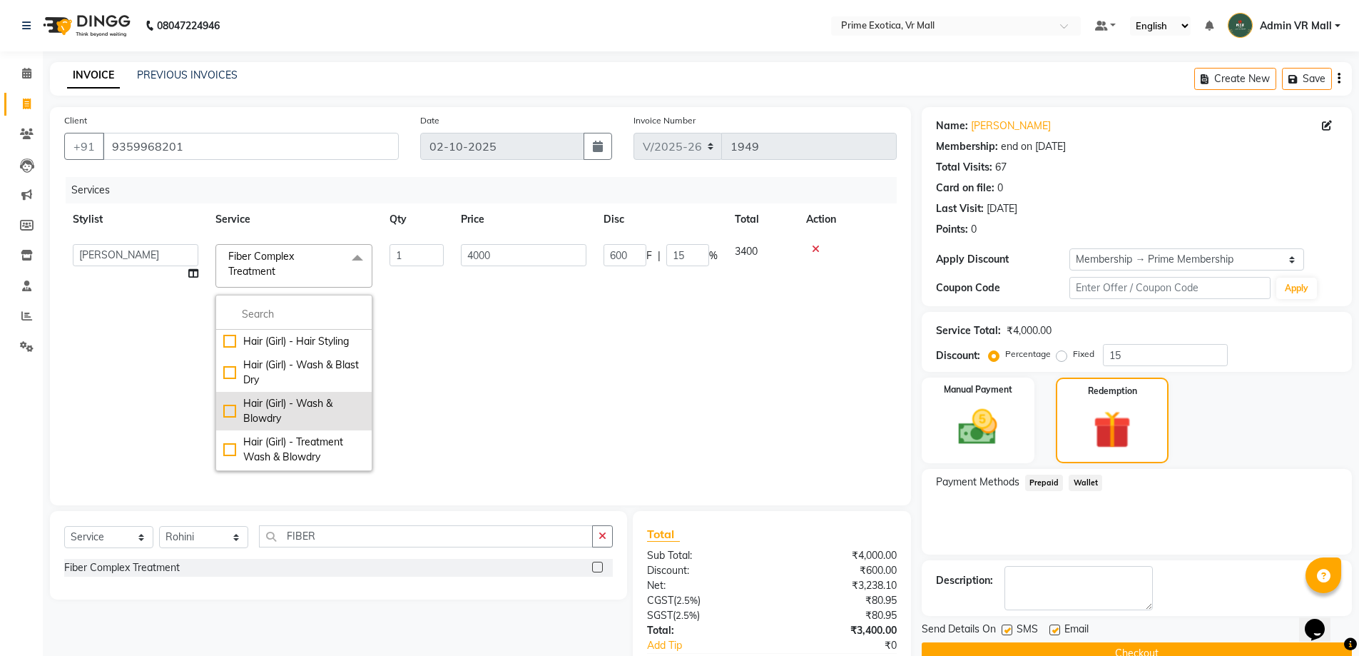
click at [328, 405] on div "Hair (Girl) - Wash & Blowdry" at bounding box center [293, 411] width 141 height 30
checkbox input "true"
checkbox input "false"
type input "300"
type input "0"
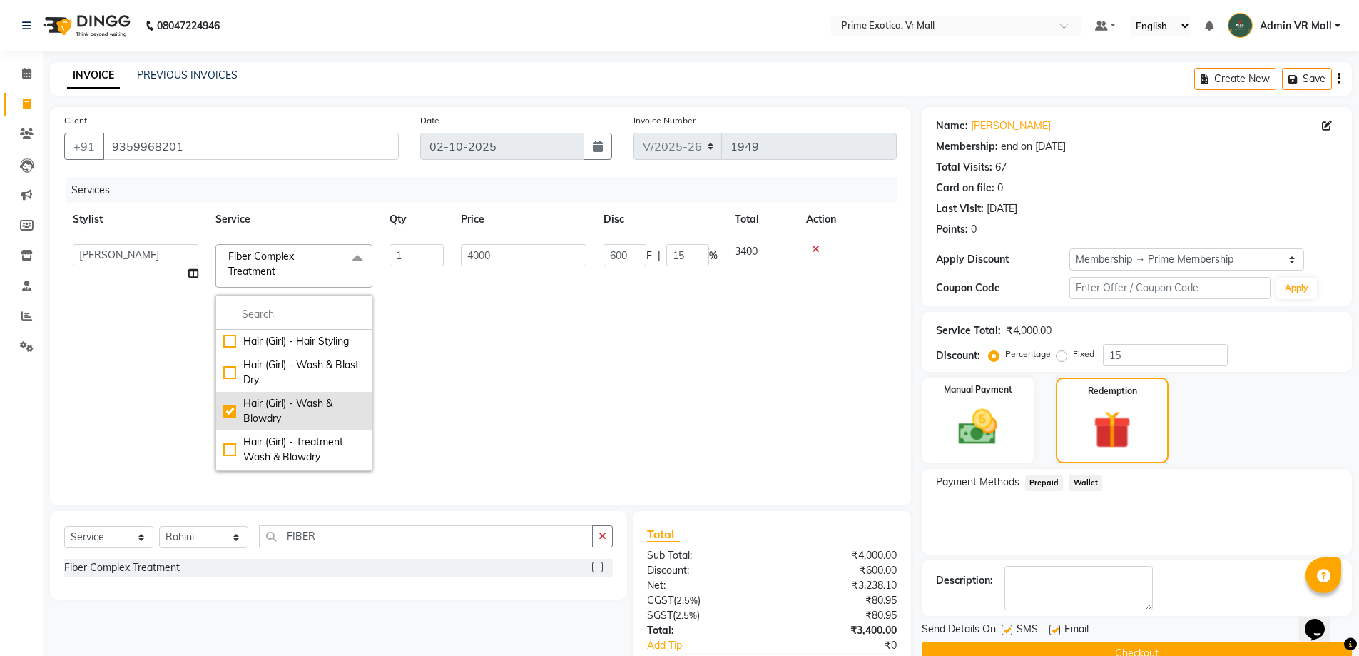
type input "0"
click at [592, 318] on td "300" at bounding box center [523, 357] width 143 height 244
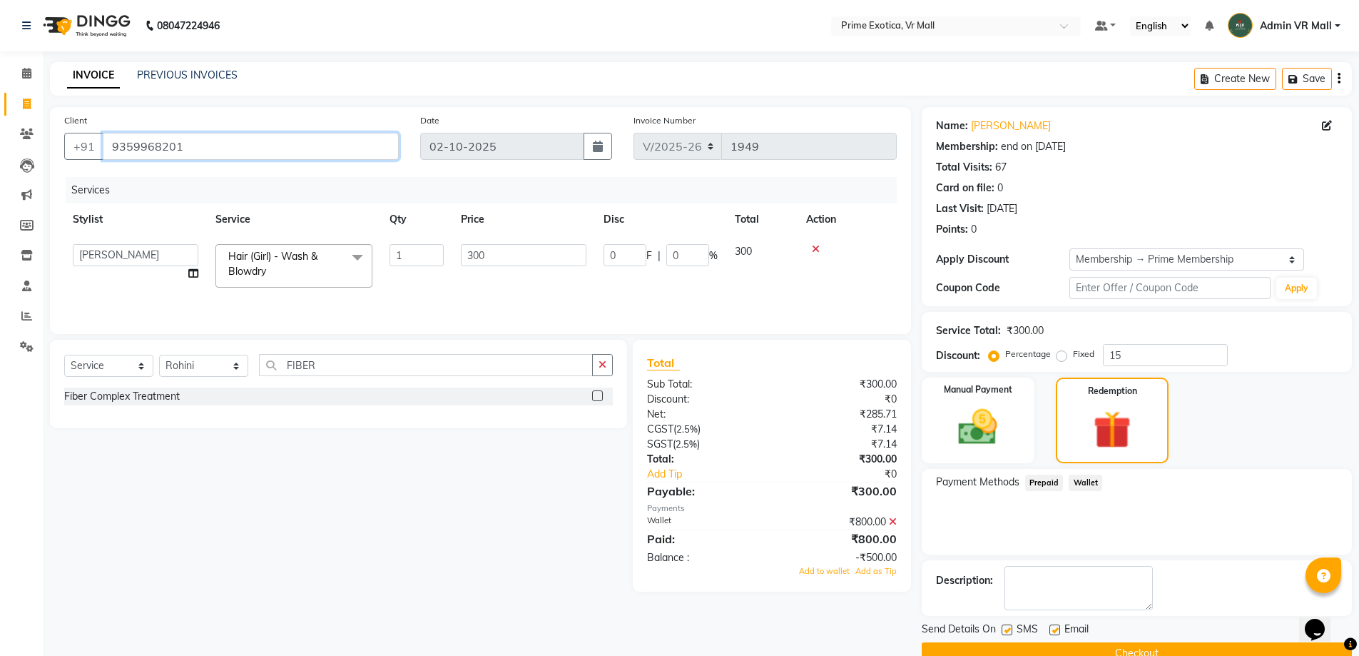
drag, startPoint x: 110, startPoint y: 151, endPoint x: 212, endPoint y: 156, distance: 102.2
click at [212, 156] on input "9359968201" at bounding box center [251, 146] width 296 height 27
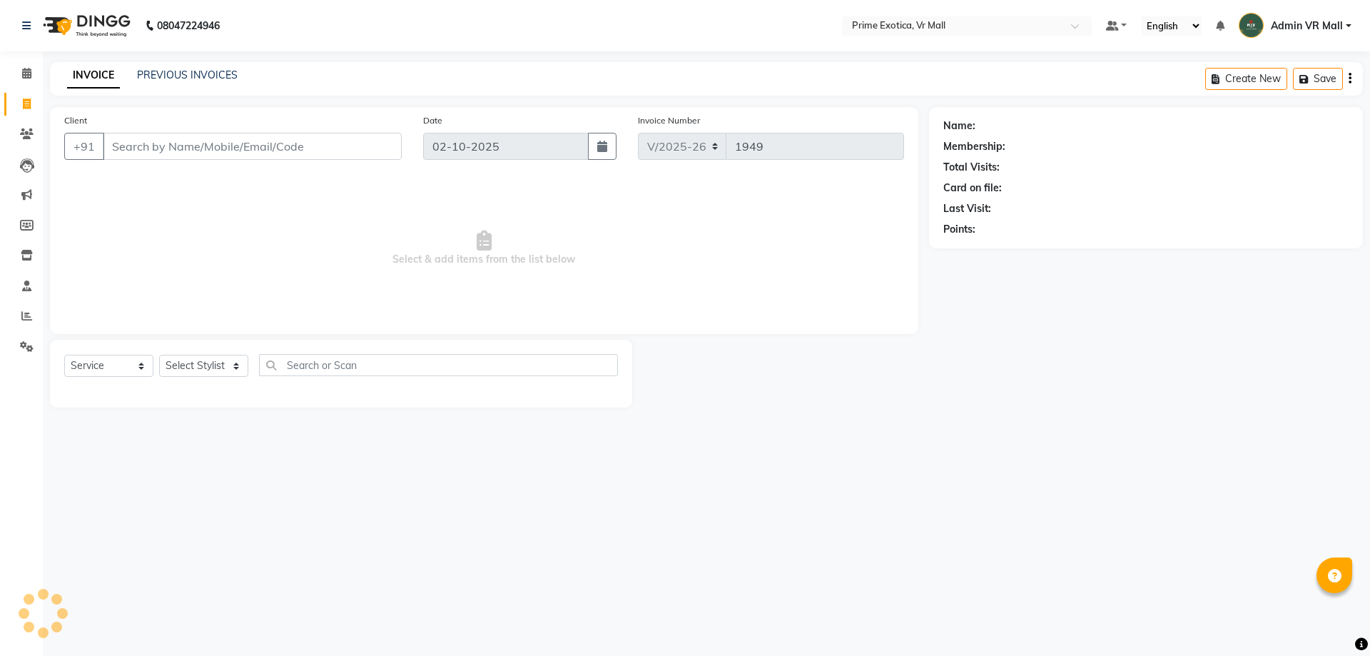
select select "6077"
select select "service"
click at [123, 145] on input "Client" at bounding box center [252, 146] width 299 height 27
type input "9359968201"
select select "1: Object"
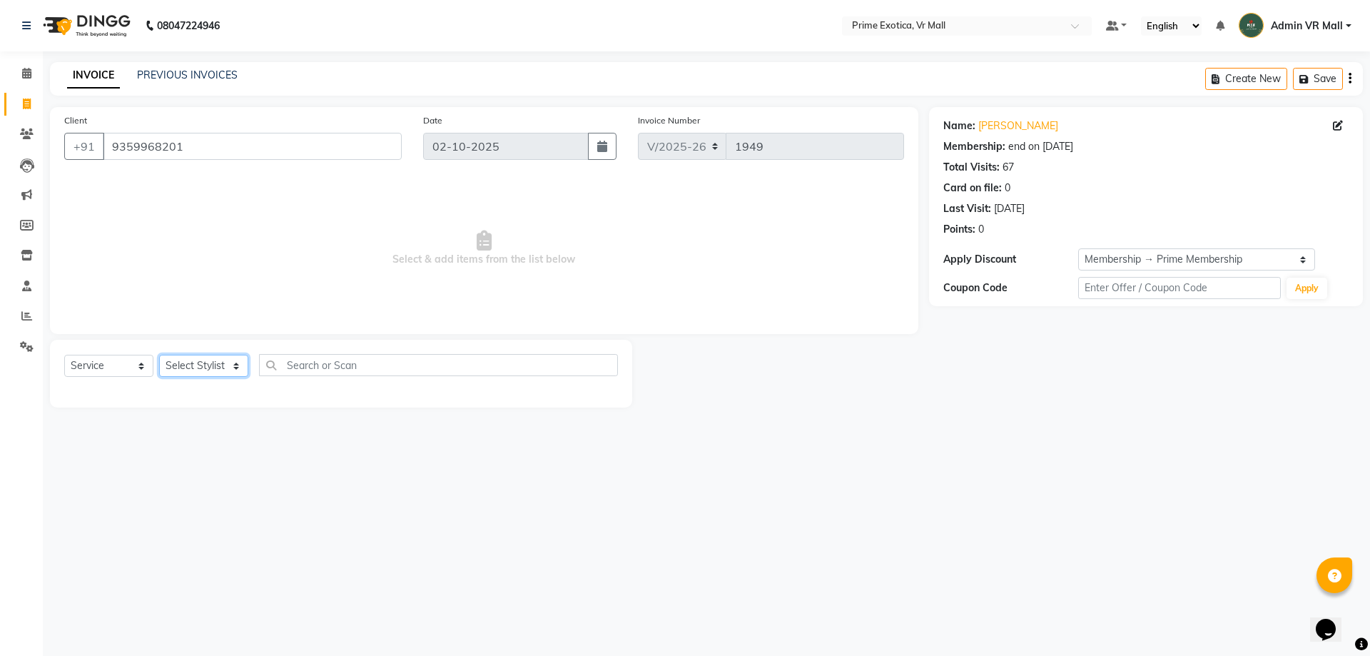
click at [184, 365] on select "Select Stylist [PERSON_NAME] Admin VR Mall [PERSON_NAME] [PERSON_NAME] Archana …" at bounding box center [203, 366] width 89 height 22
click at [193, 368] on select "Select Stylist abhijeet Admin VR Mall AKSHAY RAJENDRRA MANKAR ANGELA S JOHN Arc…" at bounding box center [203, 366] width 89 height 22
select select "65217"
click at [159, 355] on select "Select Stylist abhijeet Admin VR Mall AKSHAY RAJENDRRA MANKAR ANGELA S JOHN Arc…" at bounding box center [203, 366] width 89 height 22
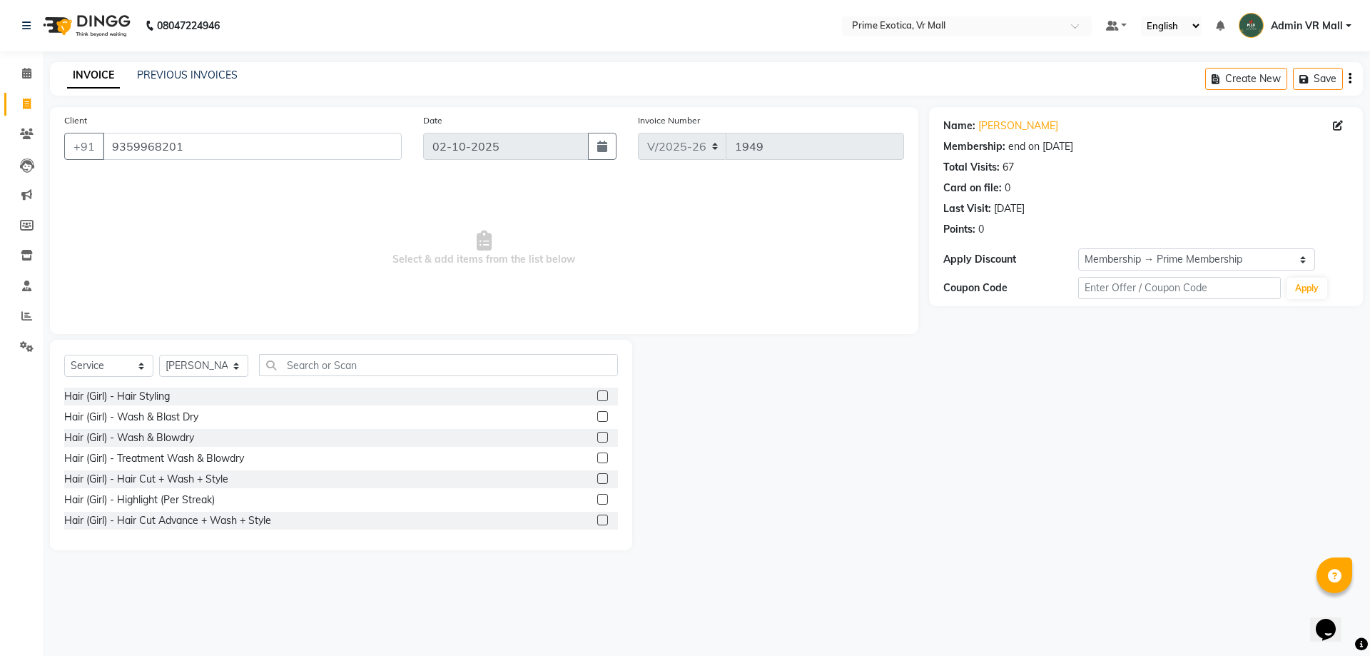
click at [597, 437] on label at bounding box center [602, 437] width 11 height 11
click at [597, 437] on input "checkbox" at bounding box center [601, 437] width 9 height 9
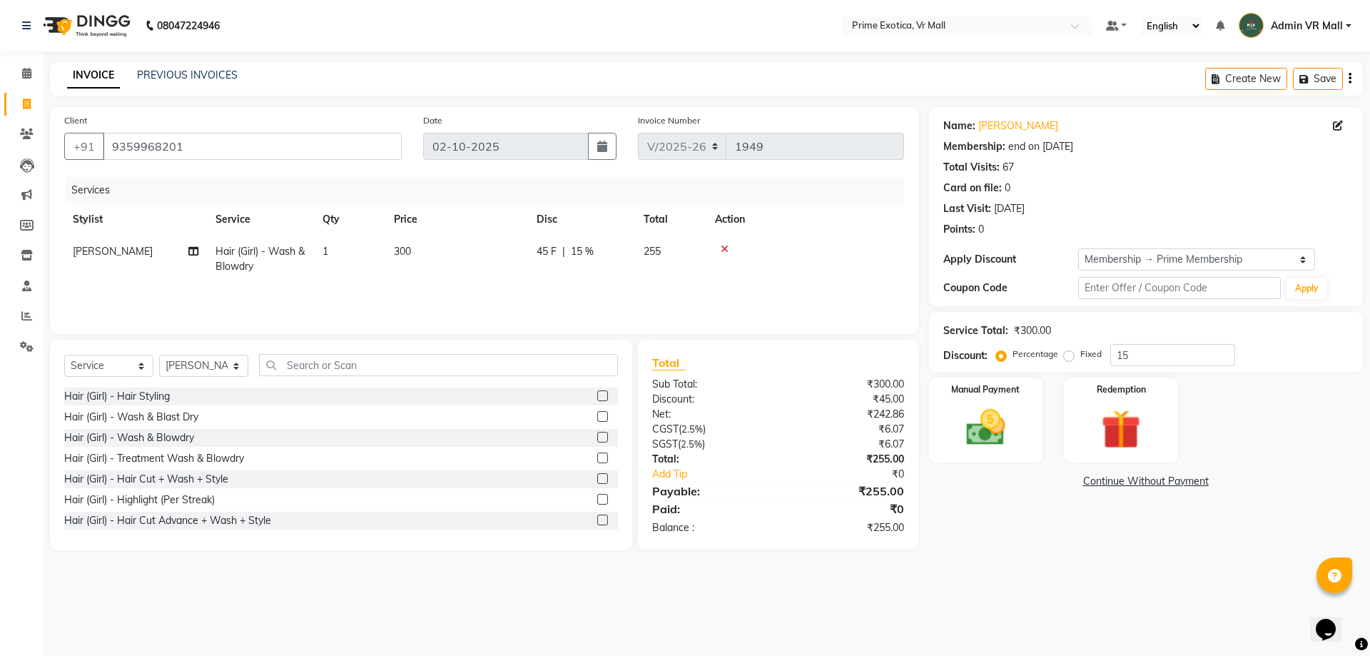
click at [597, 436] on label at bounding box center [602, 437] width 11 height 11
click at [597, 436] on input "checkbox" at bounding box center [601, 437] width 9 height 9
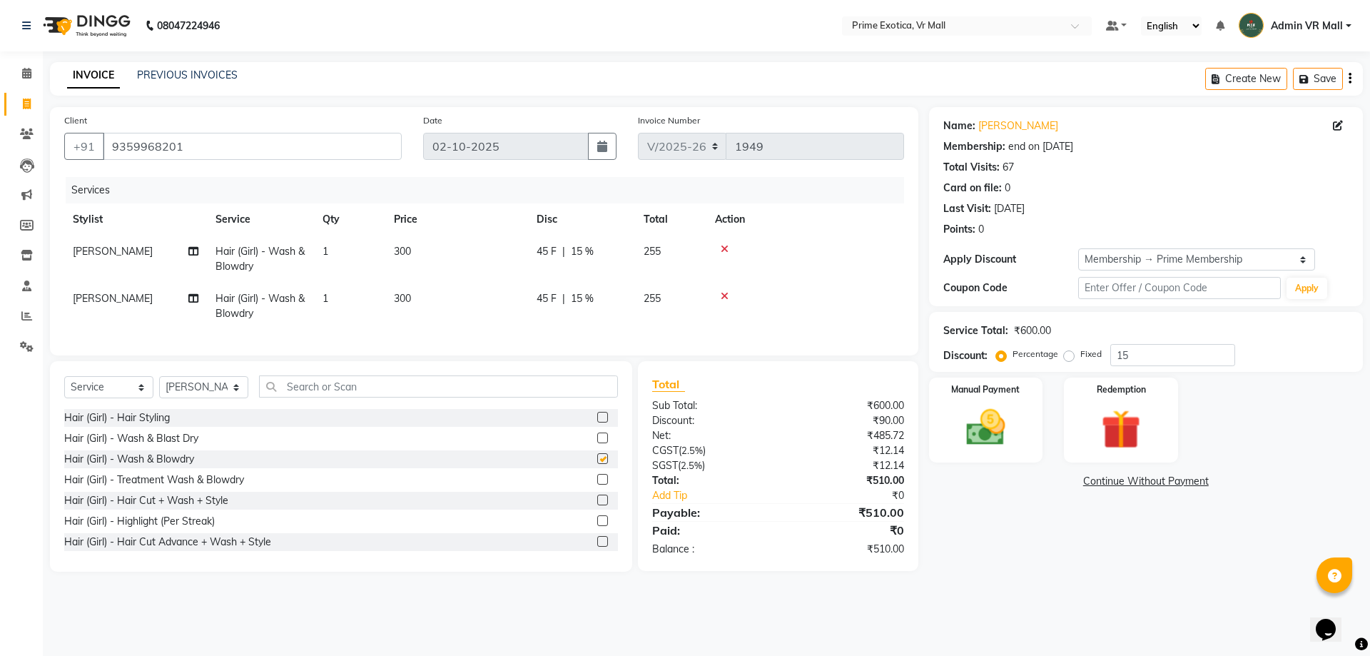
checkbox input "false"
click at [6, 162] on link "Leads" at bounding box center [21, 165] width 34 height 24
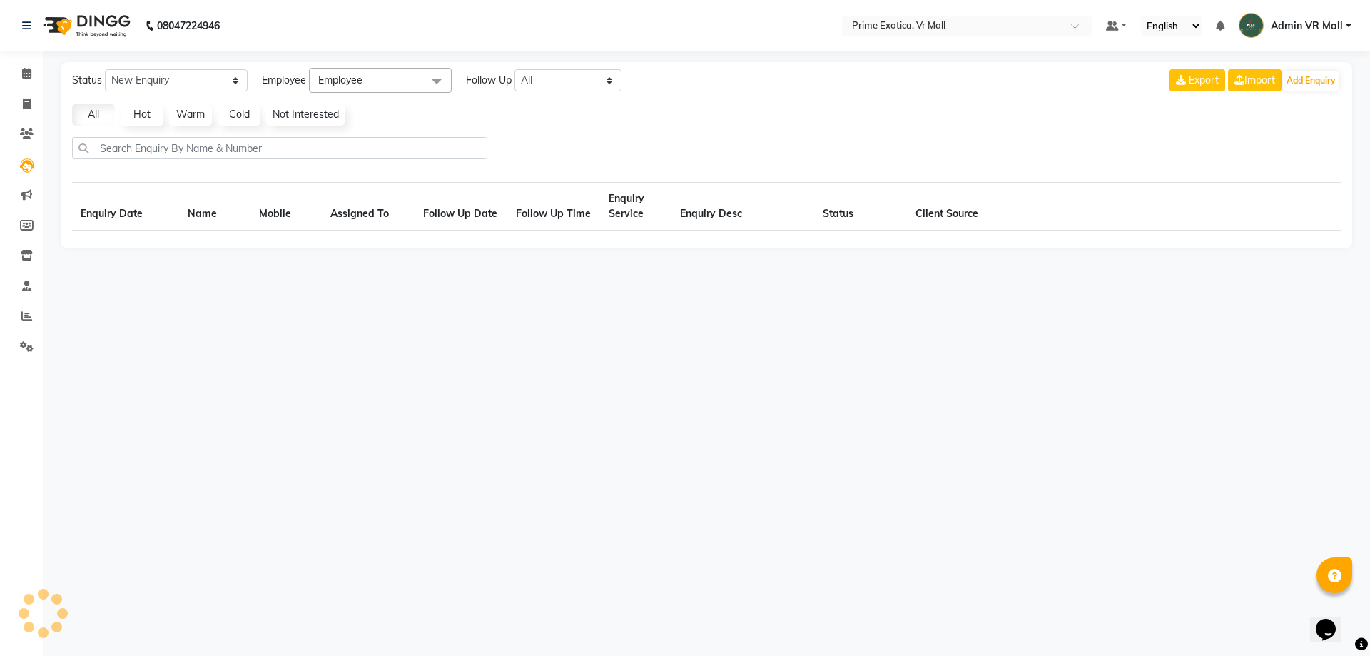
select select "10"
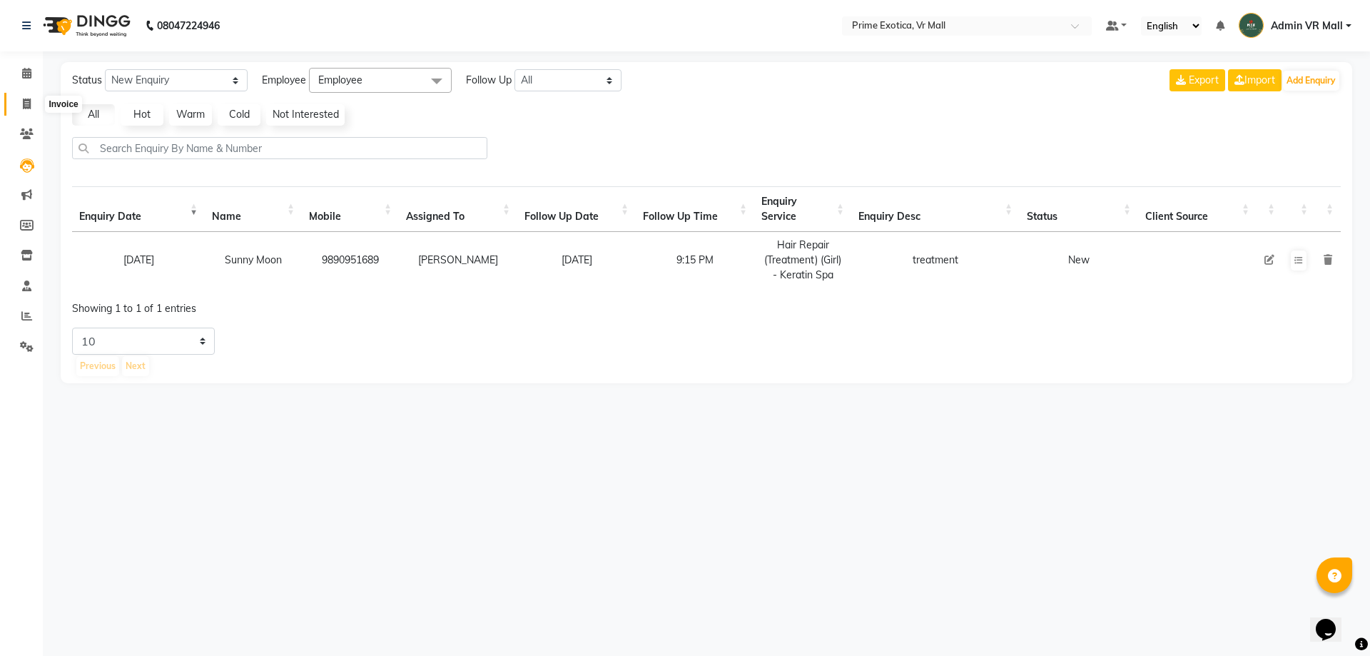
click at [29, 101] on icon at bounding box center [27, 103] width 8 height 11
select select "6077"
select select "service"
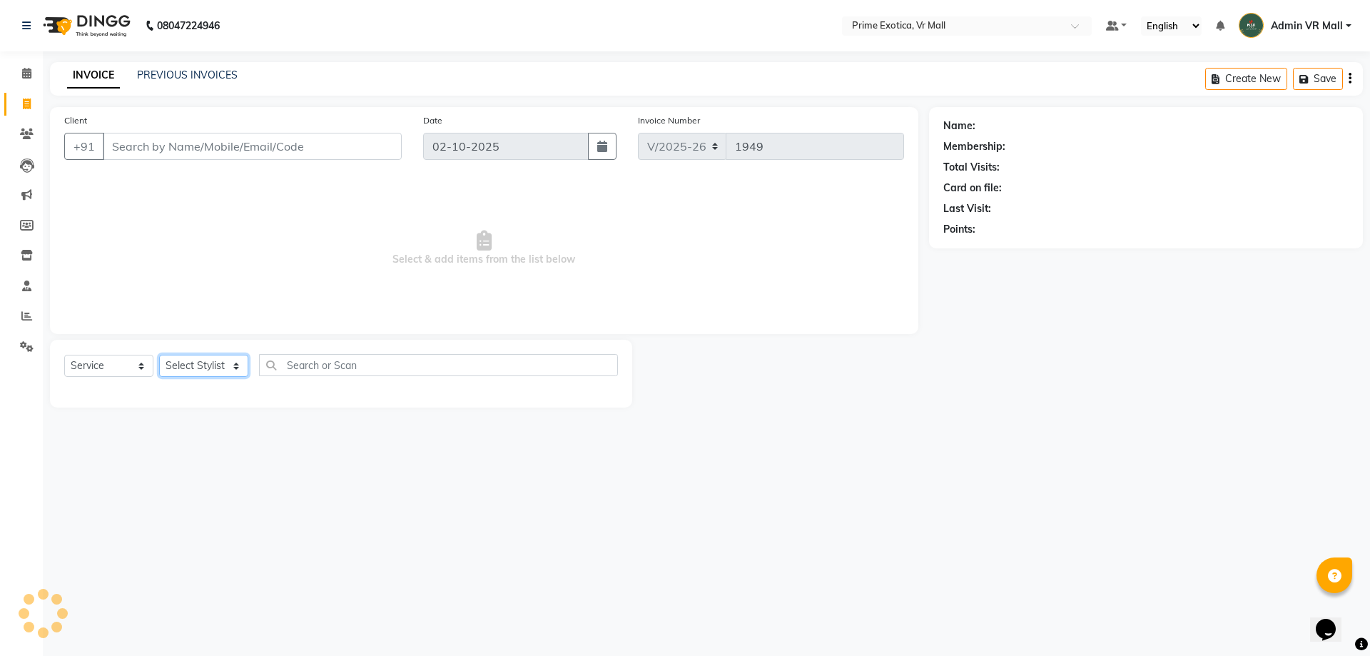
click at [207, 363] on select "Select Stylist" at bounding box center [203, 366] width 89 height 22
click at [207, 363] on select "Select Stylist abhijeet Admin VR Mall AKSHAY RAJENDRRA MANKAR ANGELA S JOHN Arc…" at bounding box center [203, 366] width 89 height 22
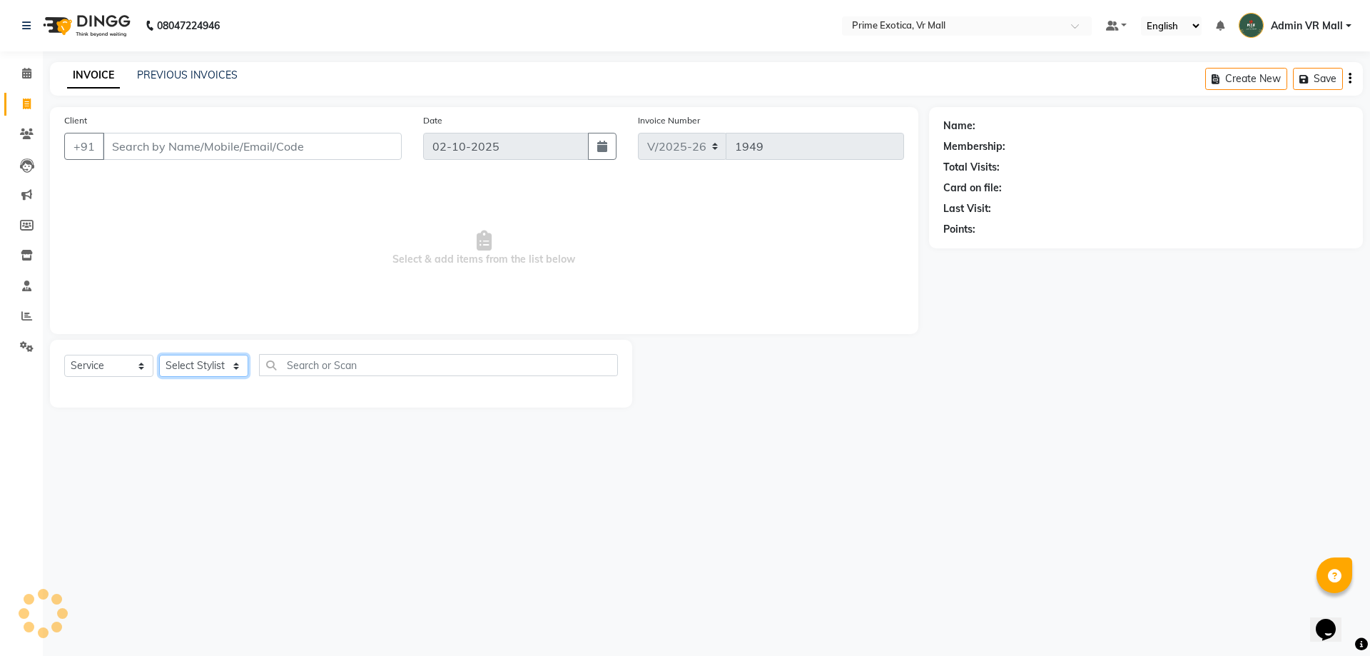
select select "65217"
click at [159, 355] on select "Select Stylist abhijeet Admin VR Mall AKSHAY RAJENDRRA MANKAR ANGELA S JOHN Arc…" at bounding box center [203, 366] width 89 height 22
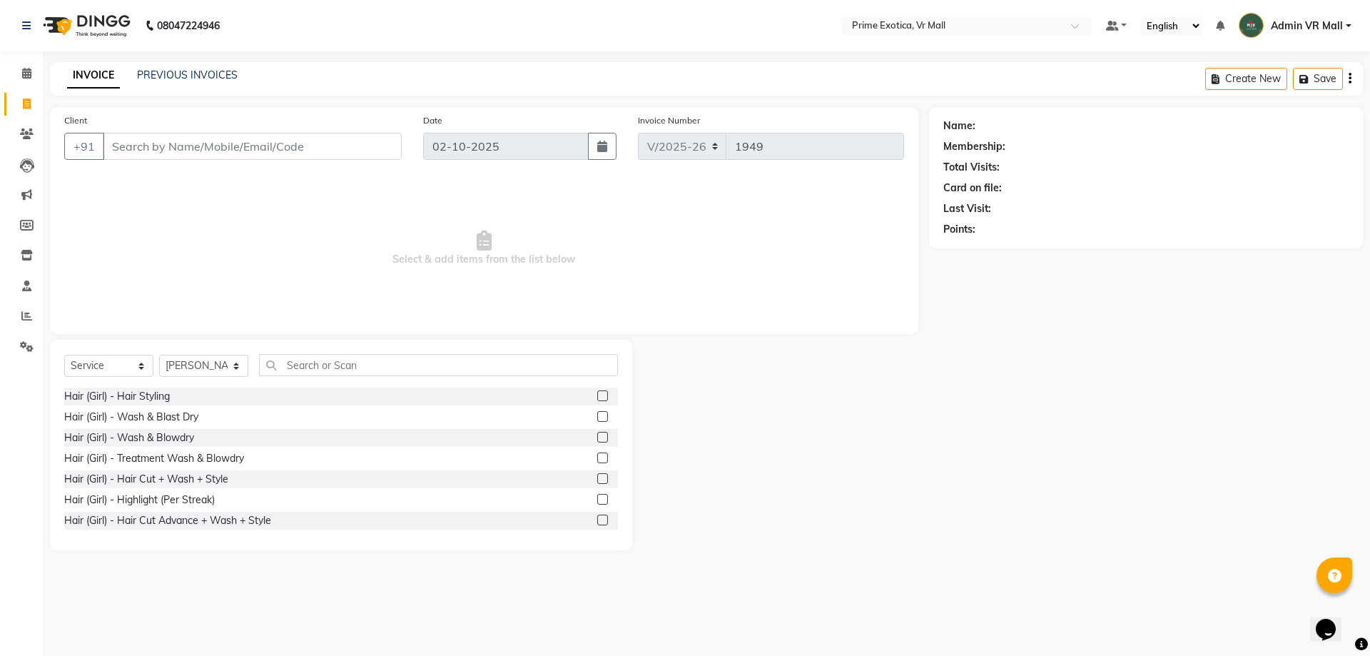
click at [597, 441] on label at bounding box center [602, 437] width 11 height 11
click at [597, 441] on input "checkbox" at bounding box center [601, 437] width 9 height 9
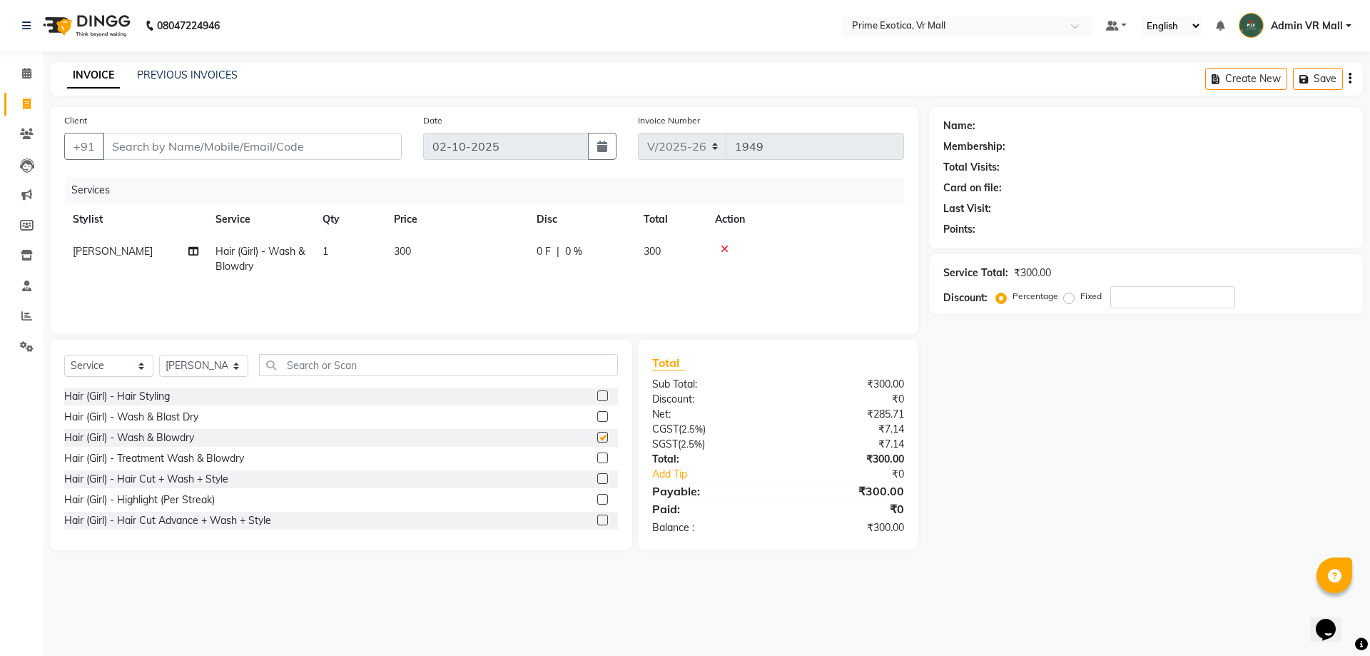
checkbox input "false"
click at [460, 365] on input "text" at bounding box center [438, 365] width 359 height 22
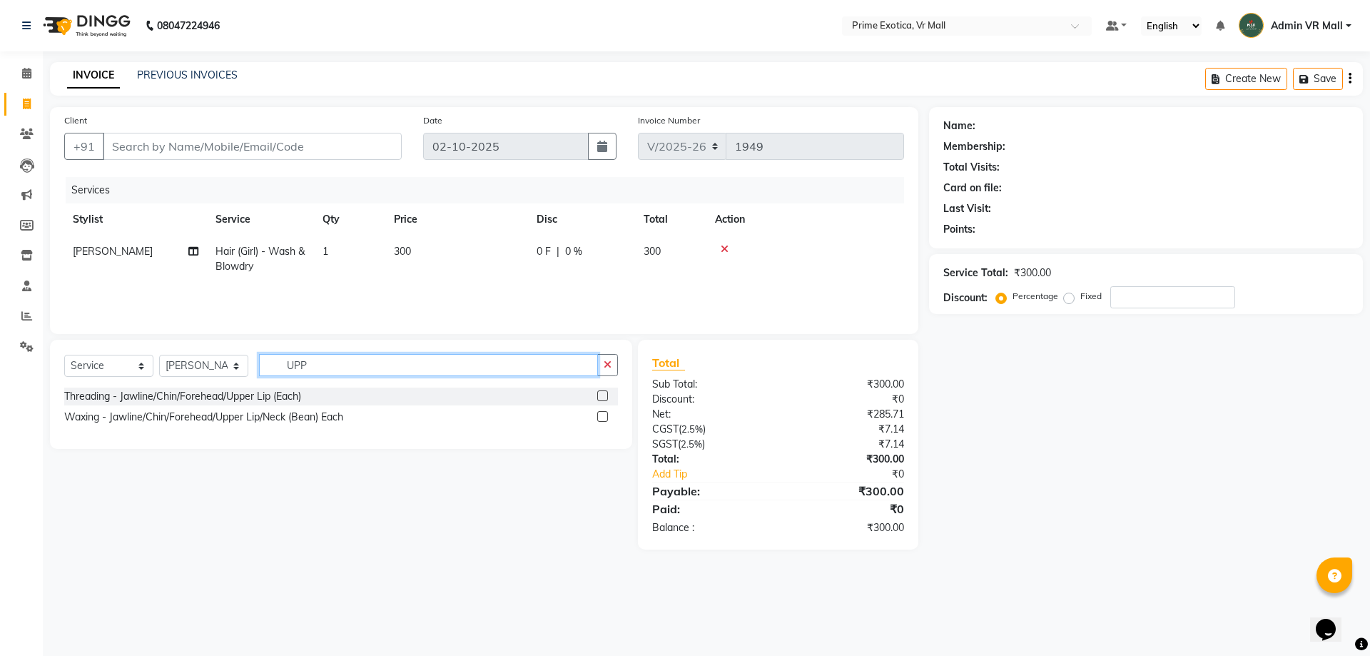
type input "UPP"
click at [604, 394] on label at bounding box center [602, 395] width 11 height 11
click at [604, 394] on input "checkbox" at bounding box center [601, 396] width 9 height 9
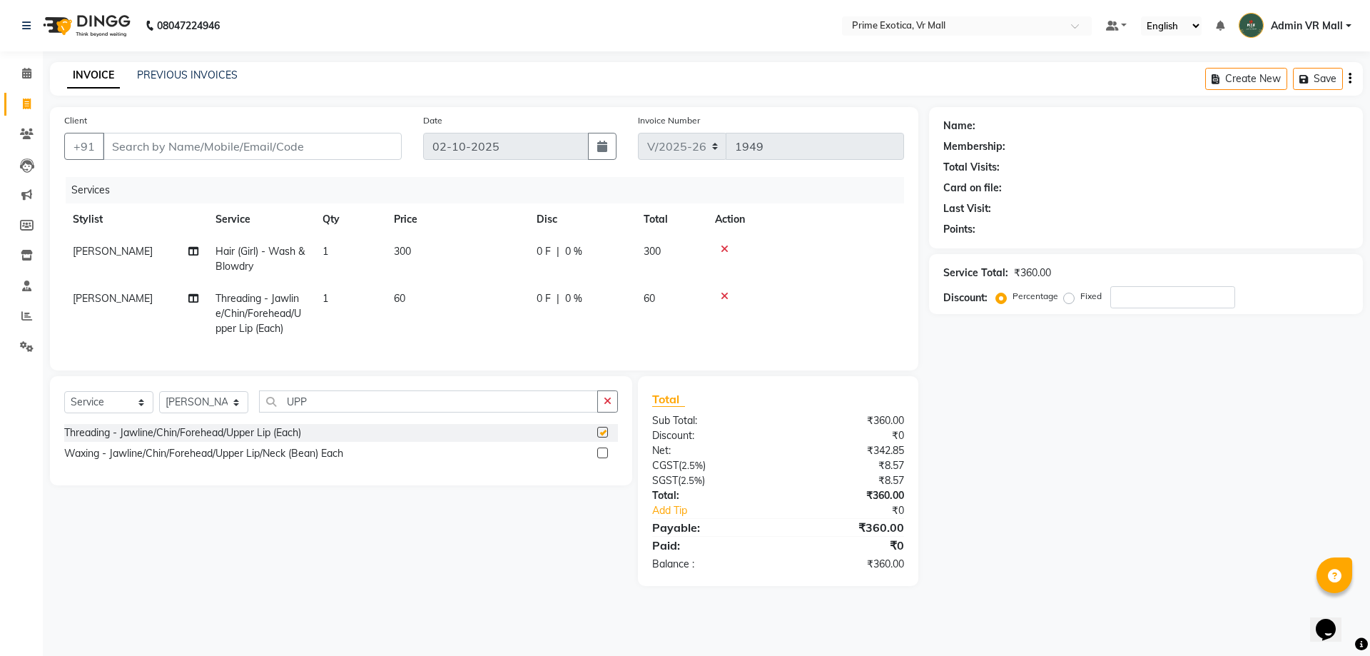
checkbox input "false"
click at [370, 150] on input "Client" at bounding box center [252, 146] width 299 height 27
type input "K"
type input "0"
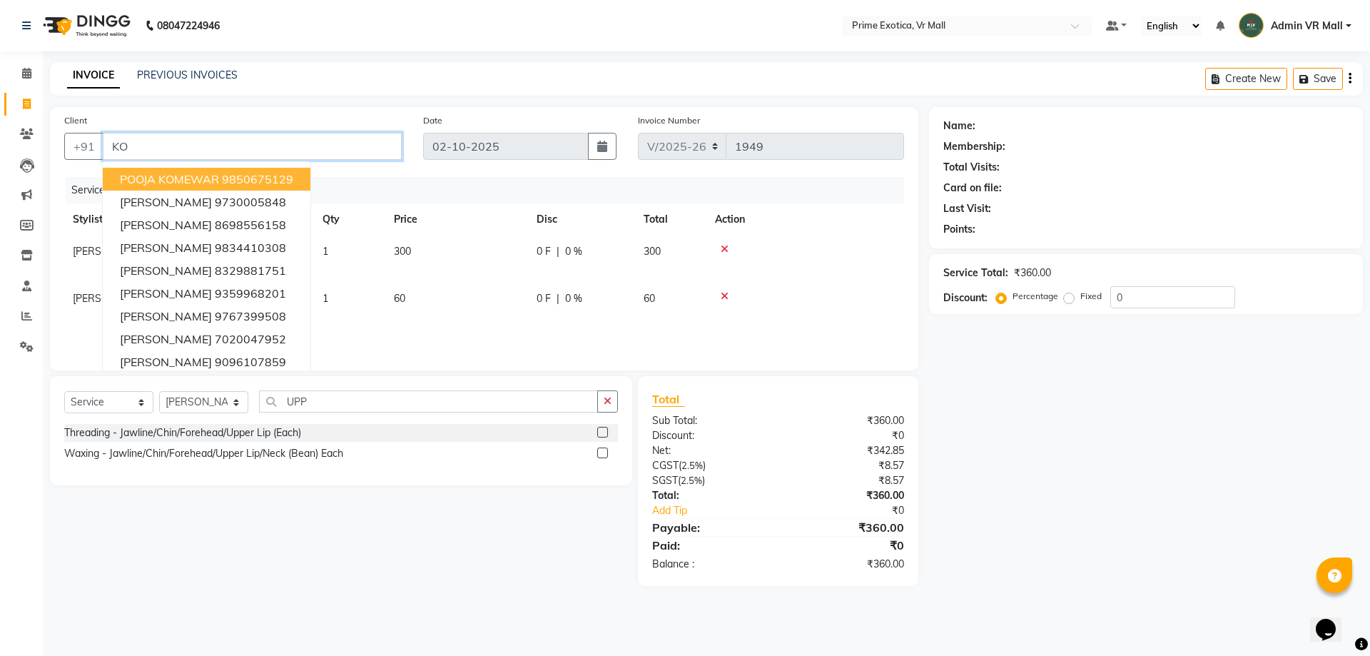
type input "K"
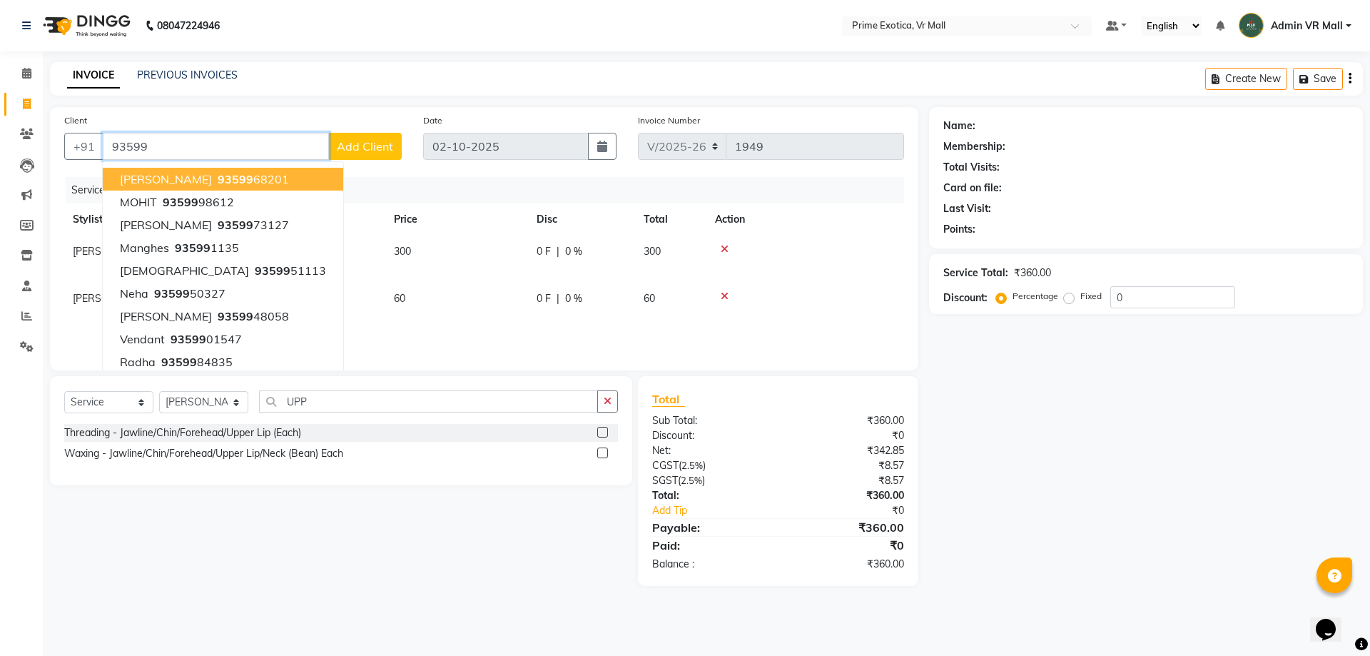
click at [215, 177] on ngb-highlight "93599 68201" at bounding box center [252, 179] width 74 height 14
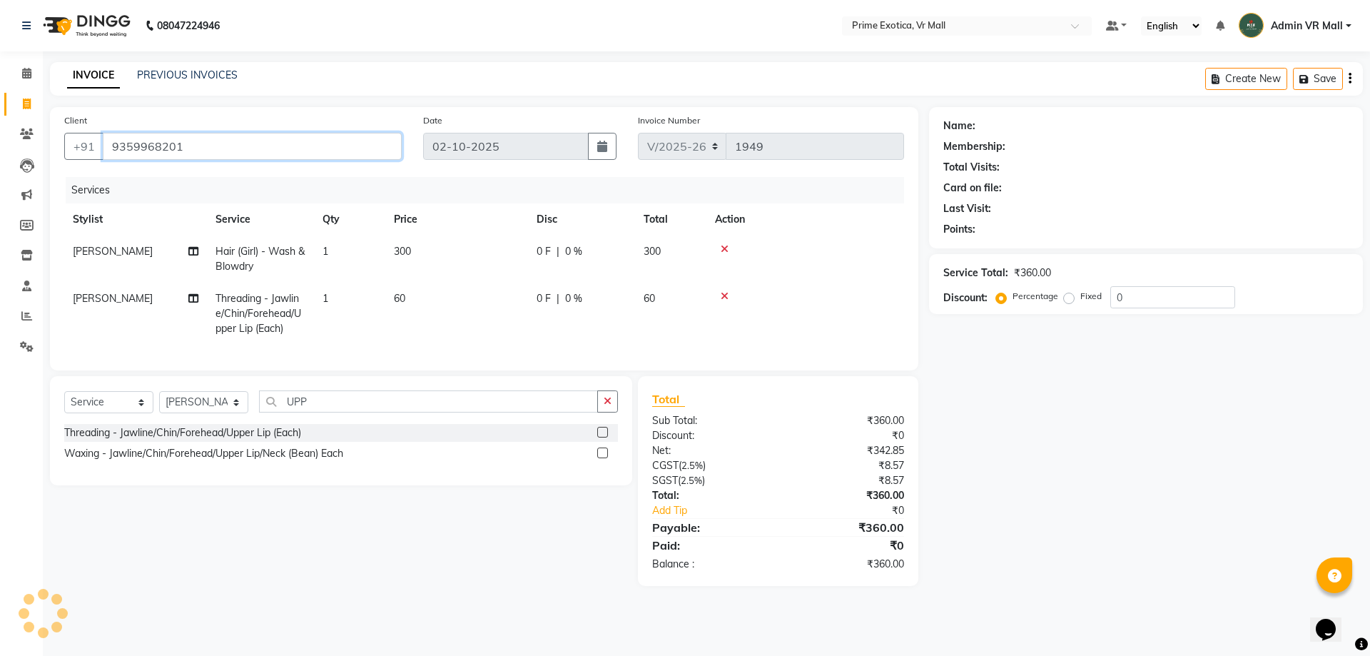
type input "9359968201"
select select "1: Object"
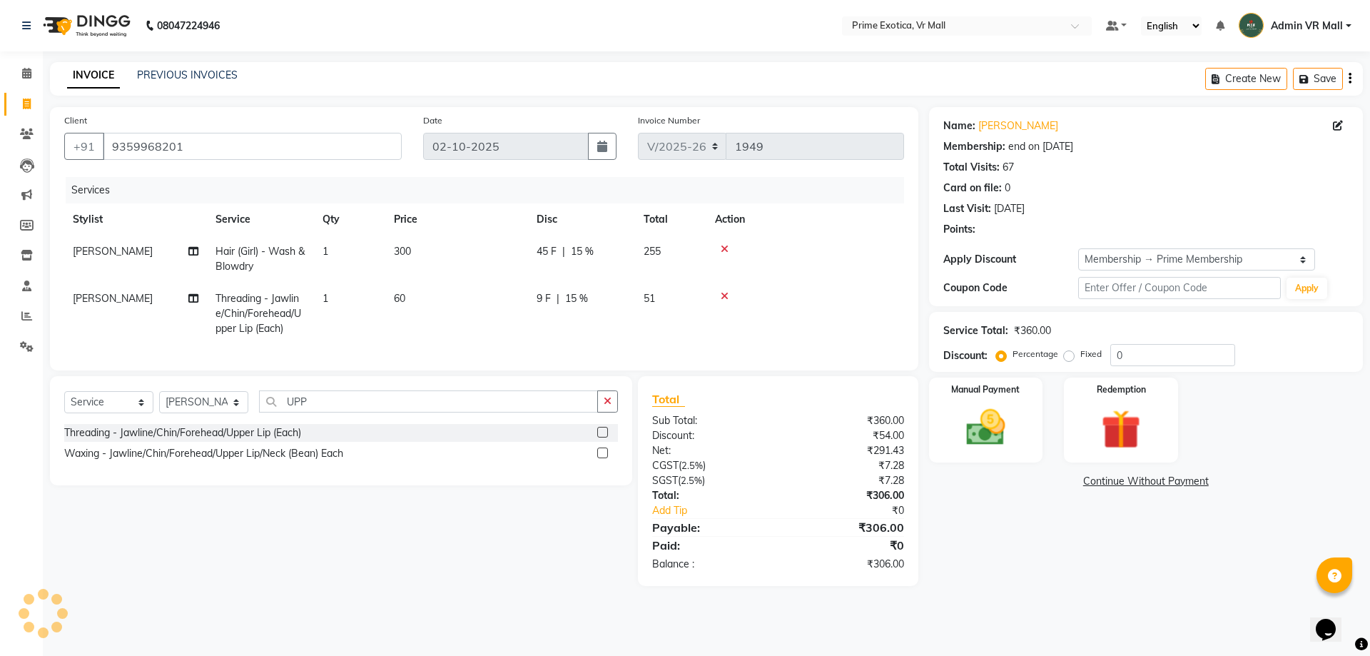
type input "15"
click at [273, 146] on input "9359968201" at bounding box center [252, 146] width 299 height 27
click at [329, 249] on td "1" at bounding box center [349, 258] width 71 height 47
select select "65217"
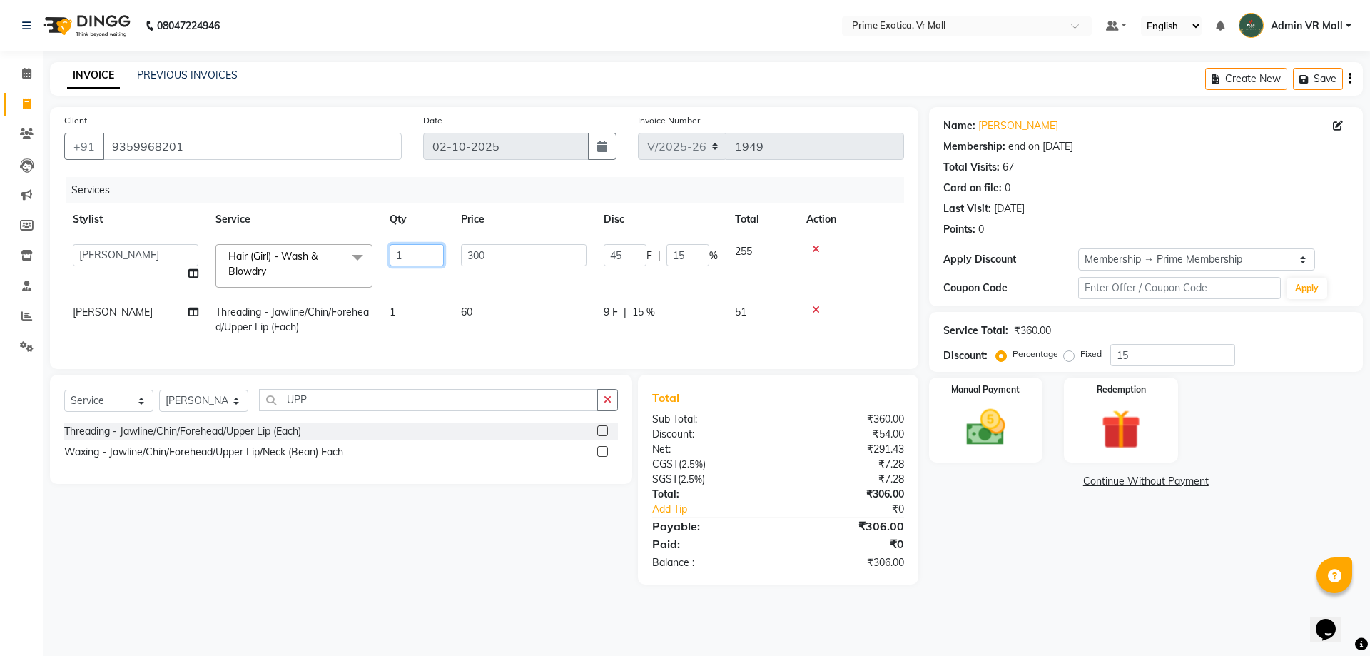
click at [430, 255] on input "1" at bounding box center [417, 255] width 54 height 22
type input "2"
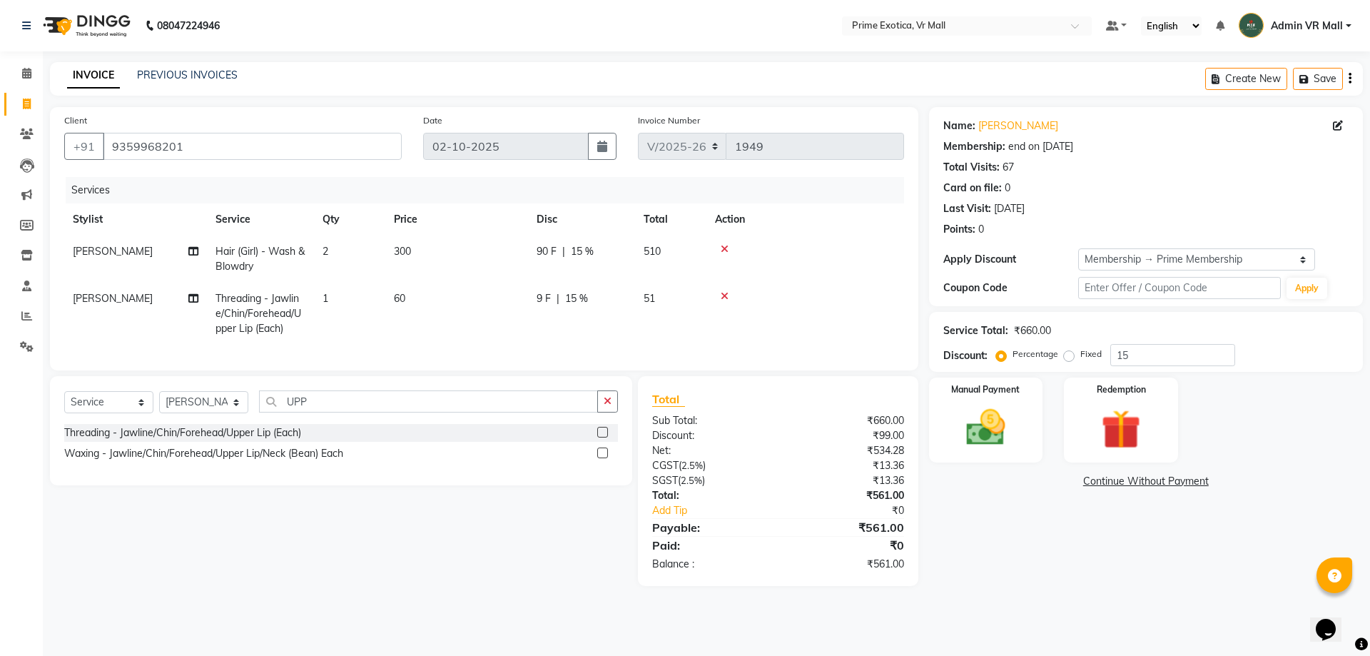
click at [1049, 568] on div "Name: Komal Membership: end on 07-12-2025 Total Visits: 67 Card on file: 0 Last…" at bounding box center [1151, 346] width 445 height 479
click at [957, 425] on img at bounding box center [986, 427] width 66 height 47
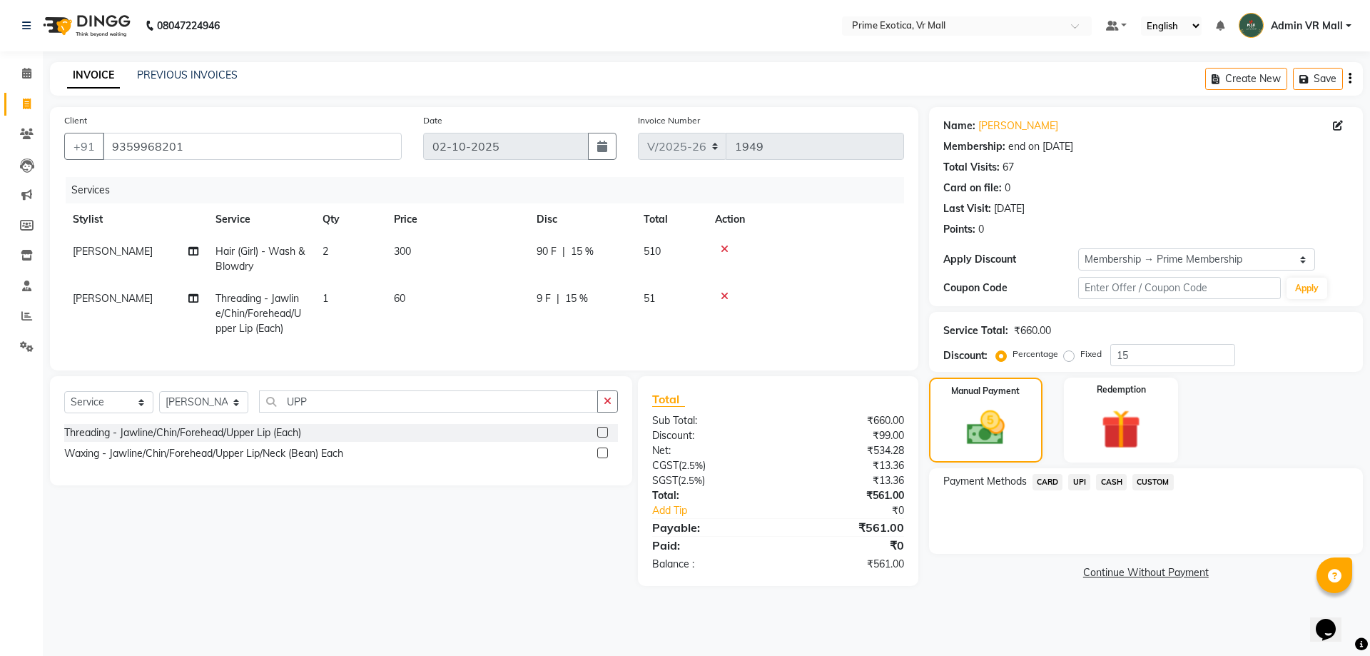
click at [1113, 479] on span "CASH" at bounding box center [1111, 482] width 31 height 16
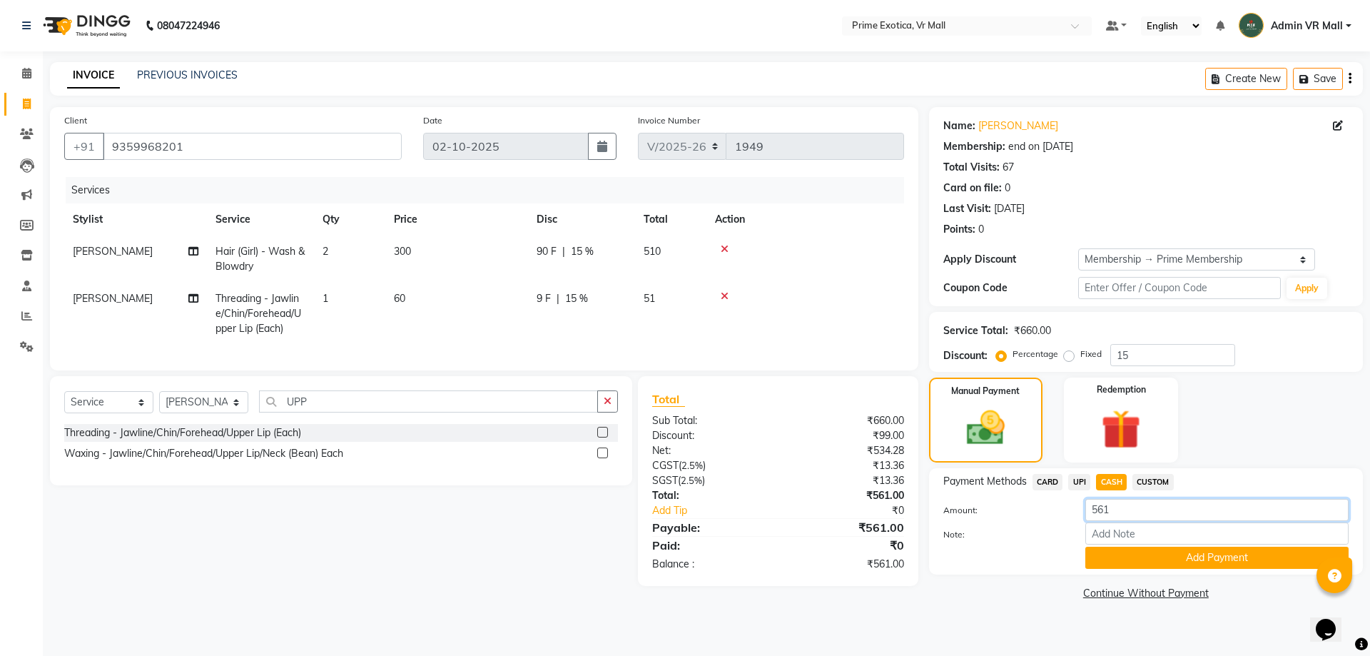
click at [1121, 510] on input "561" at bounding box center [1216, 510] width 263 height 22
click at [1140, 506] on input "561" at bounding box center [1216, 510] width 263 height 22
type input "5"
click at [1140, 502] on input "number" at bounding box center [1216, 510] width 263 height 22
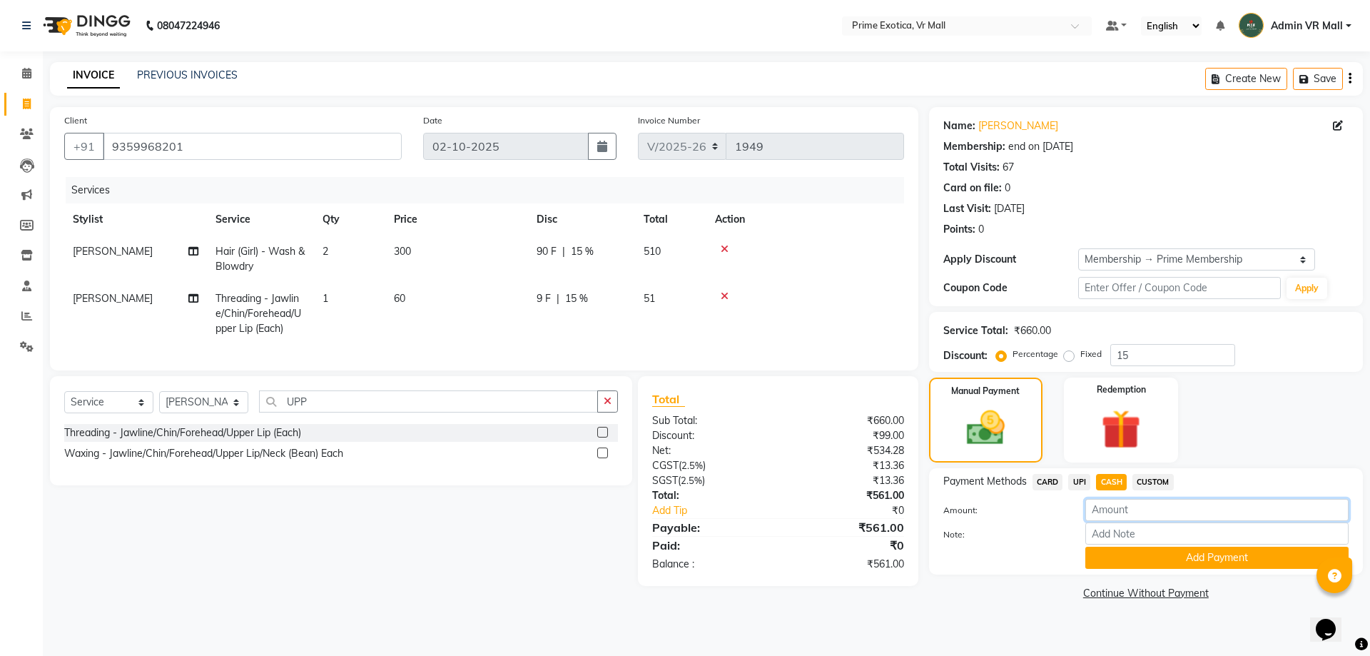
click at [1140, 502] on input "number" at bounding box center [1216, 510] width 263 height 22
type input "1061"
click at [1118, 562] on button "Add Payment" at bounding box center [1216, 558] width 263 height 22
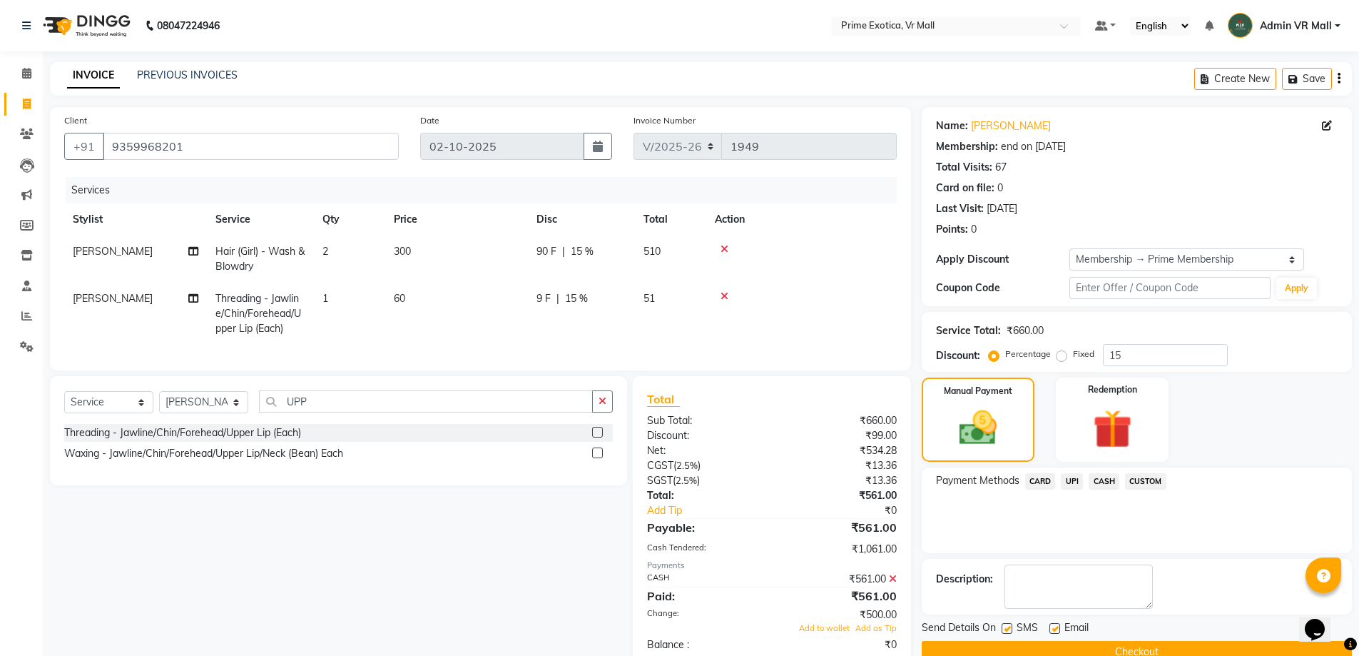
scroll to position [43, 0]
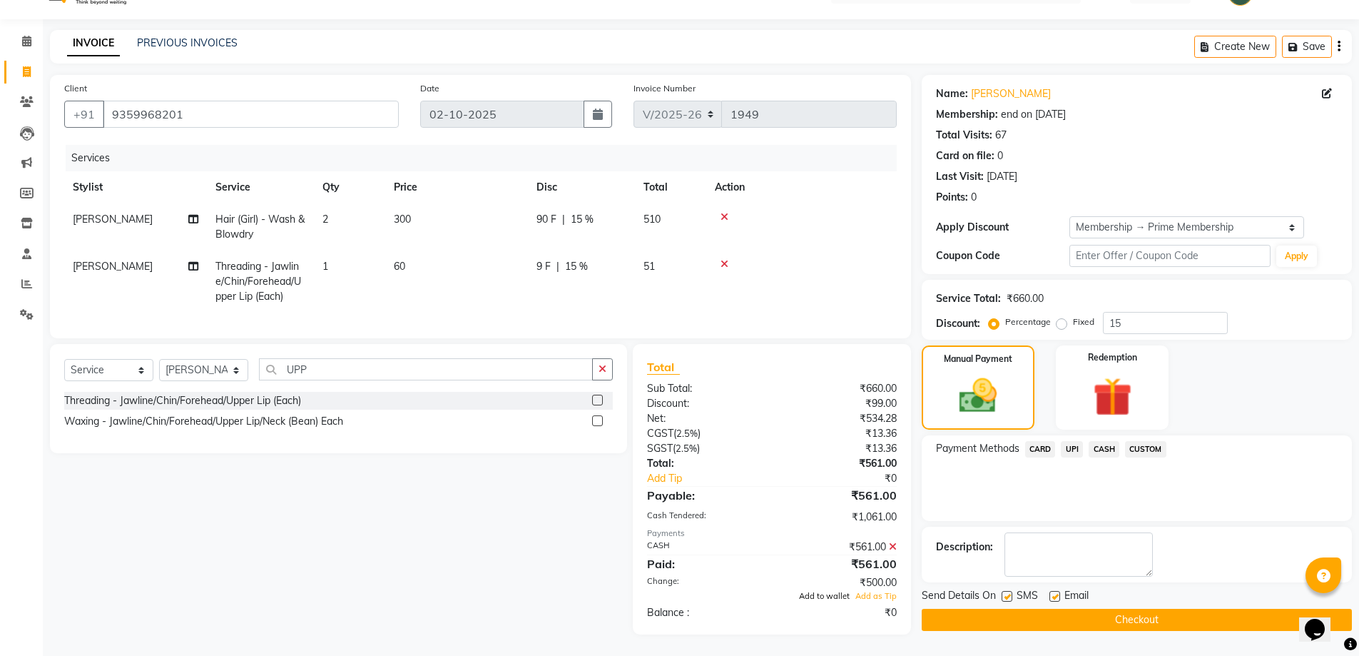
click at [809, 597] on span "Add to wallet" at bounding box center [824, 596] width 51 height 10
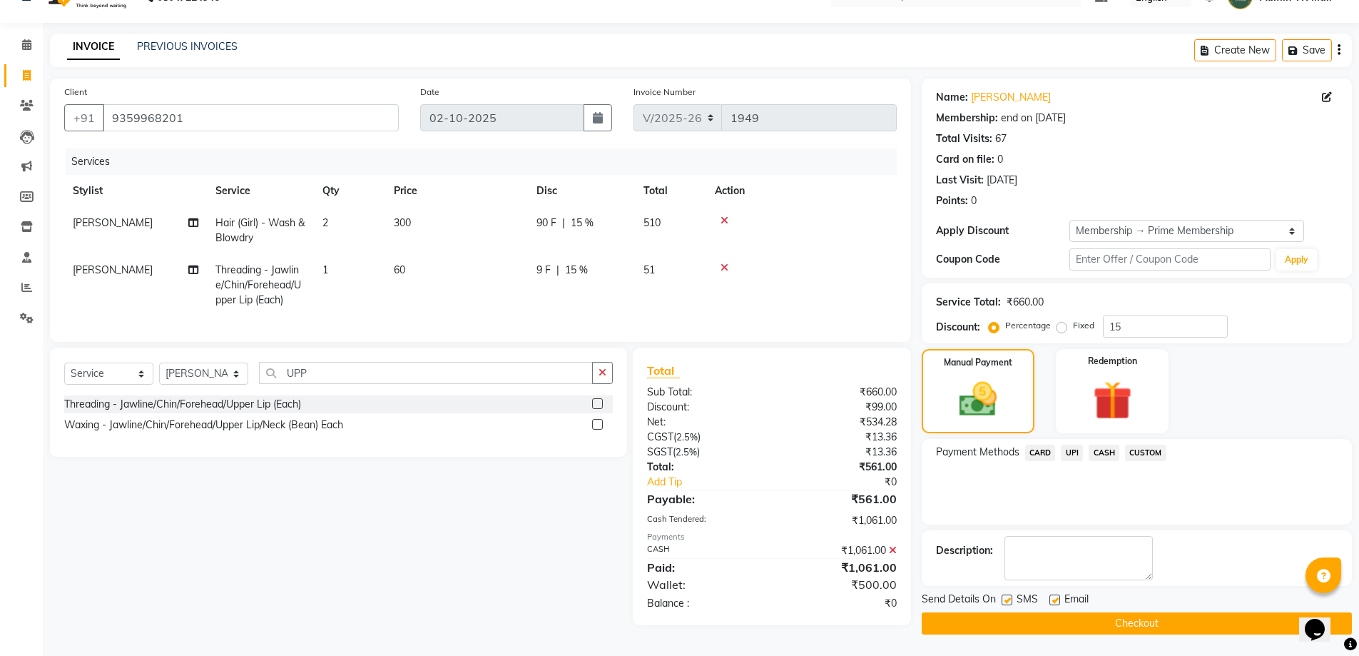
click at [892, 555] on icon at bounding box center [893, 550] width 8 height 10
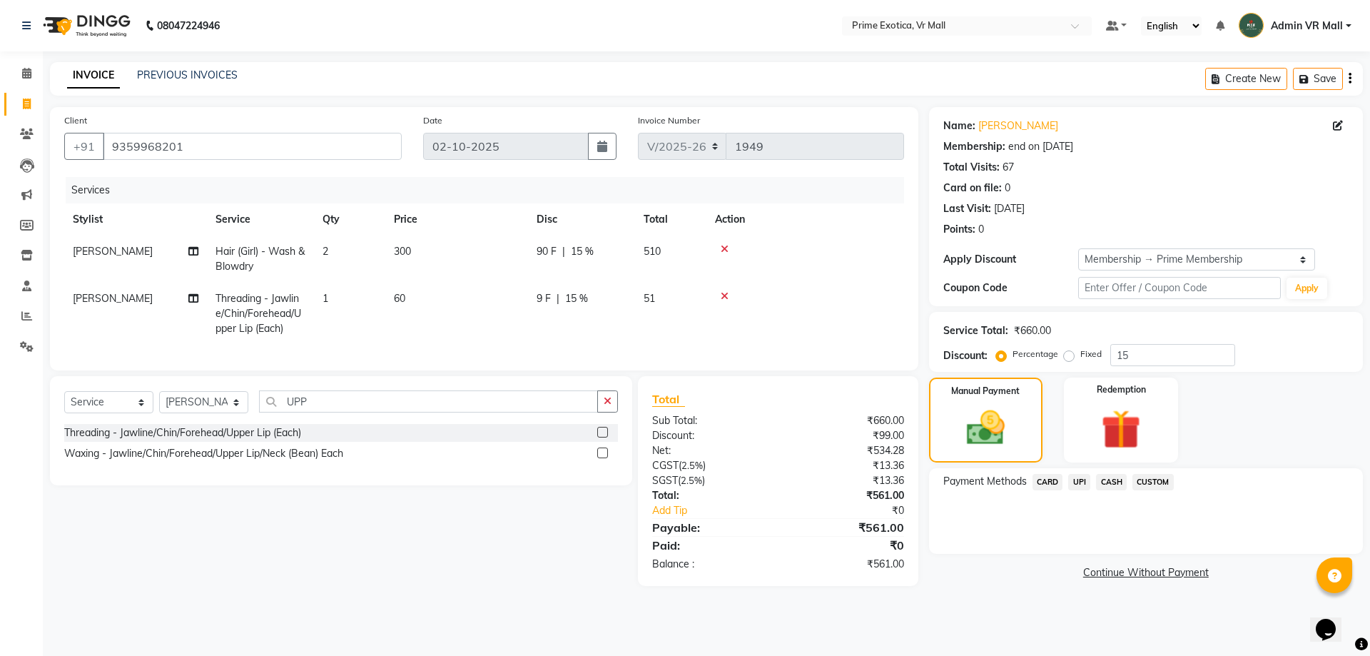
click at [1115, 477] on span "CASH" at bounding box center [1111, 482] width 31 height 16
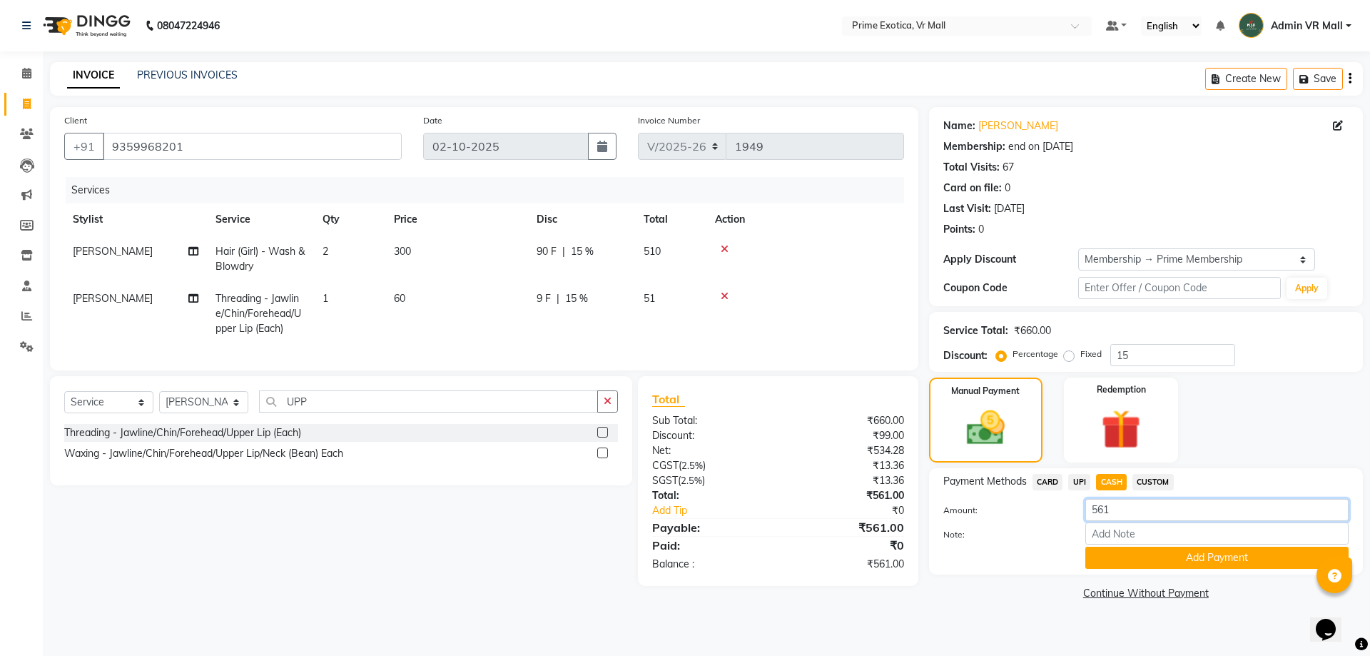
click at [1121, 510] on input "561" at bounding box center [1216, 510] width 263 height 22
type input "5"
type input "1060"
click at [1151, 551] on button "Add Payment" at bounding box center [1216, 558] width 263 height 22
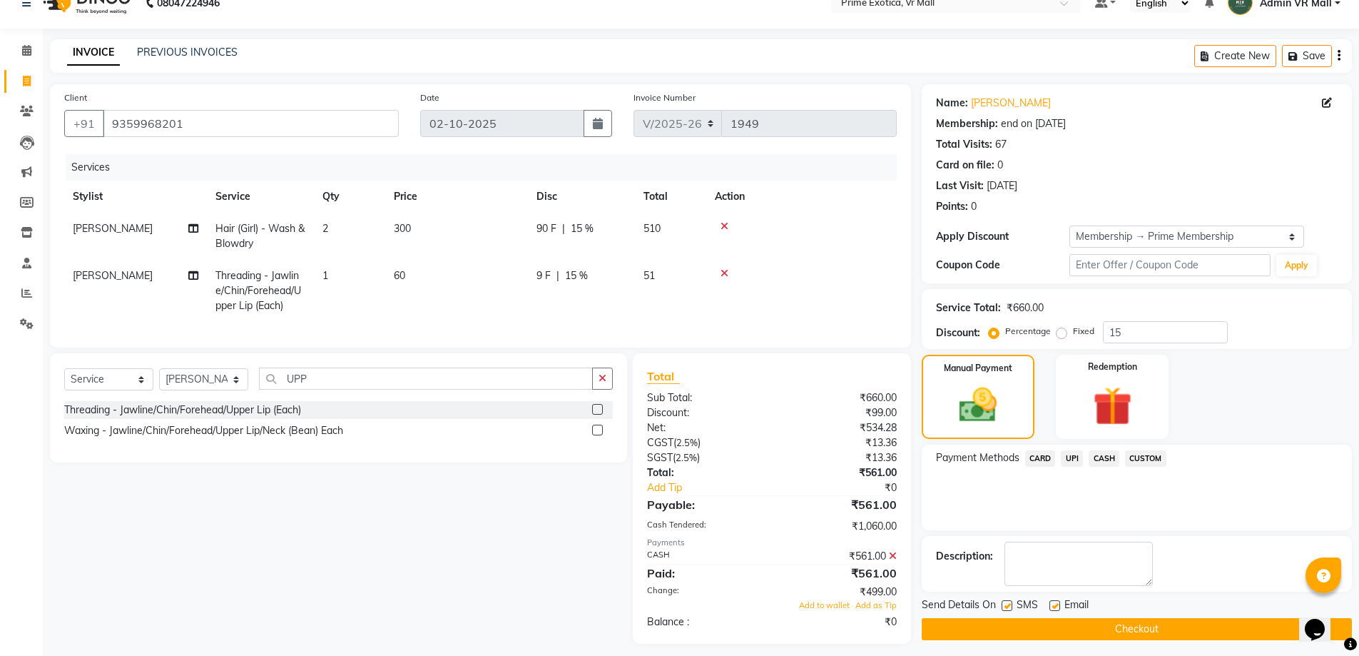
scroll to position [43, 0]
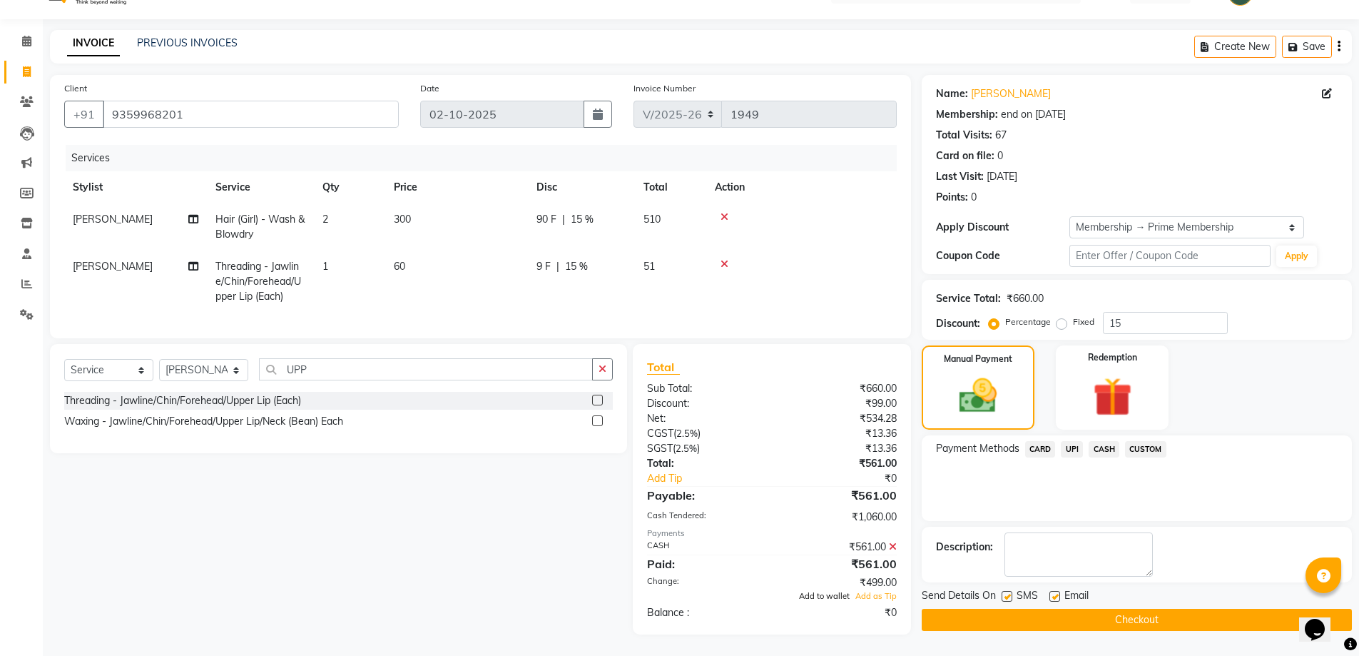
click at [827, 596] on span "Add to wallet" at bounding box center [824, 596] width 51 height 10
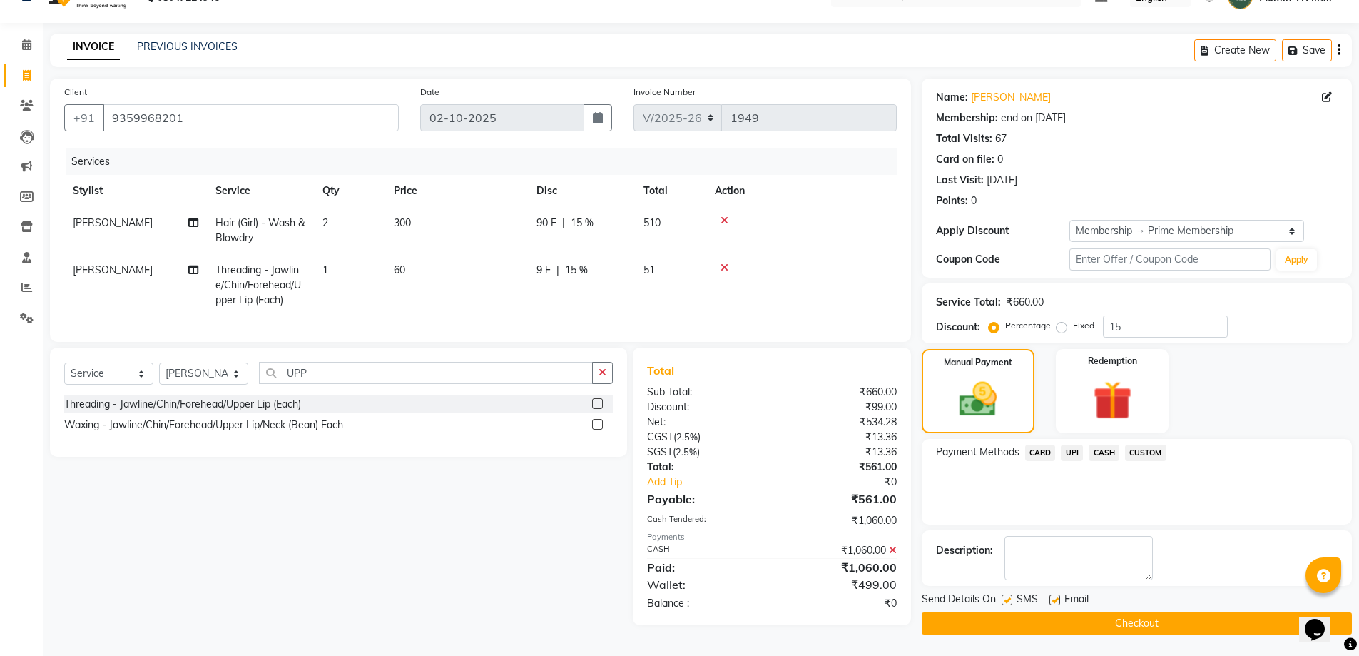
click at [975, 617] on button "Checkout" at bounding box center [1137, 623] width 430 height 22
click at [975, 617] on div "Checkout" at bounding box center [1137, 623] width 430 height 22
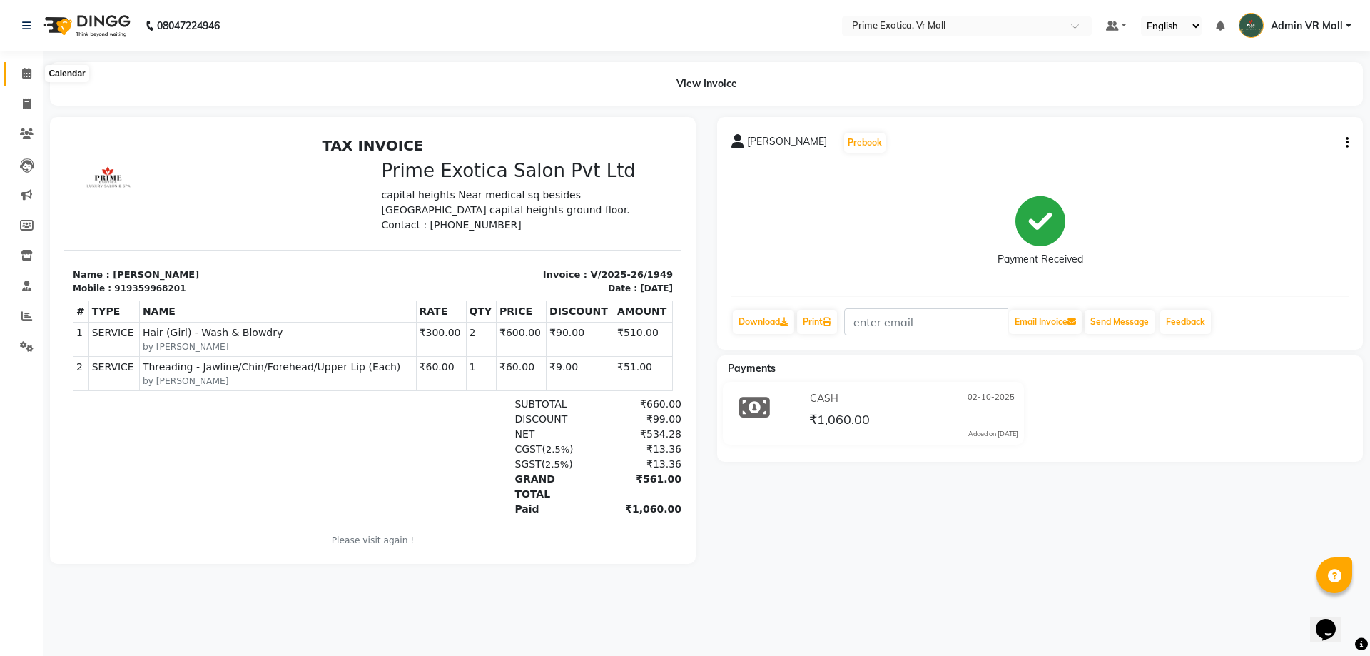
click at [29, 72] on icon at bounding box center [26, 73] width 9 height 11
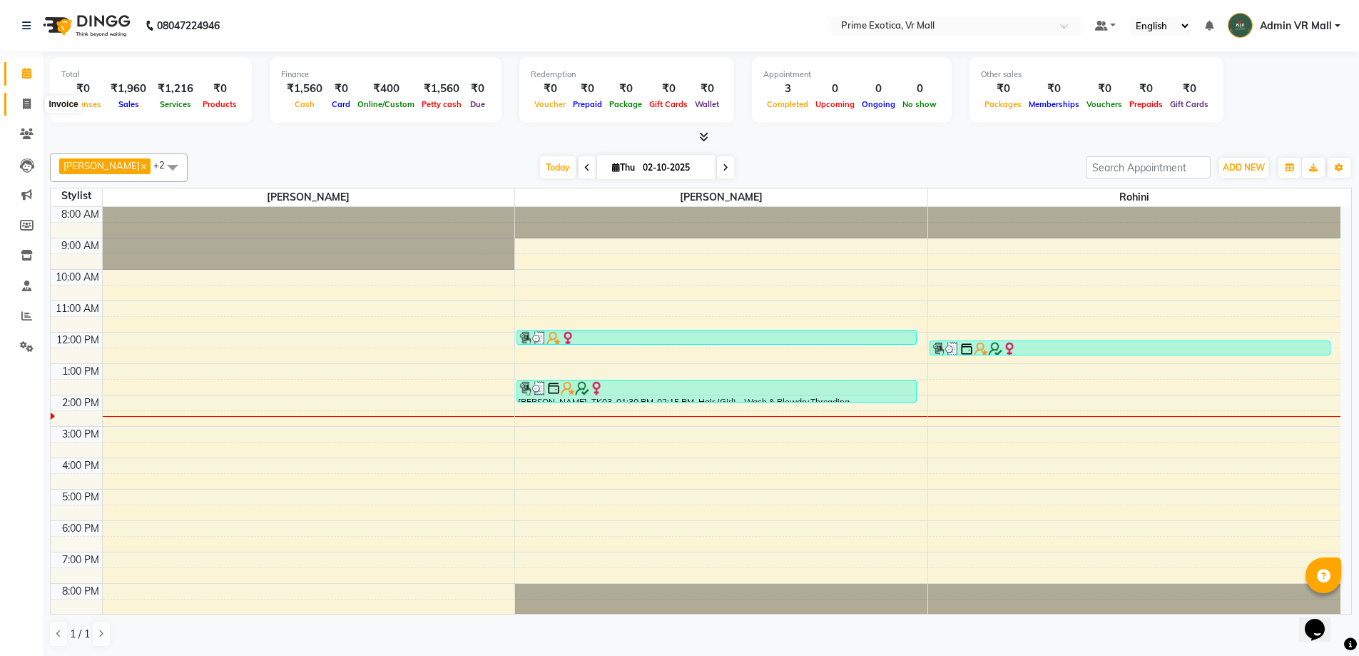
click at [24, 105] on icon at bounding box center [27, 103] width 8 height 11
select select "service"
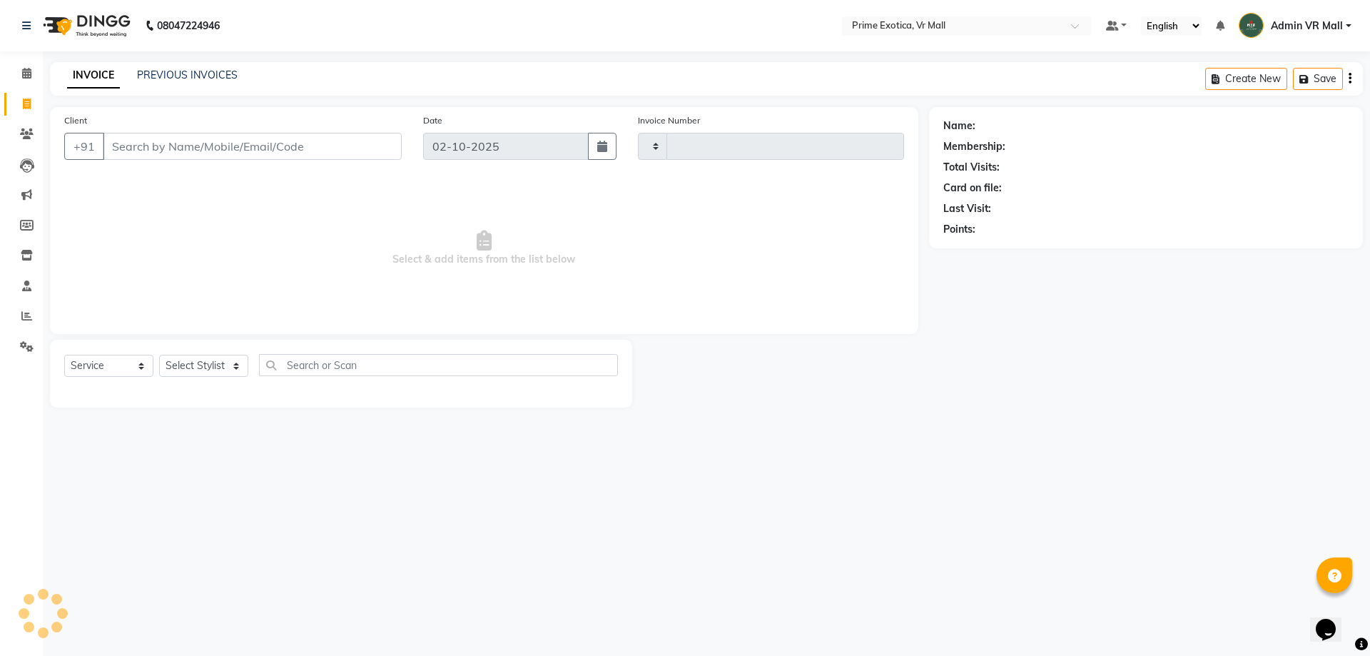
type input "1950"
select select "6077"
click at [178, 73] on link "PREVIOUS INVOICES" at bounding box center [187, 75] width 101 height 13
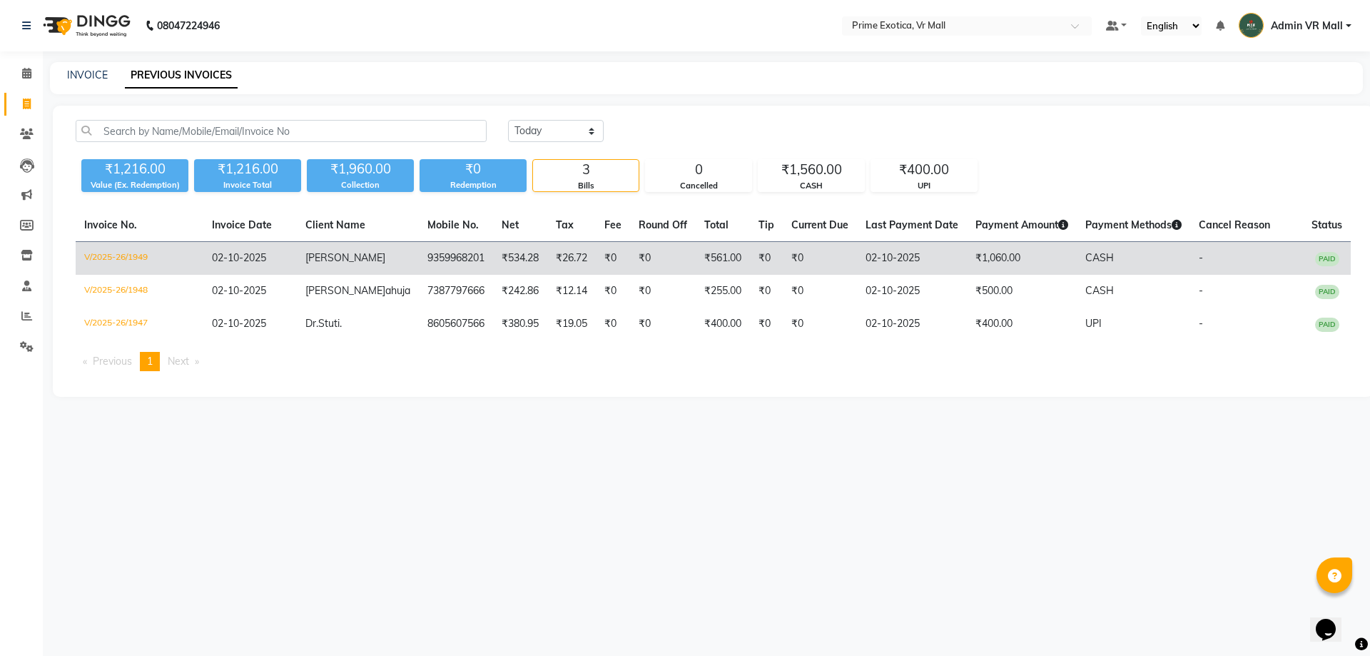
click at [419, 255] on td "9359968201" at bounding box center [456, 259] width 74 height 34
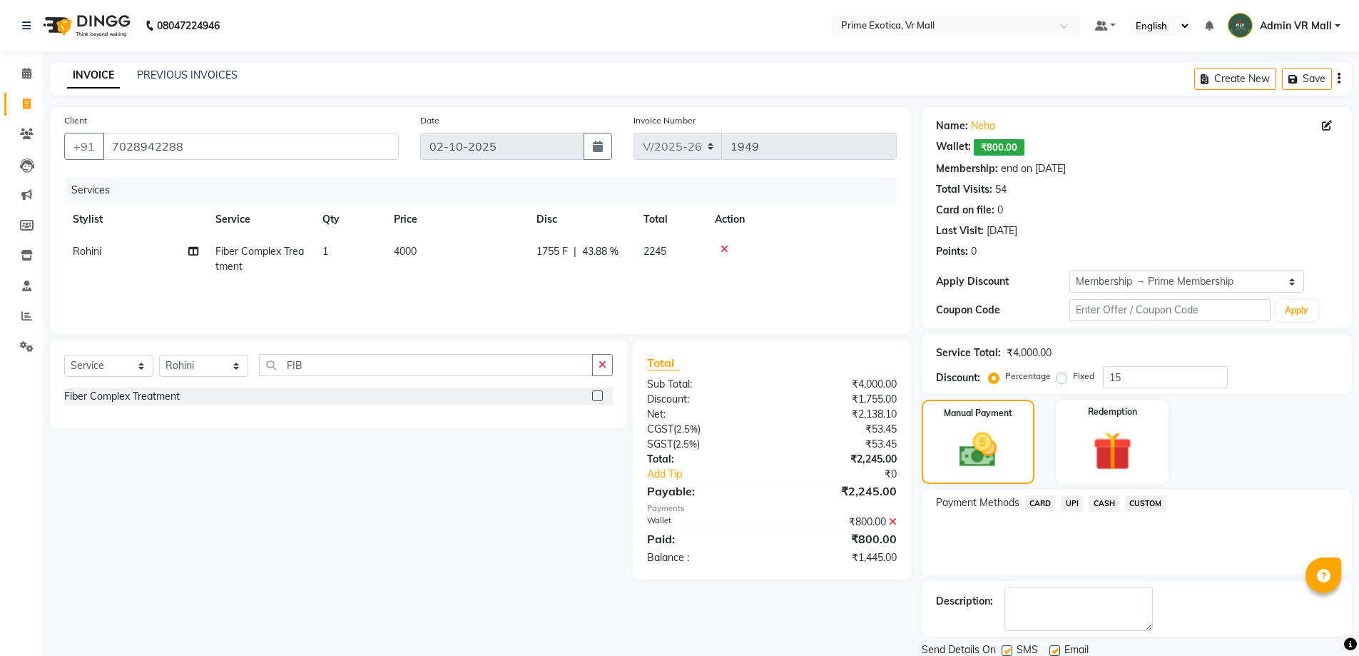
select select "6077"
select select "service"
select select "69613"
select select "1: Object"
